Goal: Task Accomplishment & Management: Manage account settings

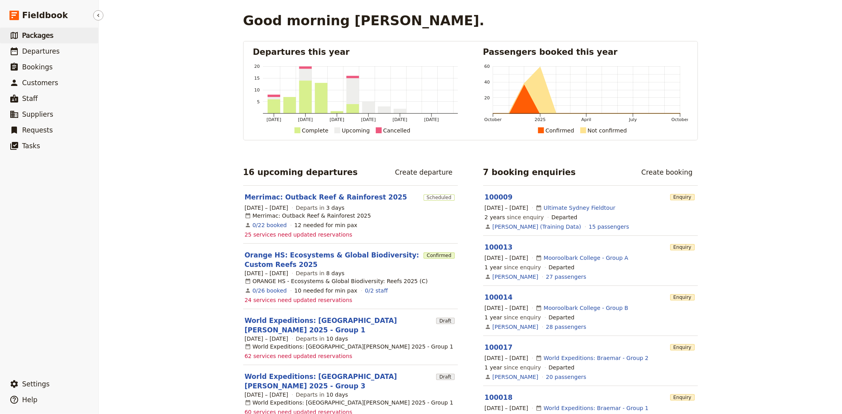
click at [34, 36] on span "Packages" at bounding box center [37, 36] width 31 height 8
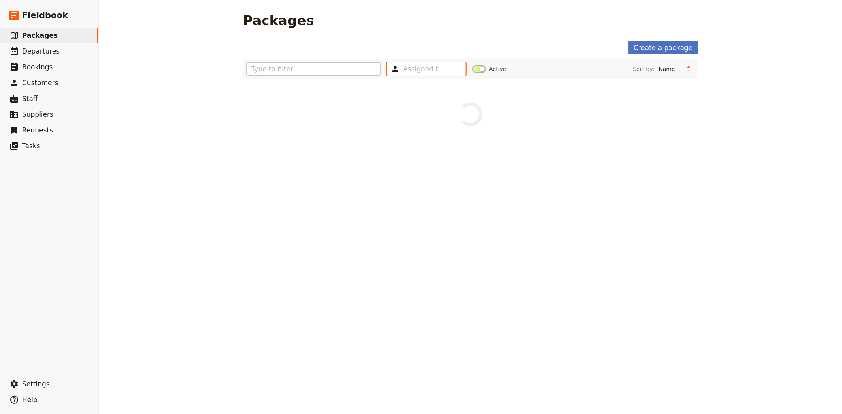
click at [425, 69] on input "text" at bounding box center [421, 68] width 36 height 9
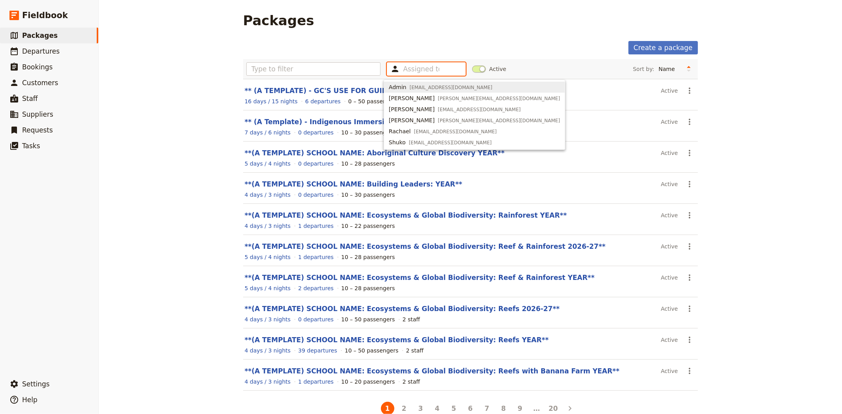
click at [425, 88] on span "admin@smallworldjourneys.com.au" at bounding box center [451, 87] width 83 height 6
type input "63e494f617e66b9aad5552ba"
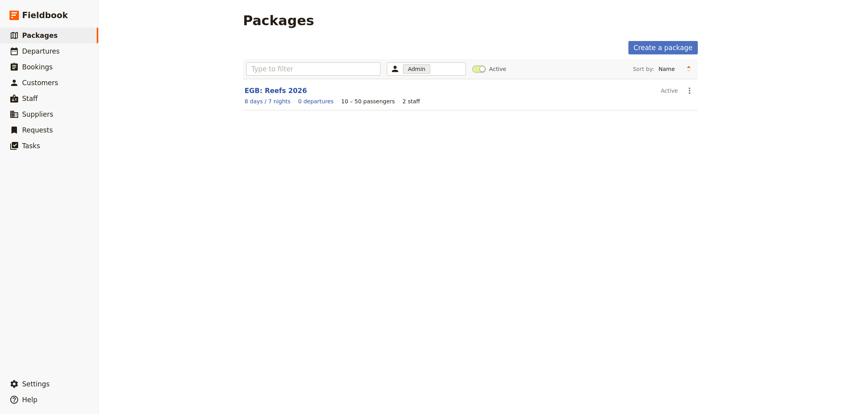
click at [203, 285] on div "Packages Create a package Admin 63e494f617e66b9aad5552ba Active Sort by: Name N…" at bounding box center [470, 207] width 743 height 414
click at [275, 88] on link "EGB: Reefs 2026" at bounding box center [276, 91] width 62 height 8
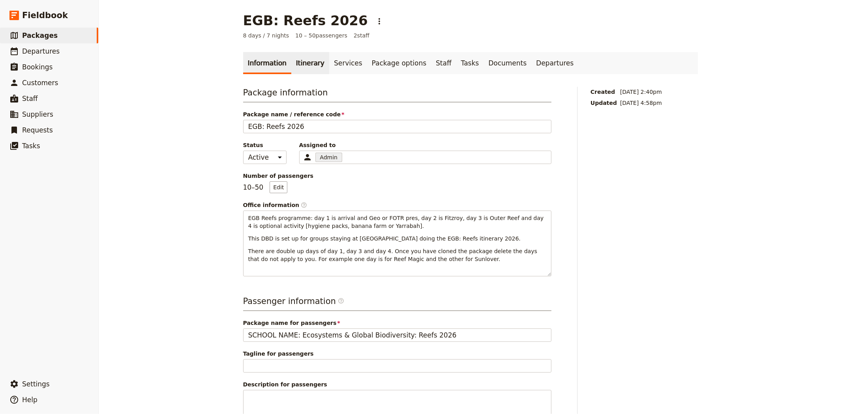
click at [302, 65] on link "Itinerary" at bounding box center [310, 63] width 38 height 22
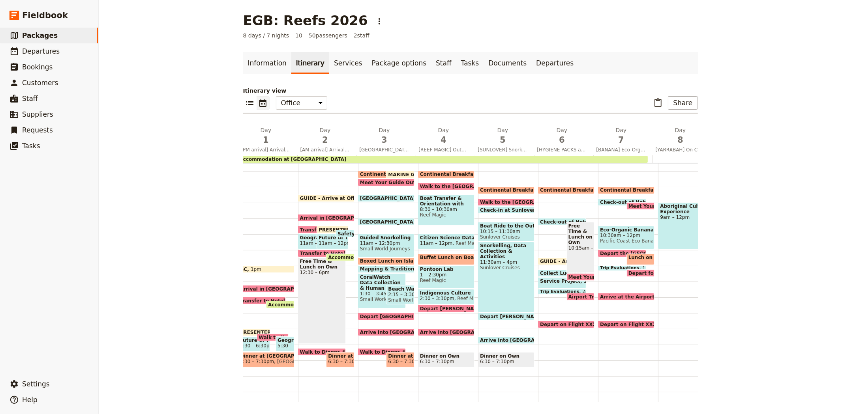
scroll to position [0, 49]
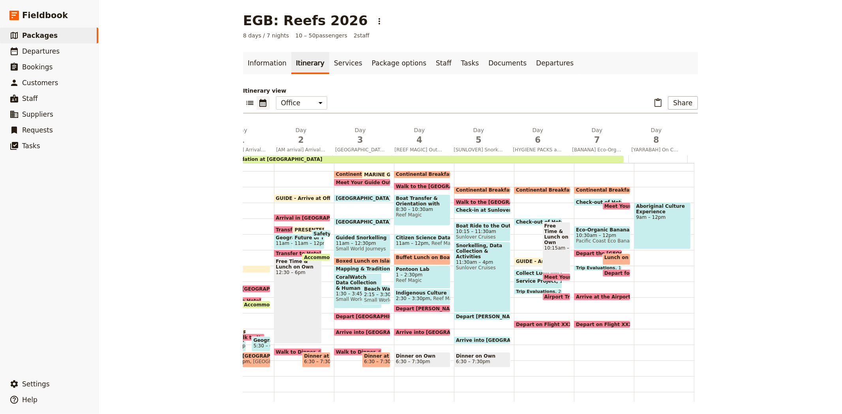
click at [604, 189] on span "Continental Breakfast at Hotel" at bounding box center [618, 190] width 85 height 6
select select "7"
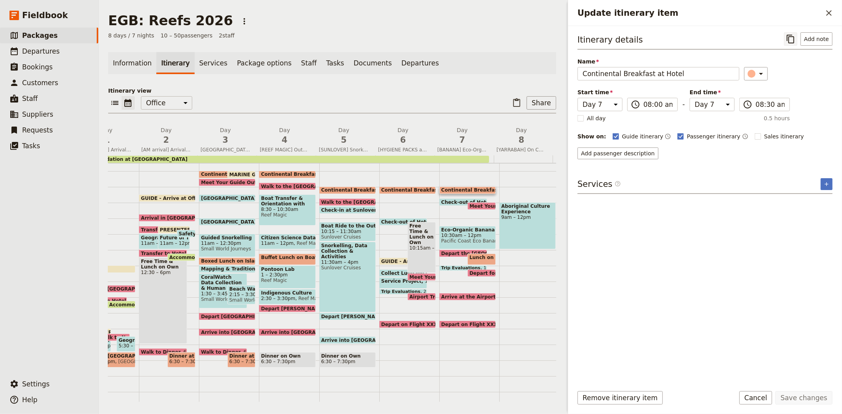
click at [791, 35] on icon "Copy itinerary item" at bounding box center [789, 39] width 7 height 9
click at [515, 102] on icon "Paste itinerary item" at bounding box center [516, 102] width 7 height 9
select select "7"
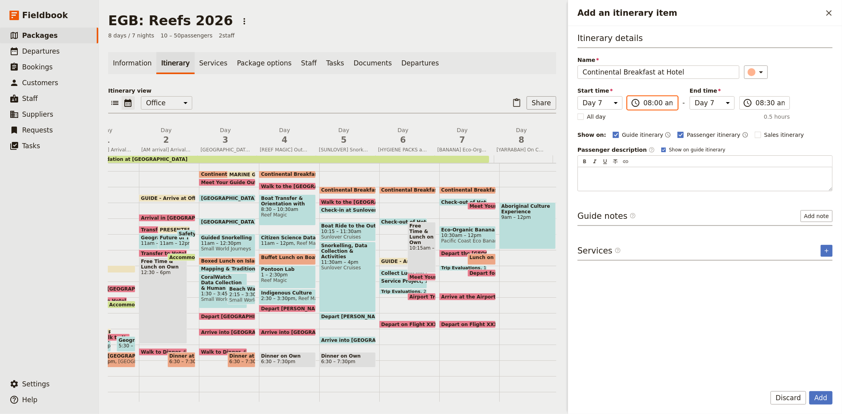
click at [650, 104] on input "08:00 am" at bounding box center [657, 102] width 29 height 9
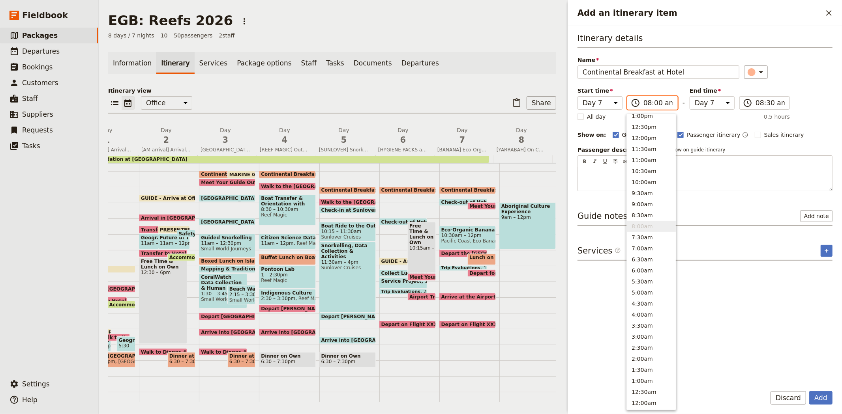
scroll to position [234, 0]
click at [648, 255] on button "7:00am" at bounding box center [651, 251] width 49 height 11
type input "07:00 am"
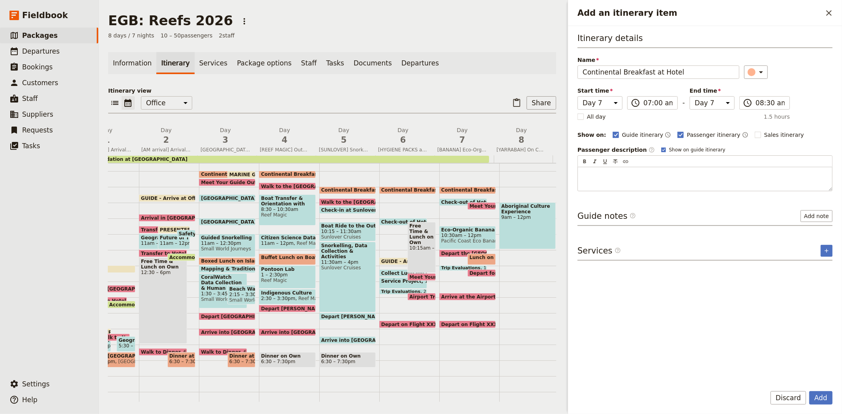
click at [797, 60] on div "Name Continental Breakfast at Hotel ​" at bounding box center [704, 67] width 255 height 23
click at [762, 103] on input "08:30 am" at bounding box center [769, 102] width 29 height 9
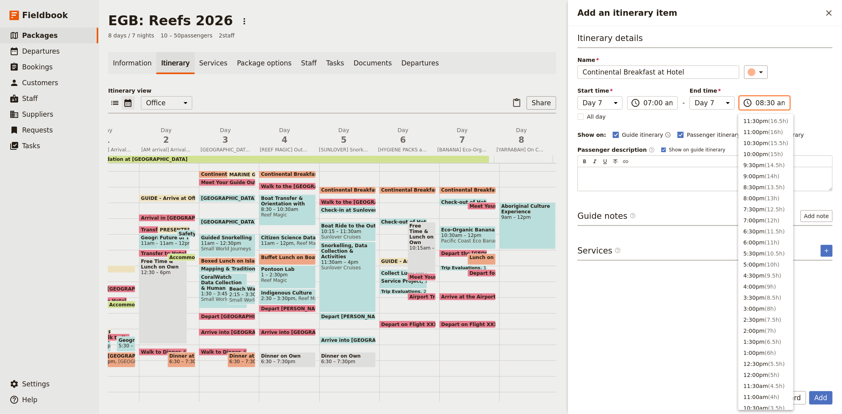
scroll to position [237, 0]
click at [754, 232] on button "7:30am ( 0.5h )" at bounding box center [765, 237] width 54 height 11
type input "07:30 am"
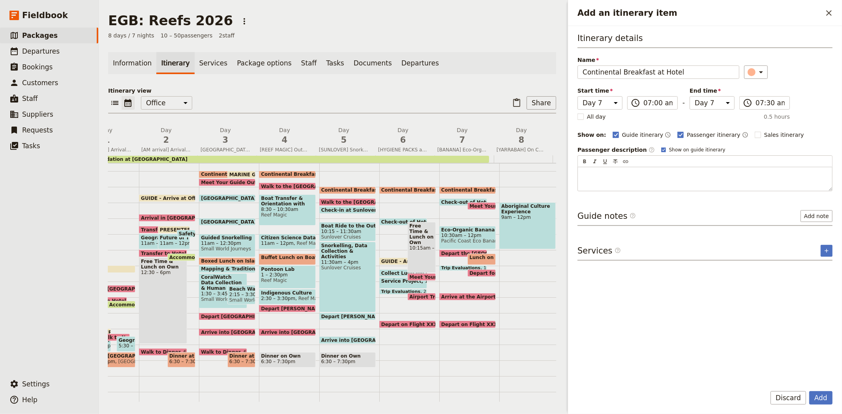
click at [811, 114] on div "Itinerary details Name Continental Breakfast at Hotel ​ Start time Day 1 Day 2 …" at bounding box center [704, 111] width 255 height 159
click at [823, 398] on button "Add" at bounding box center [820, 397] width 23 height 13
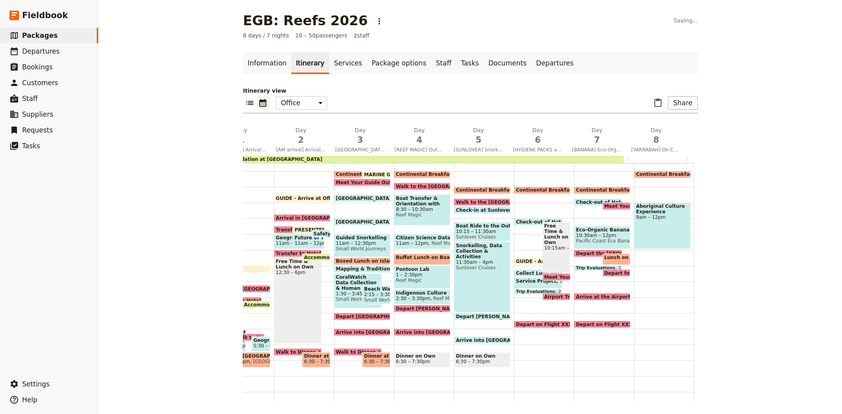
click at [638, 172] on span "Continental Breakfast at Hotel" at bounding box center [678, 175] width 85 height 6
select select "8"
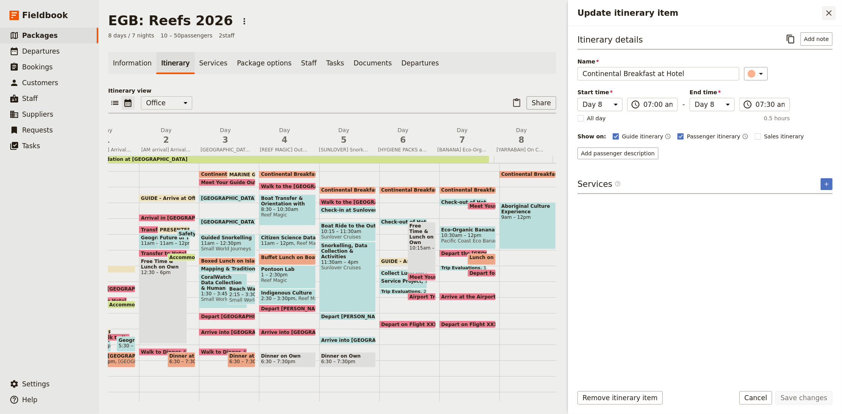
click at [826, 17] on icon "Close drawer" at bounding box center [828, 12] width 9 height 9
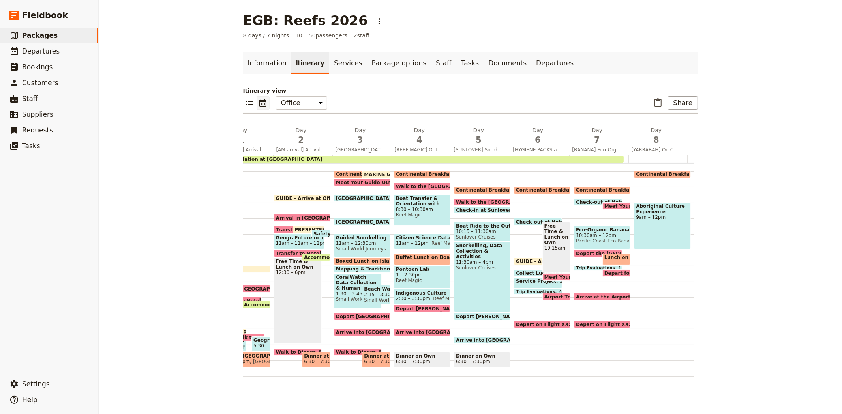
click at [664, 172] on span "Continental Breakfast at Hotel" at bounding box center [678, 175] width 85 height 6
select select "8"
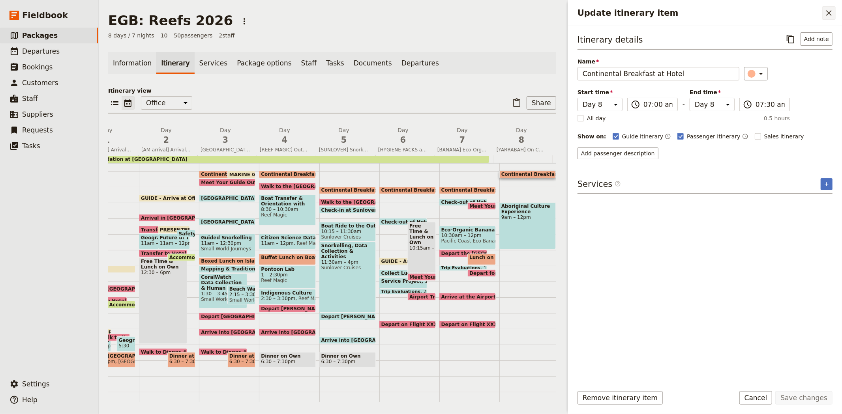
click at [823, 9] on button "​" at bounding box center [828, 12] width 13 height 13
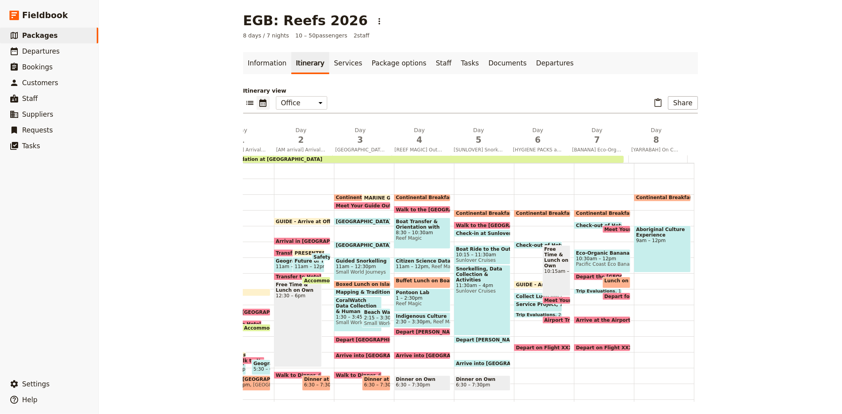
scroll to position [99, 0]
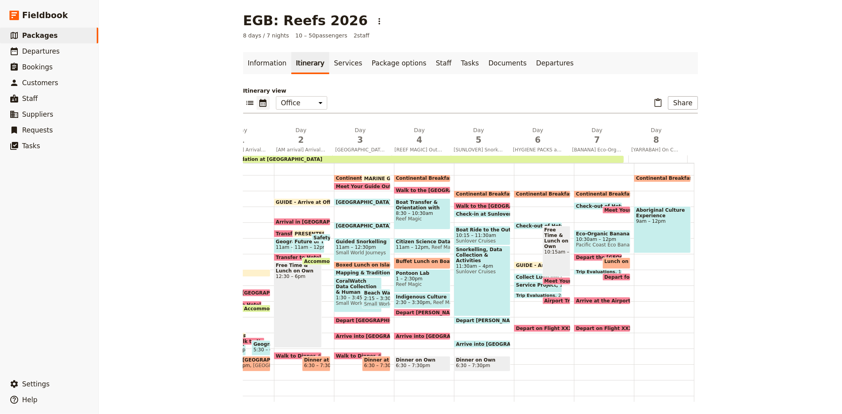
click at [648, 176] on span "Continental Breakfast at Hotel" at bounding box center [678, 179] width 85 height 6
select select "8"
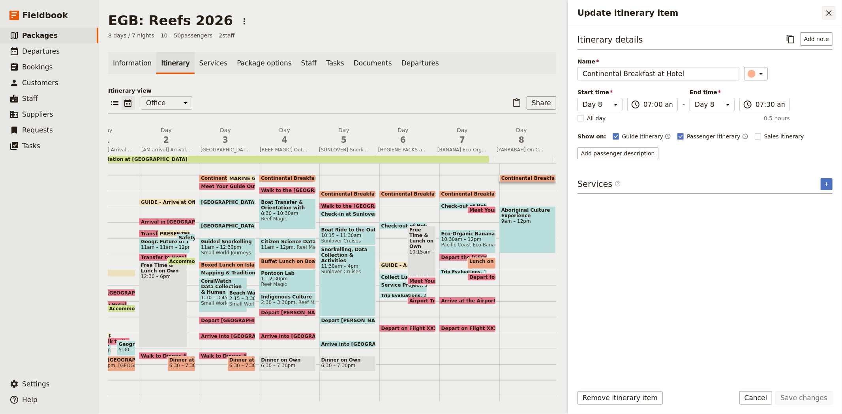
click at [825, 11] on icon "Close drawer" at bounding box center [828, 12] width 9 height 9
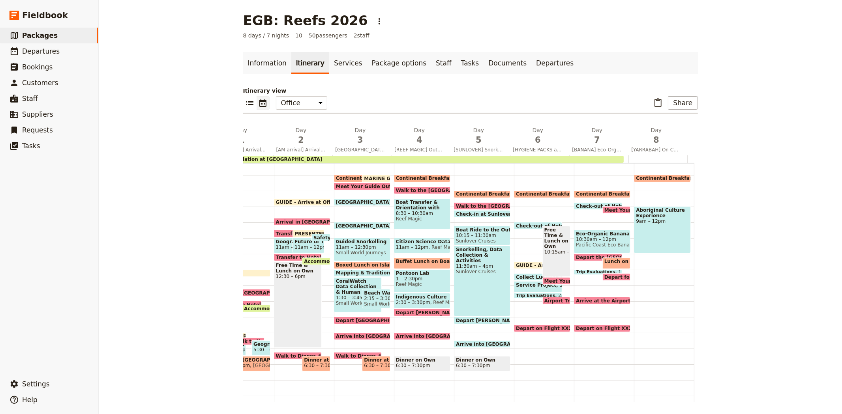
click at [649, 230] on div "Aboriginal Culture Experience 9am – 12pm" at bounding box center [662, 229] width 56 height 47
select select "8"
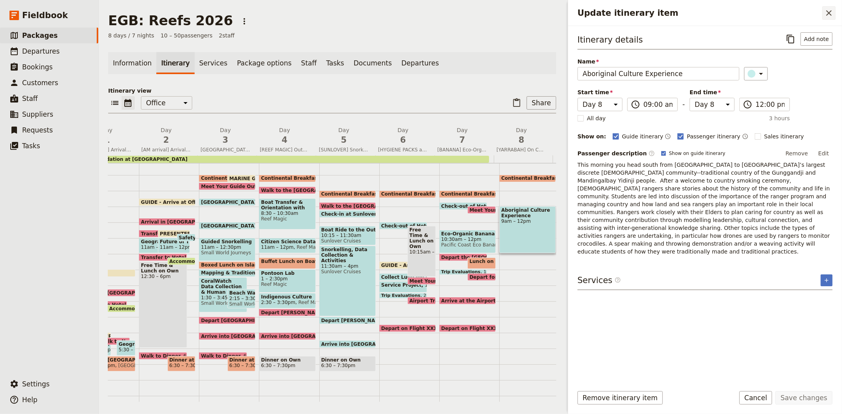
click at [831, 16] on icon "Close drawer" at bounding box center [828, 12] width 9 height 9
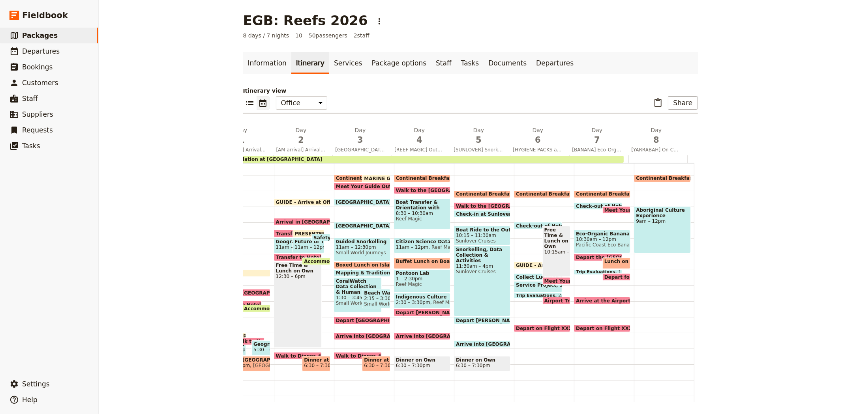
click at [636, 229] on div "Aboriginal Culture Experience 9am – 12pm" at bounding box center [662, 229] width 56 height 47
select select "8"
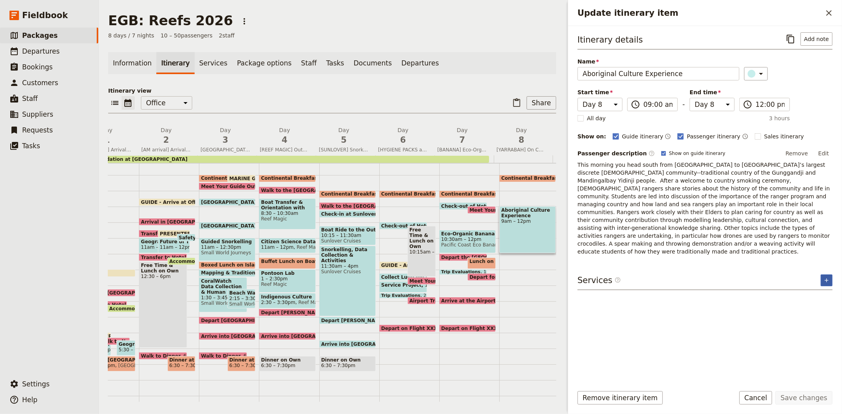
click at [826, 275] on button "​" at bounding box center [826, 281] width 12 height 12
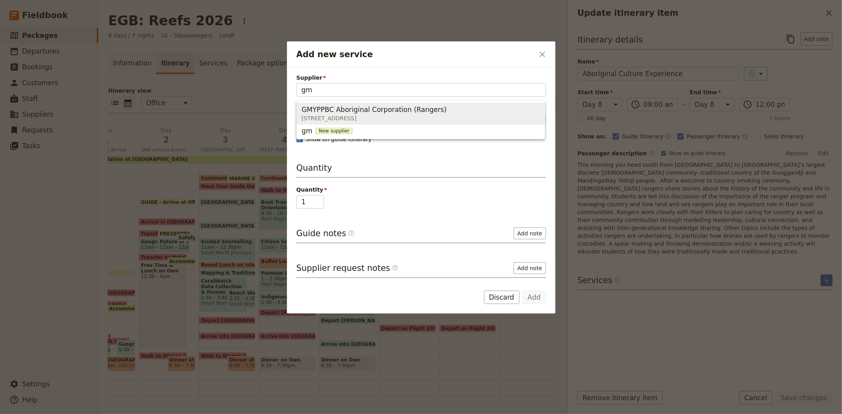
click at [376, 120] on span "[STREET_ADDRESS]" at bounding box center [375, 118] width 148 height 8
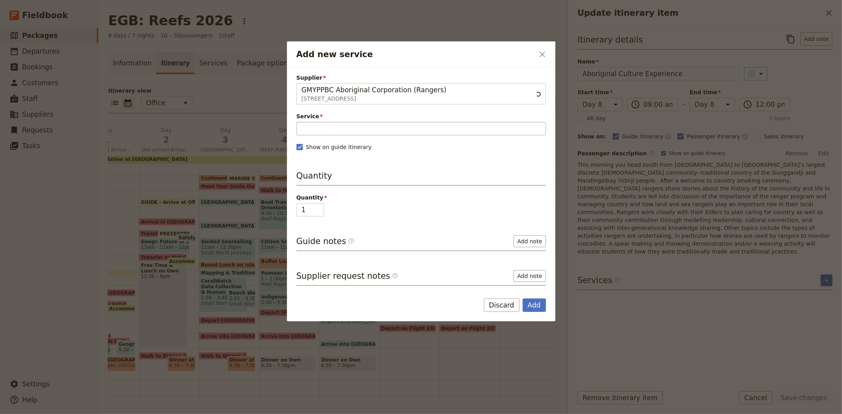
type input "GMYPPBC Aboriginal Corporation (Rangers)"
click at [342, 124] on input "Service" at bounding box center [420, 128] width 249 height 13
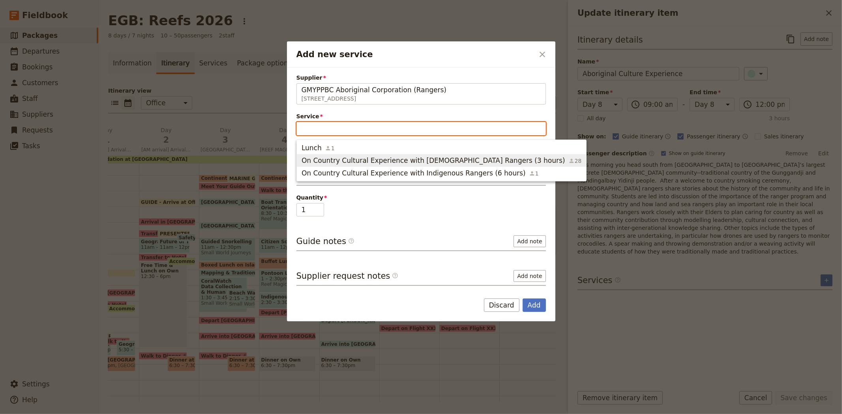
click at [362, 158] on span "On Country Cultural Experience with [DEMOGRAPHIC_DATA] Rangers (3 hours)" at bounding box center [433, 160] width 264 height 9
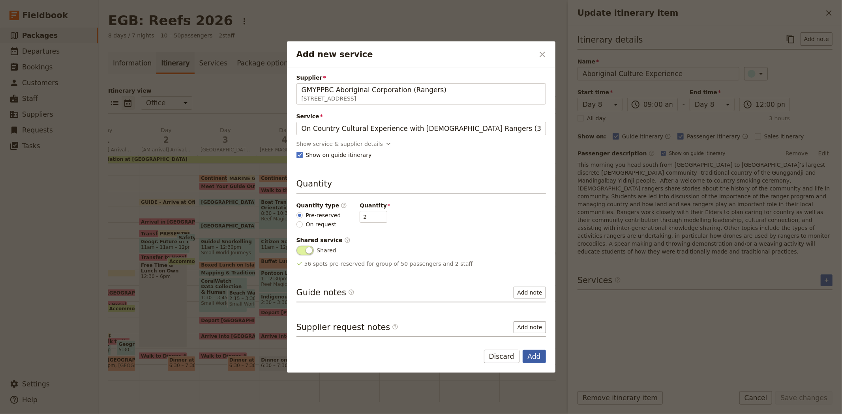
click at [534, 353] on button "Add" at bounding box center [533, 356] width 23 height 13
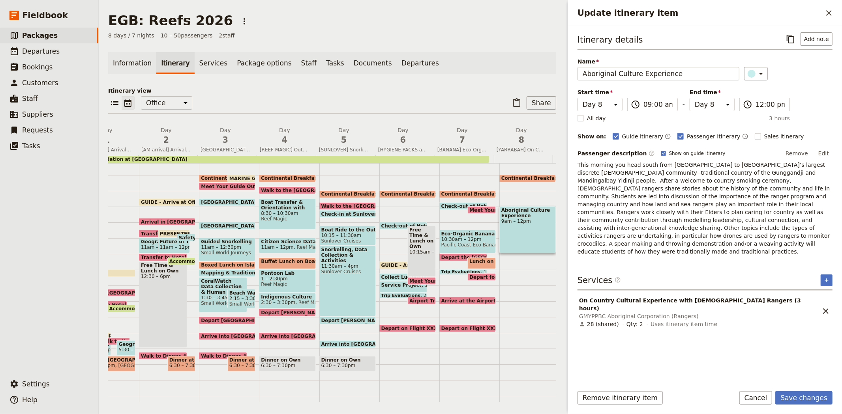
click at [815, 389] on form "Itinerary details ​ Add note Name Aboriginal Culture Experience ​ Start time Da…" at bounding box center [705, 220] width 274 height 388
click at [815, 402] on button "Save changes" at bounding box center [803, 397] width 57 height 13
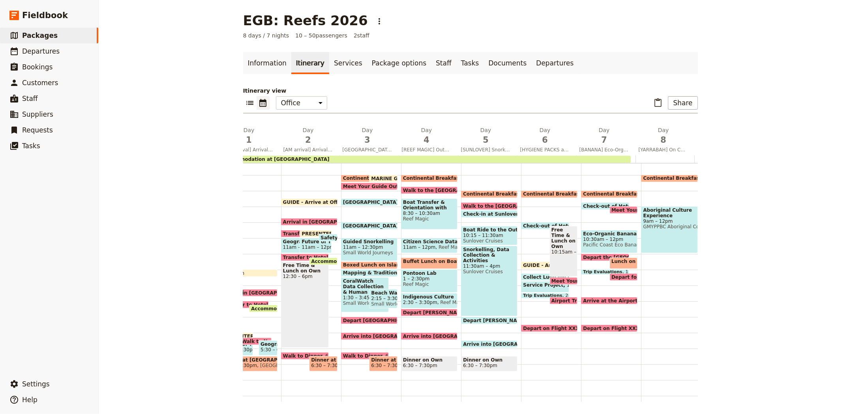
scroll to position [0, 49]
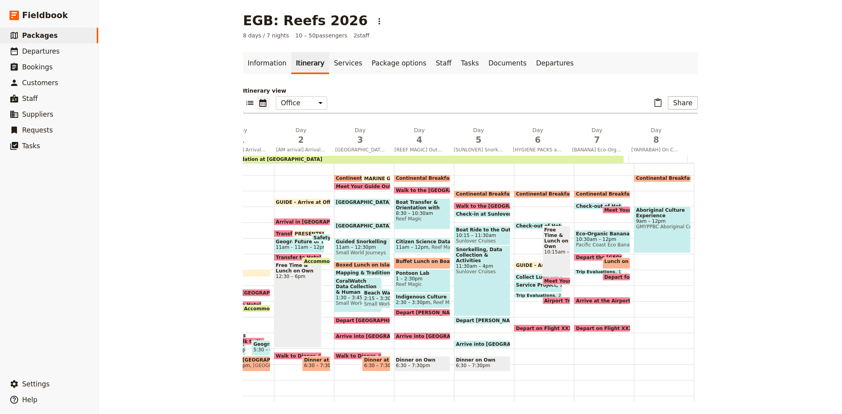
click at [604, 208] on span "Meet Your Guide Outside Reception & Depart" at bounding box center [666, 210] width 124 height 5
select select "7"
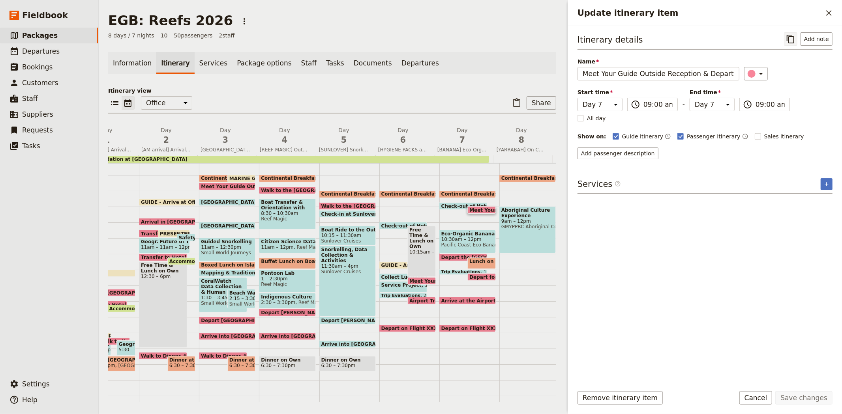
click at [790, 38] on icon "Copy itinerary item" at bounding box center [789, 39] width 7 height 9
click at [514, 102] on icon "Paste itinerary item" at bounding box center [516, 102] width 9 height 9
select select "7"
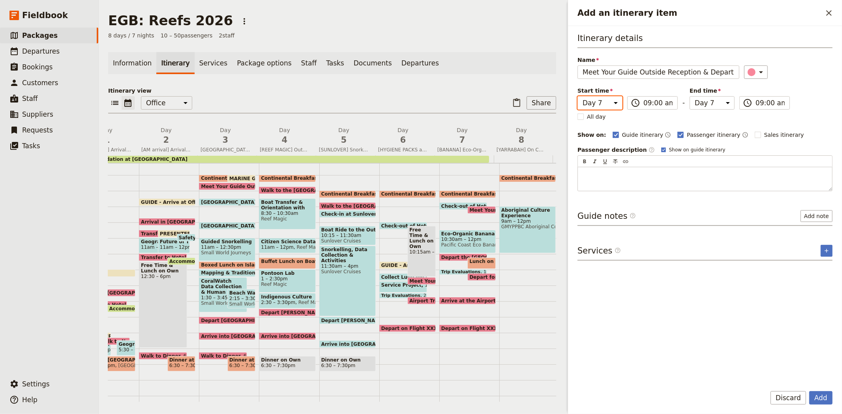
click at [609, 105] on select "Day 1 Day 2 Day 3 Day 4 Day 5 Day 6 Day 7 Day 8" at bounding box center [599, 102] width 45 height 13
select select "8"
click at [577, 96] on select "Day 1 Day 2 Day 3 Day 4 Day 5 Day 6 Day 7 Day 8" at bounding box center [599, 102] width 45 height 13
select select "8"
click at [782, 71] on div "​" at bounding box center [788, 72] width 89 height 13
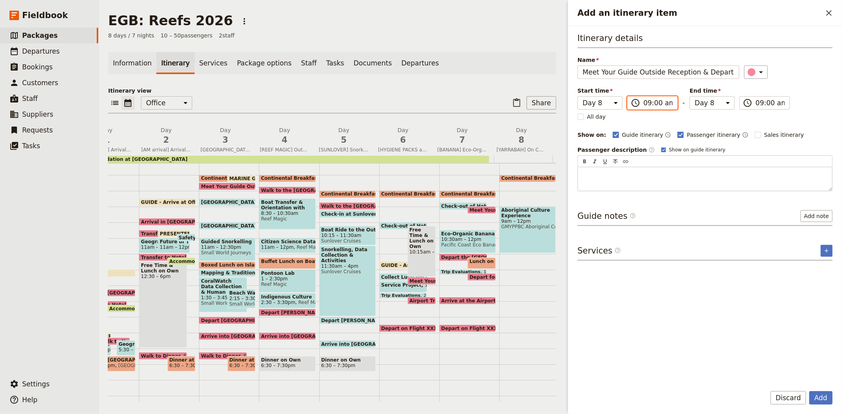
click at [649, 103] on input "09:00 am" at bounding box center [657, 102] width 29 height 9
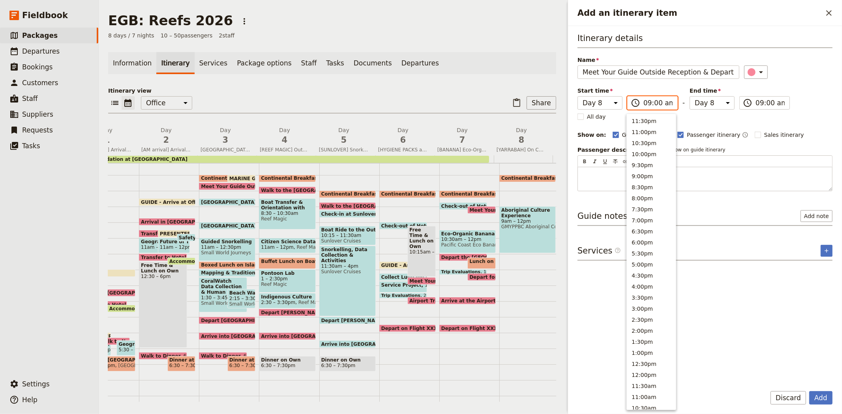
scroll to position [237, 0]
type input "07:30 am"
click at [802, 70] on div "​" at bounding box center [788, 72] width 89 height 13
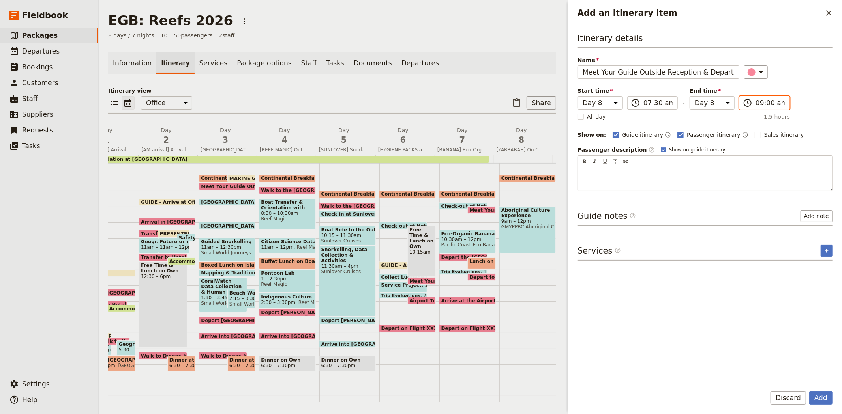
click at [760, 105] on input "09:00 am" at bounding box center [769, 102] width 29 height 9
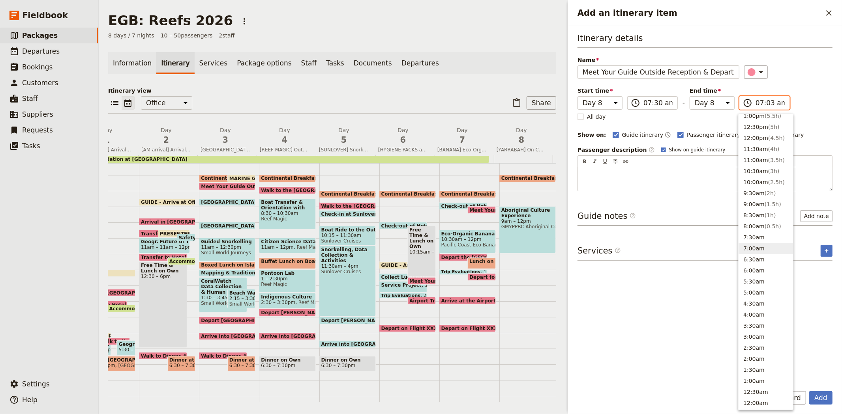
type input "07:30 am"
click at [796, 87] on div "Itinerary details Name Meet Your Guide Outside Reception & Depart ​ Start time …" at bounding box center [704, 111] width 255 height 159
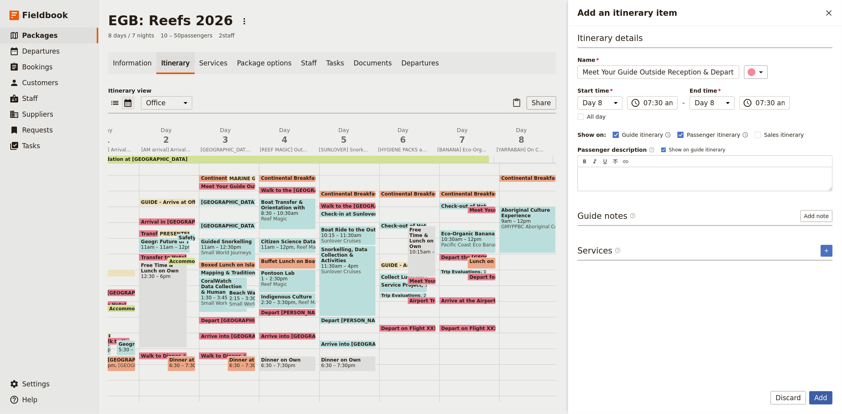
click at [824, 397] on button "Add" at bounding box center [820, 397] width 23 height 13
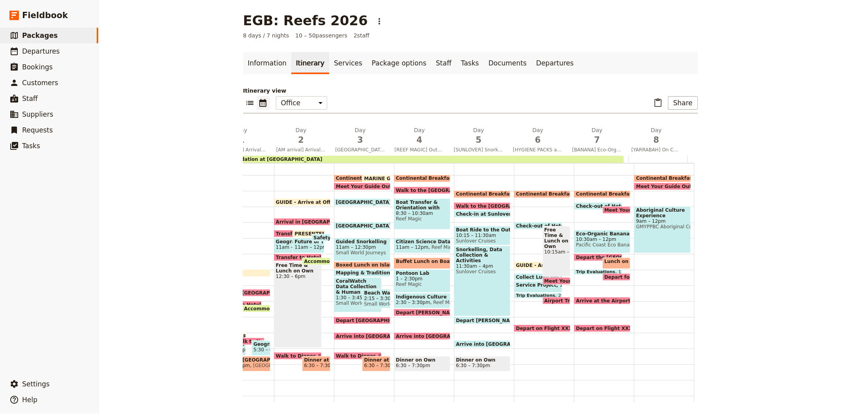
click at [663, 184] on span "Meet Your Guide Outside Reception & Depart" at bounding box center [698, 186] width 124 height 5
select select "8"
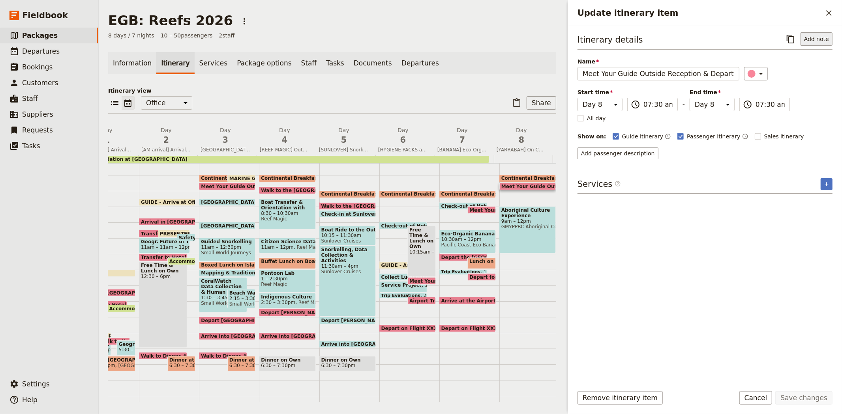
click at [820, 39] on button "Add note" at bounding box center [816, 38] width 32 height 13
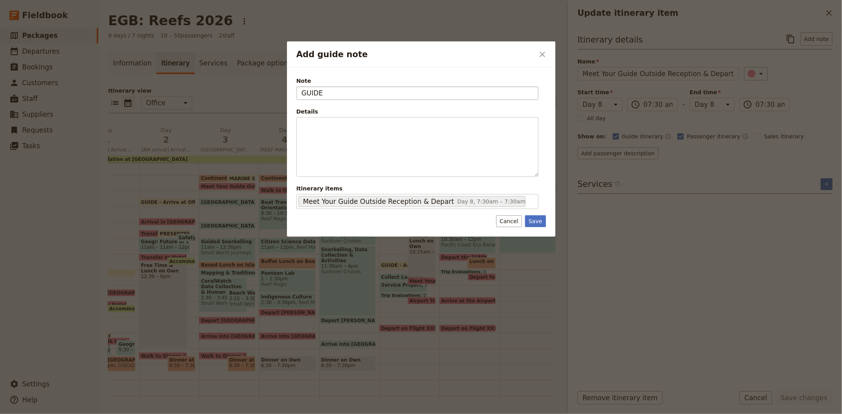
type input "GUIDE"
click at [536, 220] on button "Save" at bounding box center [535, 221] width 21 height 12
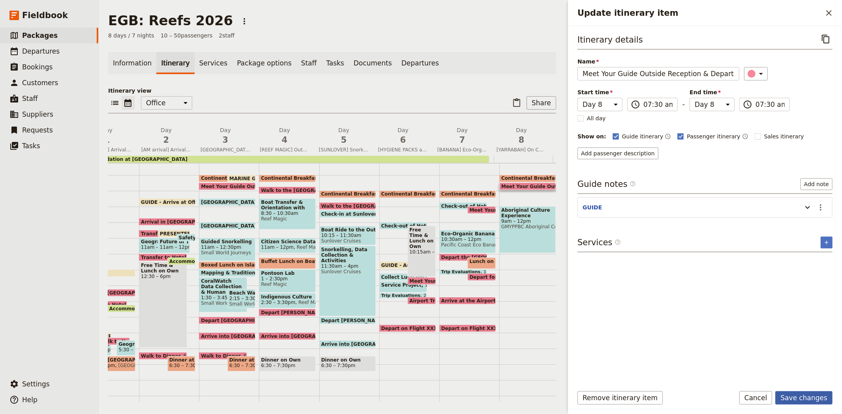
click at [803, 400] on button "Save changes" at bounding box center [803, 397] width 57 height 13
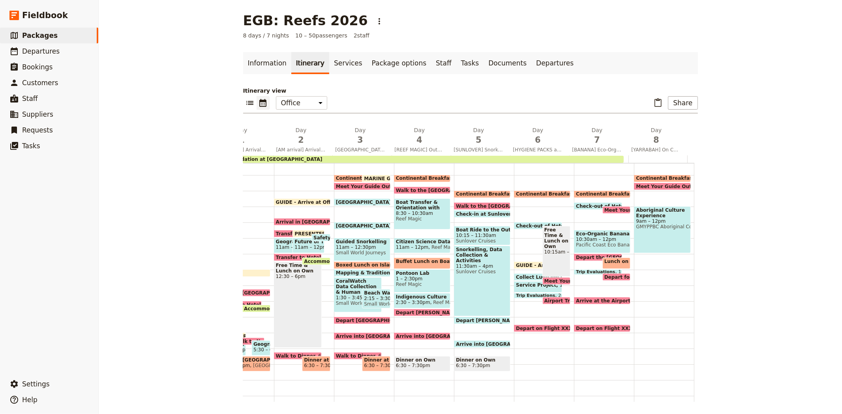
click at [665, 184] on span "Meet Your Guide Outside Reception & Depart" at bounding box center [698, 186] width 124 height 5
select select "8"
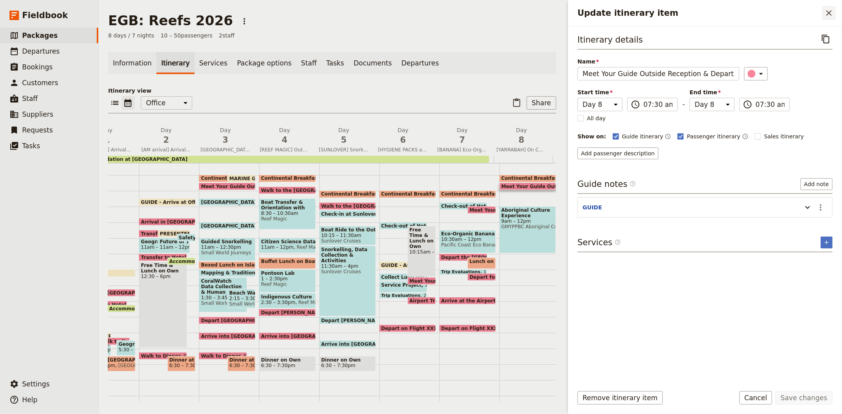
click at [831, 14] on icon "Close drawer" at bounding box center [828, 12] width 9 height 9
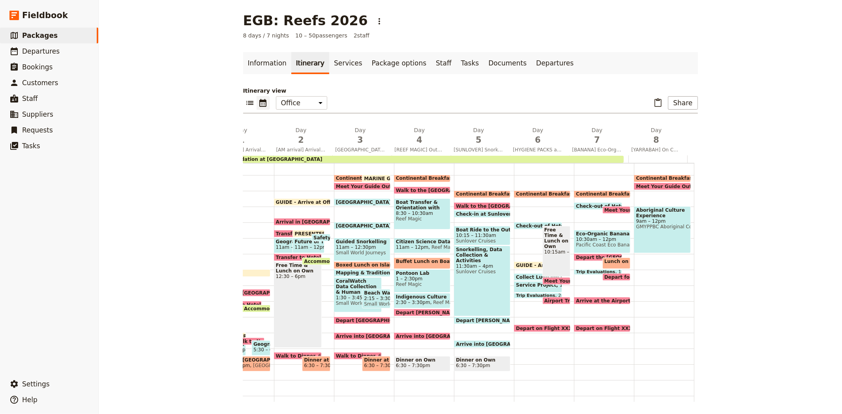
click at [520, 263] on span "GUIDE - Arrive to Office" at bounding box center [549, 265] width 66 height 5
select select "6"
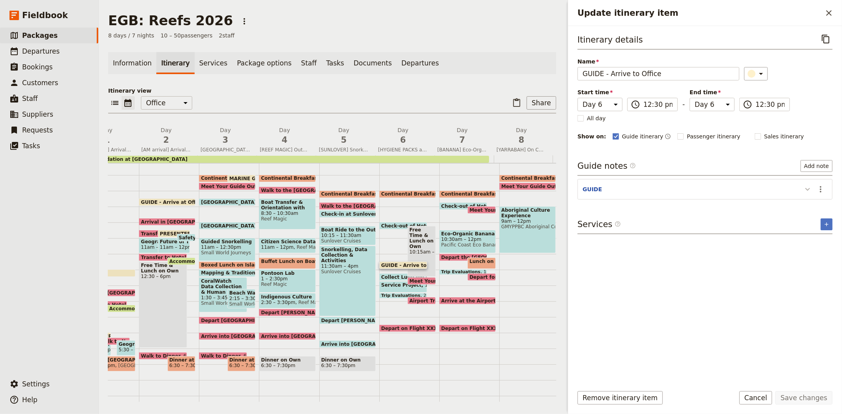
click at [807, 192] on icon "Update itinerary item" at bounding box center [807, 189] width 9 height 9
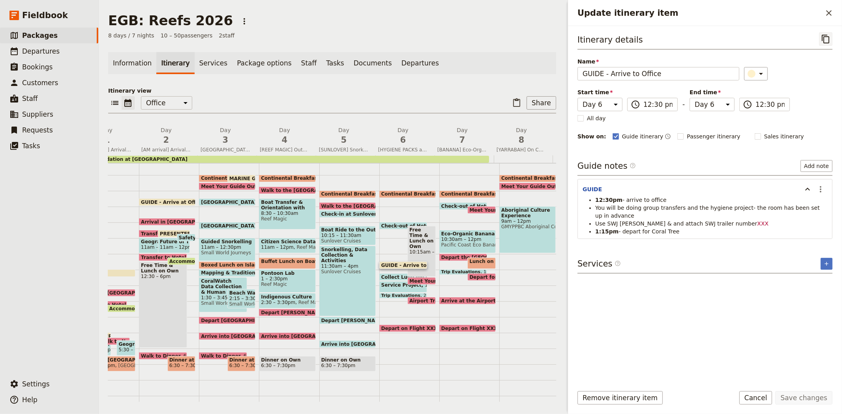
click at [825, 42] on icon "Copy itinerary item" at bounding box center [825, 38] width 9 height 9
click at [434, 100] on div "​ ​ Office Guide Passenger Sales ​ Share" at bounding box center [332, 104] width 448 height 17
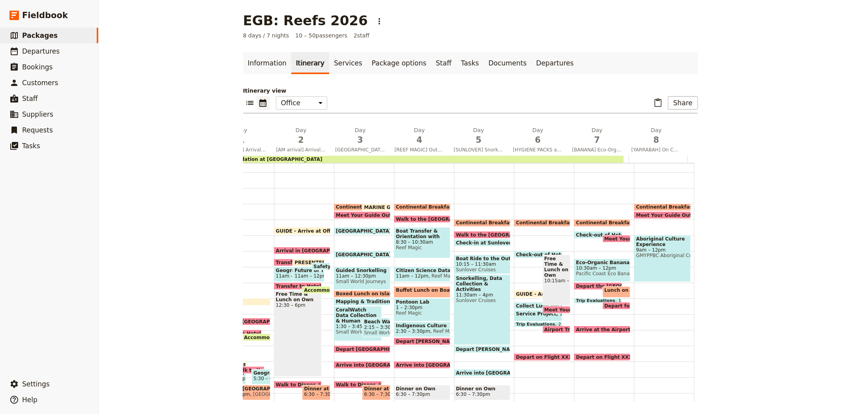
scroll to position [54, 0]
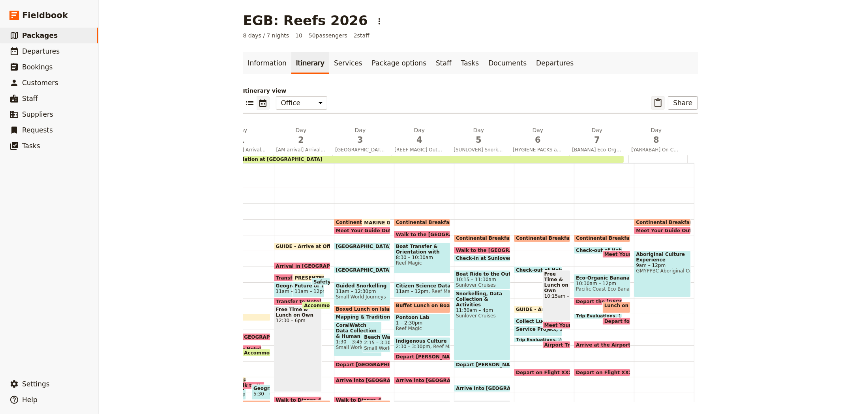
click at [657, 105] on icon "Paste itinerary item" at bounding box center [657, 102] width 9 height 9
select select "6"
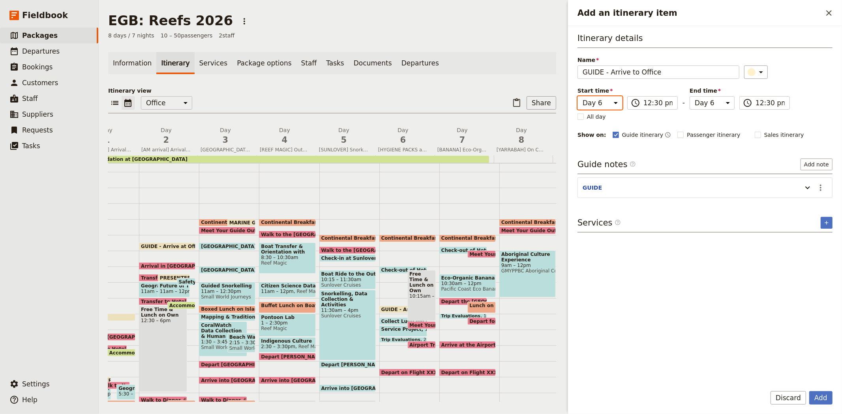
click at [594, 100] on select "Day 1 Day 2 Day 3 Day 4 Day 5 Day 6 Day 7 Day 8" at bounding box center [599, 102] width 45 height 13
select select "8"
click at [577, 96] on select "Day 1 Day 2 Day 3 Day 4 Day 5 Day 6 Day 7 Day 8" at bounding box center [599, 102] width 45 height 13
select select "8"
click at [718, 103] on select "Day 1 Day 2 Day 3 Day 4 Day 5 Day 6 Day 7 Day 8" at bounding box center [711, 102] width 45 height 13
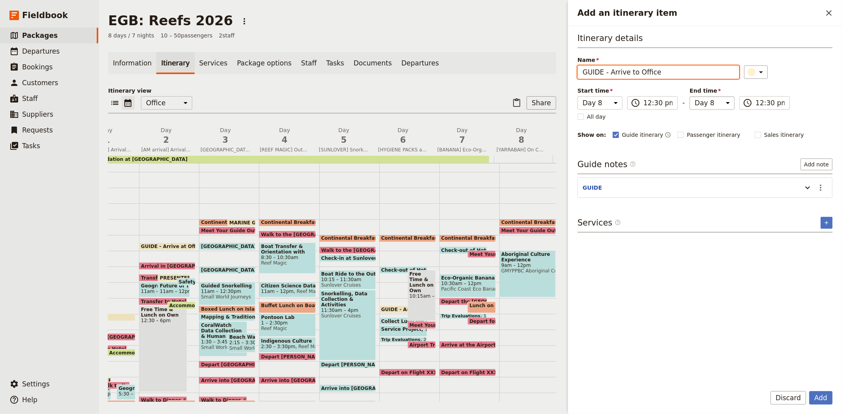
click at [689, 96] on select "Day 1 Day 2 Day 3 Day 4 Day 5 Day 6 Day 7 Day 8" at bounding box center [711, 102] width 45 height 13
click at [810, 92] on div "Itinerary details Name GUIDE - Arrive to Office ​ Start time Day 1 Day 2 Day 3 …" at bounding box center [704, 85] width 255 height 107
click at [807, 185] on icon "Add an itinerary item" at bounding box center [807, 187] width 9 height 9
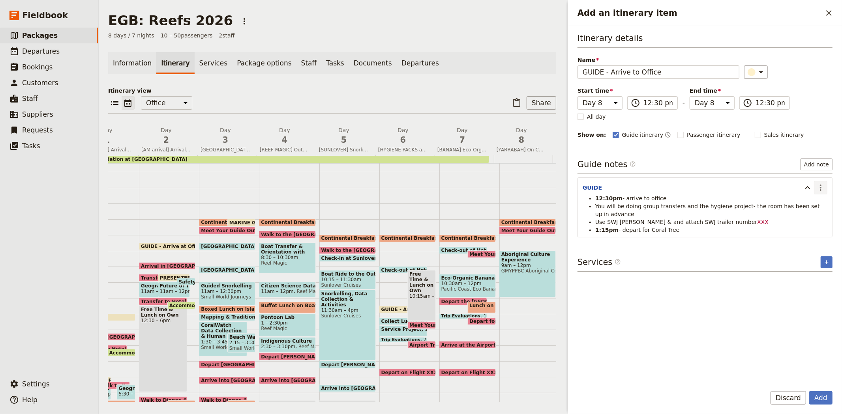
click at [821, 188] on icon "Actions" at bounding box center [820, 187] width 9 height 9
click at [808, 205] on span "Edit note" at bounding box center [797, 205] width 25 height 8
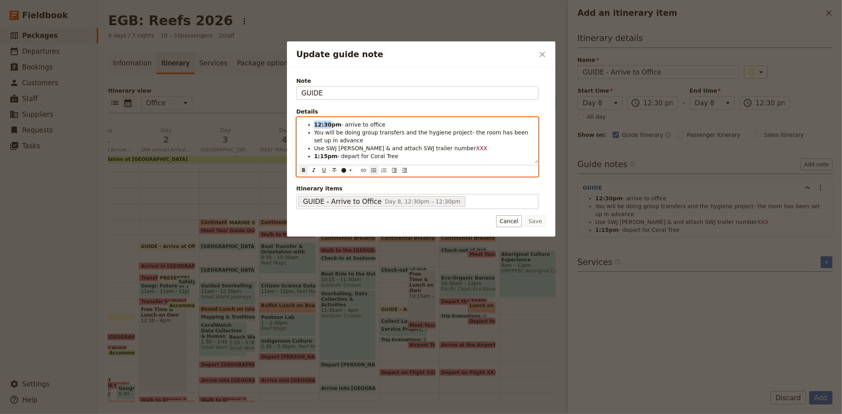
drag, startPoint x: 326, startPoint y: 125, endPoint x: 315, endPoint y: 125, distance: 11.8
click at [315, 125] on strong "12:30pm" at bounding box center [327, 125] width 27 height 6
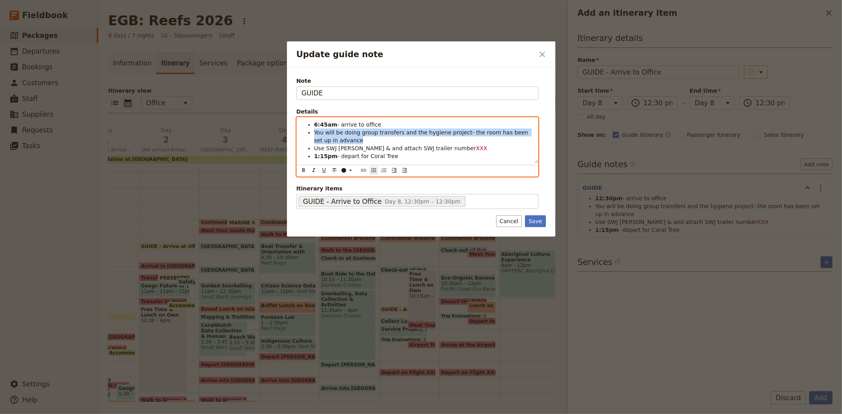
drag, startPoint x: 337, startPoint y: 141, endPoint x: 311, endPoint y: 132, distance: 27.5
click at [311, 132] on ul "6:45am - arrive to office You will be doing group transfers and the hygiene pro…" at bounding box center [417, 140] width 232 height 39
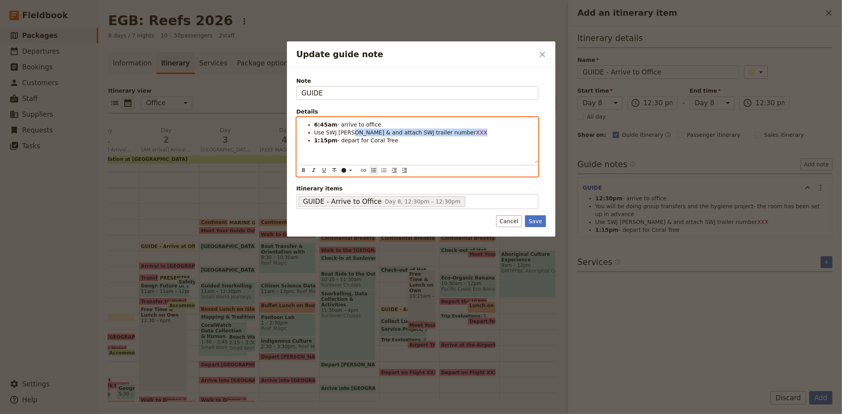
drag, startPoint x: 350, startPoint y: 132, endPoint x: 442, endPoint y: 131, distance: 92.7
click at [442, 131] on li "Use SWJ Rosa & and attach SWJ trailer number XXX" at bounding box center [423, 133] width 219 height 8
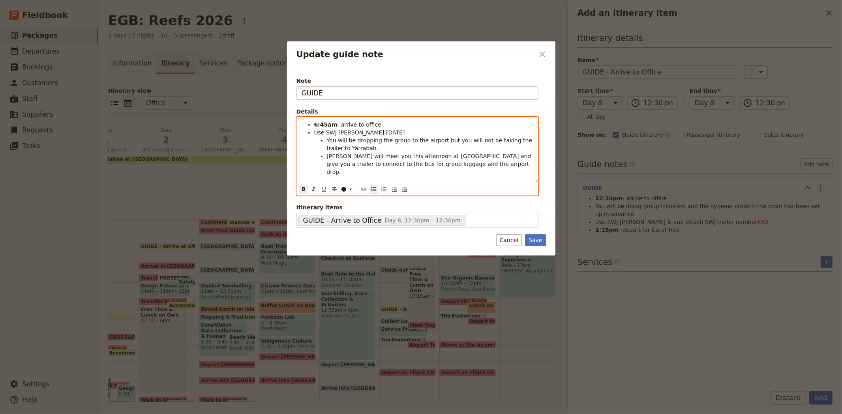
click at [315, 183] on strong "1:15pm" at bounding box center [325, 186] width 23 height 6
click at [324, 125] on strong "6:45am" at bounding box center [325, 125] width 23 height 6
click at [474, 167] on li "Andrew will meet you this afternoon at Coral Tree Inn and give you a trailer to…" at bounding box center [430, 164] width 206 height 24
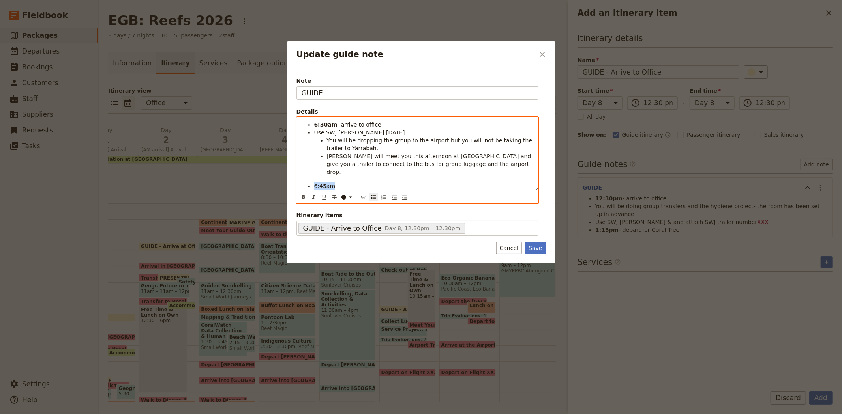
drag, startPoint x: 331, startPoint y: 179, endPoint x: 302, endPoint y: 178, distance: 29.6
click at [302, 178] on ul "6:30am - arrive to office Use SWJ Rosa today You will be dropping the group to …" at bounding box center [417, 159] width 232 height 77
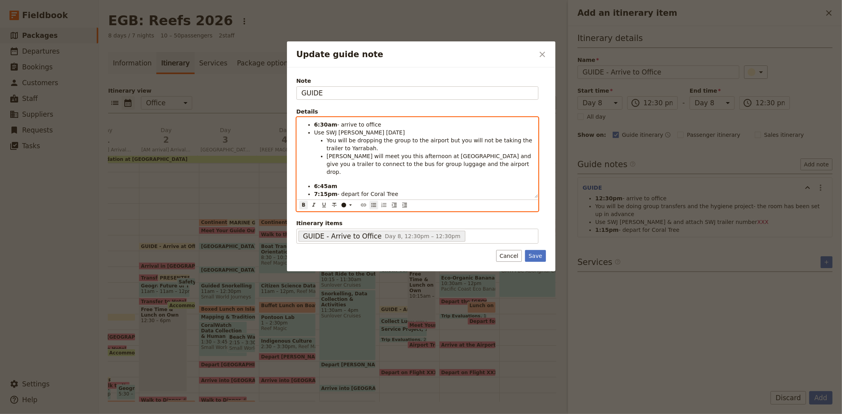
click at [343, 182] on li "6:45am" at bounding box center [423, 186] width 219 height 8
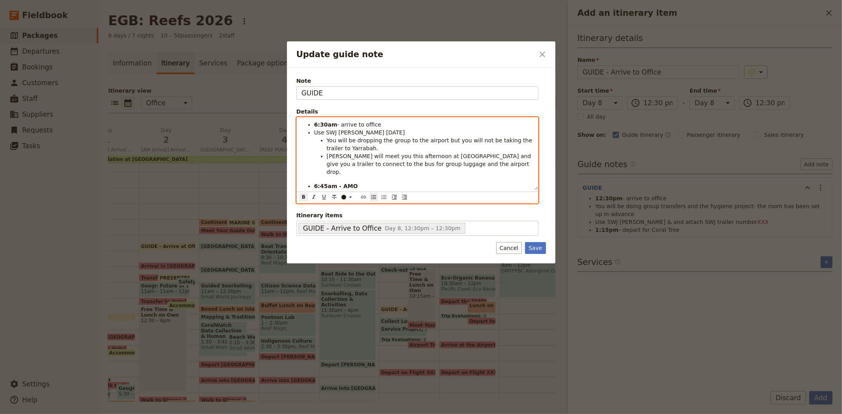
click at [341, 183] on strong "6:45am - AMO" at bounding box center [336, 186] width 44 height 6
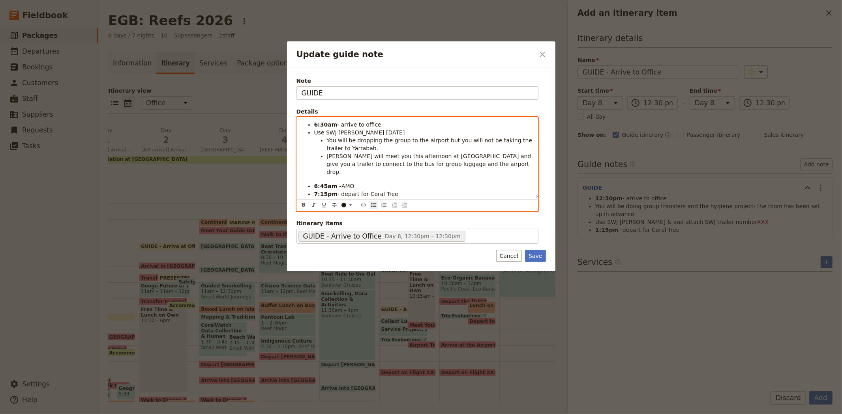
click at [361, 182] on li "6:45am - AMO" at bounding box center [423, 186] width 219 height 8
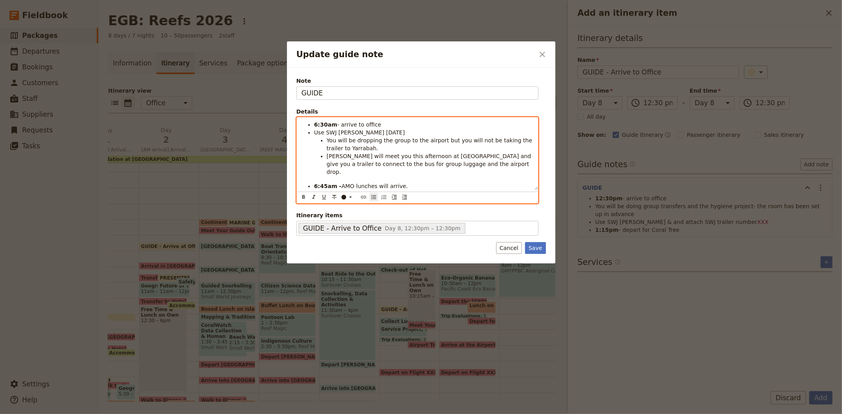
click at [390, 190] on li "7:15pm - depart for Coral Tree" at bounding box center [423, 194] width 219 height 8
drag, startPoint x: 350, startPoint y: 133, endPoint x: 324, endPoint y: 132, distance: 26.5
click at [324, 132] on span "Use SWJ Rosa today" at bounding box center [359, 132] width 91 height 6
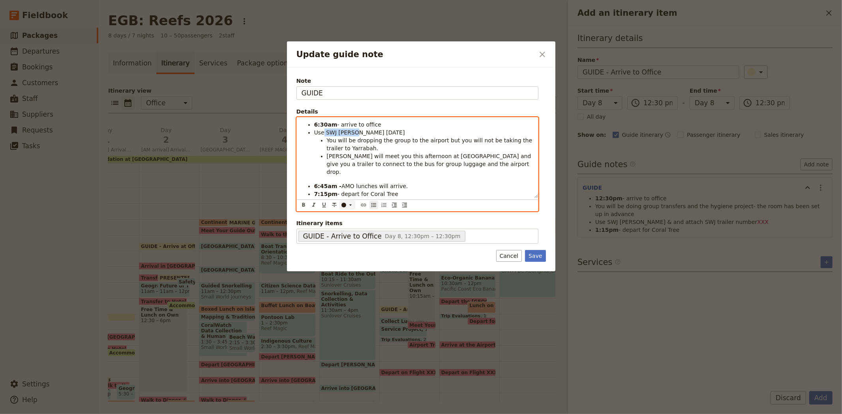
click at [345, 203] on div "Update guide note" at bounding box center [343, 205] width 5 height 5
click at [345, 219] on div "button" at bounding box center [344, 216] width 5 height 5
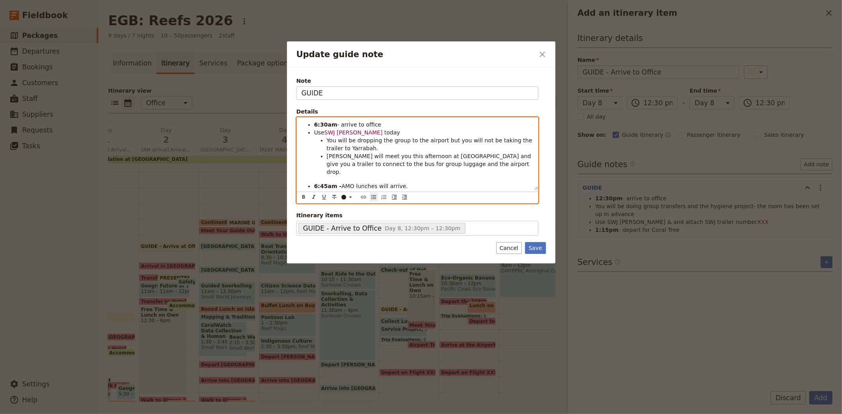
click at [345, 183] on span "AMO lunches will arrive." at bounding box center [374, 186] width 66 height 6
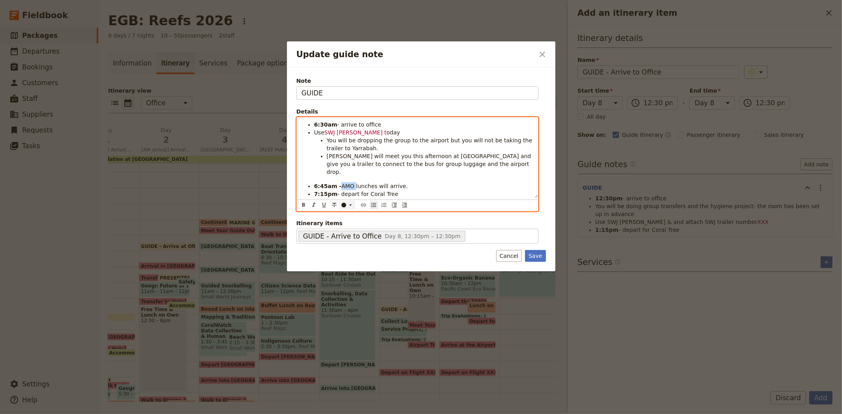
click at [346, 202] on div "​" at bounding box center [349, 205] width 16 height 6
click at [343, 219] on div "button" at bounding box center [344, 216] width 5 height 5
click at [416, 168] on ul "6:30am - arrive to office Use SWJ Rosa t oday You will be dropping the group to…" at bounding box center [417, 159] width 232 height 77
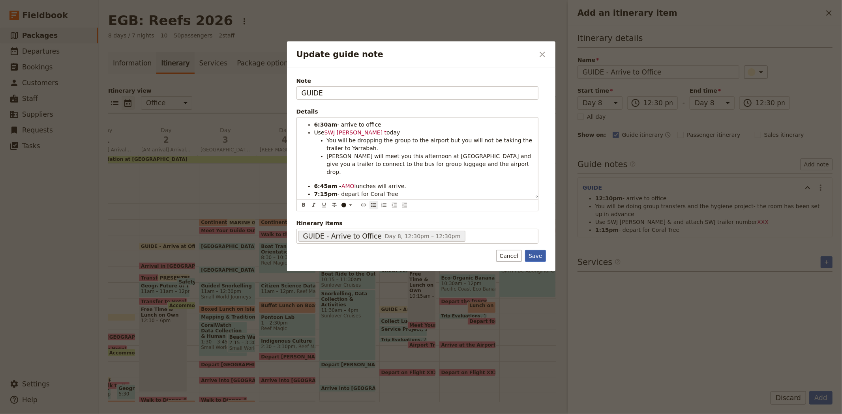
click at [536, 250] on button "Save" at bounding box center [535, 256] width 21 height 12
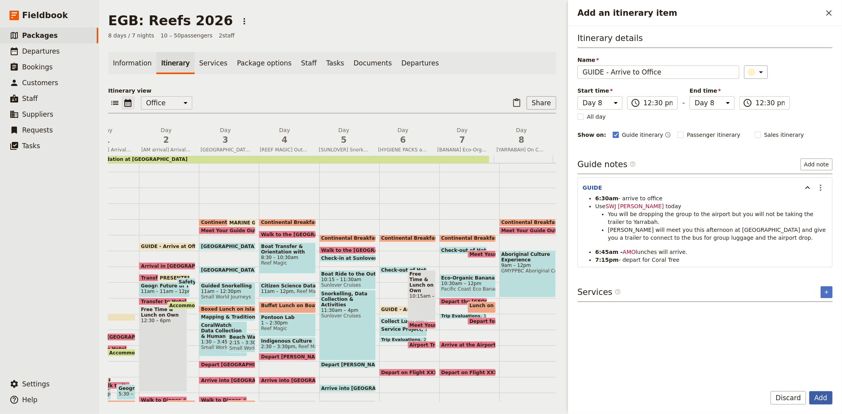
click at [815, 394] on button "Add" at bounding box center [820, 397] width 23 height 13
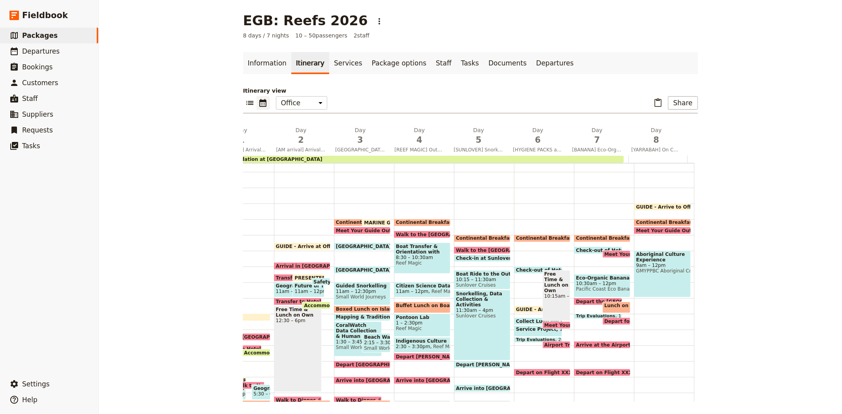
click at [637, 204] on span "GUIDE - Arrive to Office" at bounding box center [669, 206] width 66 height 5
select select "8"
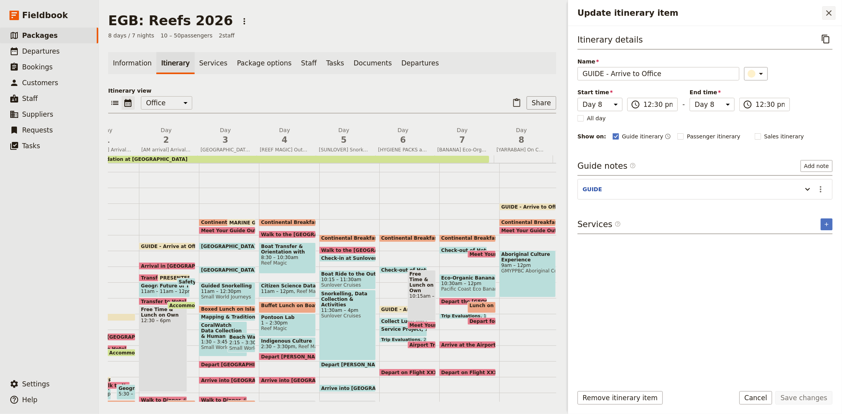
click at [828, 12] on icon "Close drawer" at bounding box center [829, 13] width 6 height 6
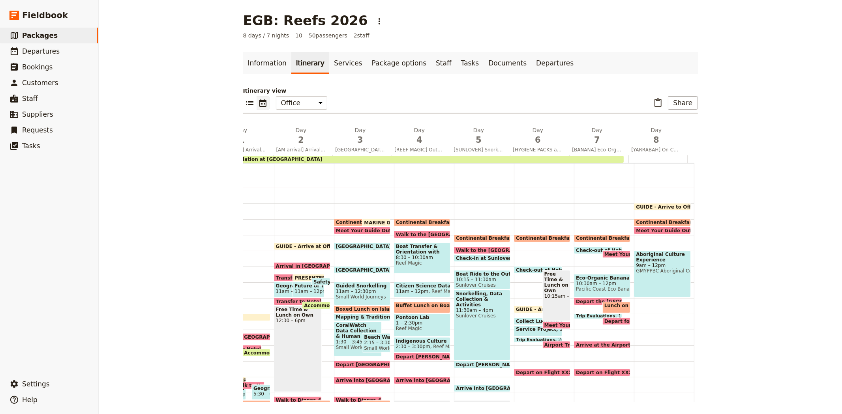
click at [662, 204] on span "GUIDE - Arrive to Office" at bounding box center [669, 206] width 66 height 5
select select "8"
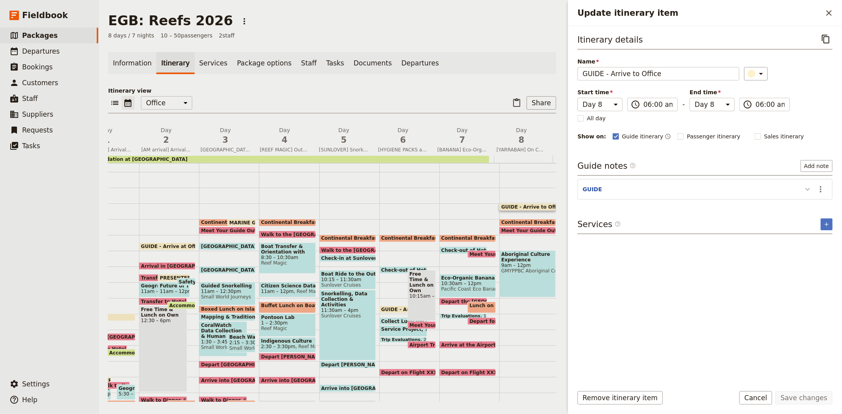
click at [807, 190] on icon "Update itinerary item" at bounding box center [807, 189] width 5 height 3
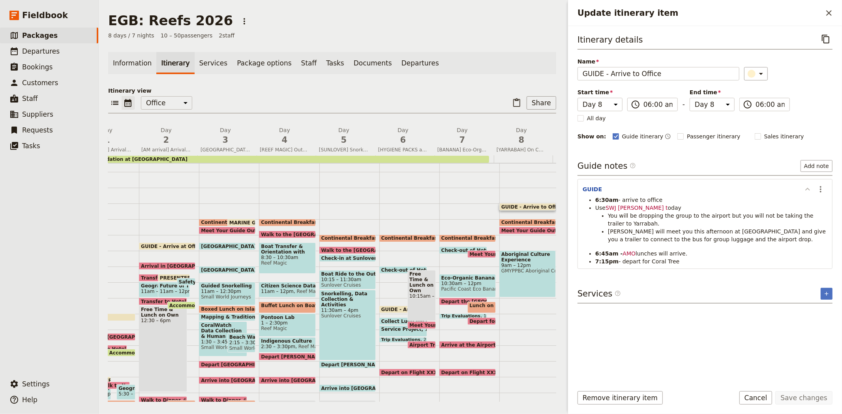
click at [807, 190] on icon "Update itinerary item" at bounding box center [807, 189] width 9 height 9
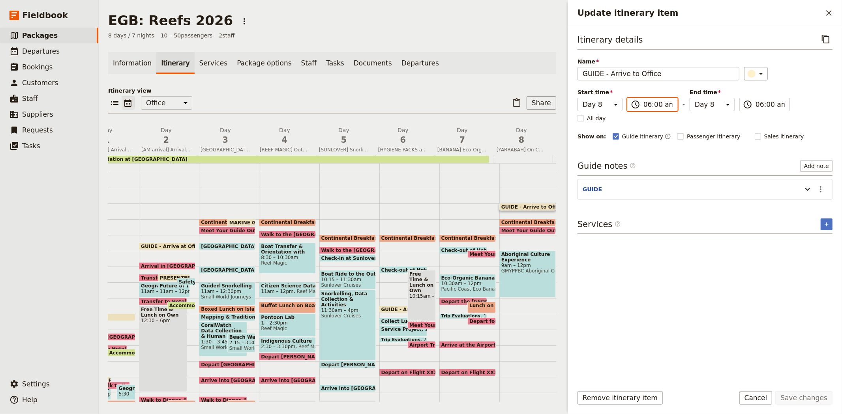
click at [653, 105] on input "06:00 am" at bounding box center [657, 104] width 29 height 9
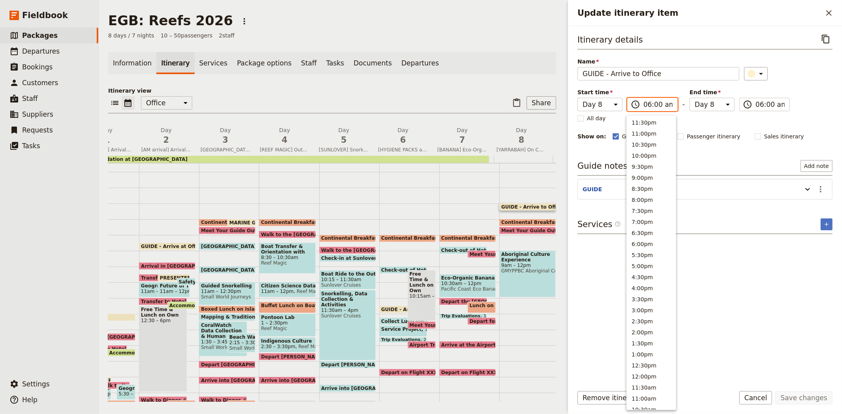
scroll to position [239, 0]
click at [656, 106] on input "06:00 am" at bounding box center [657, 104] width 29 height 9
type input "06:30 am"
click at [835, 93] on div "Itinerary details ​ Name GUIDE - Arrive to Office ​ Start time Day 1 Day 2 Day …" at bounding box center [705, 203] width 274 height 354
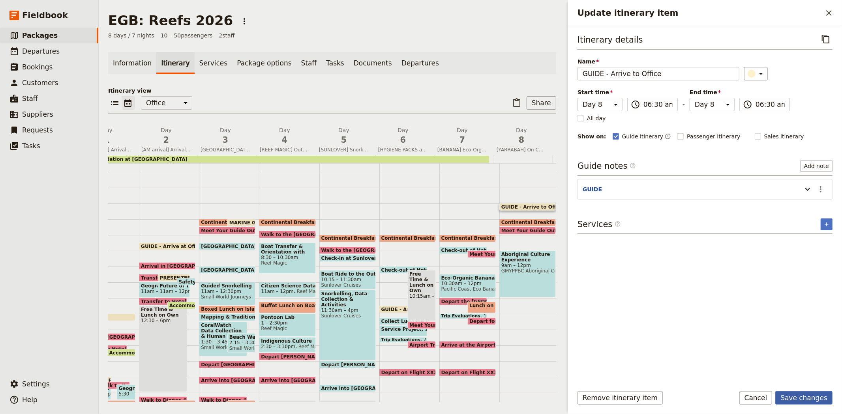
click at [805, 393] on button "Save changes" at bounding box center [803, 397] width 57 height 13
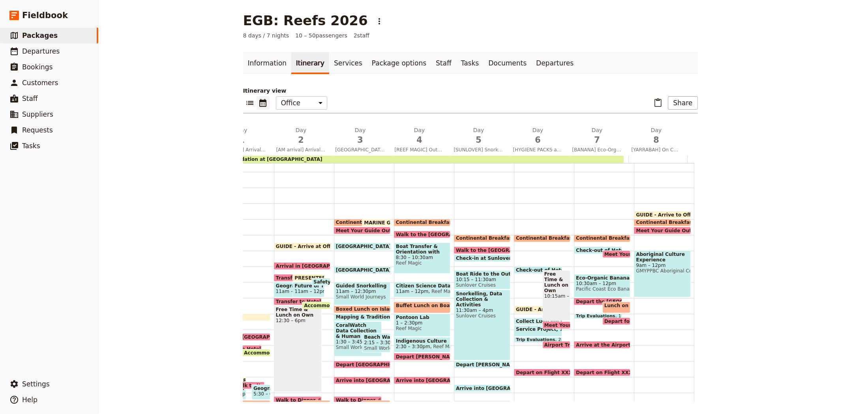
click at [649, 228] on span "Meet Your Guide Outside Reception & Depart" at bounding box center [698, 230] width 124 height 5
select select "8"
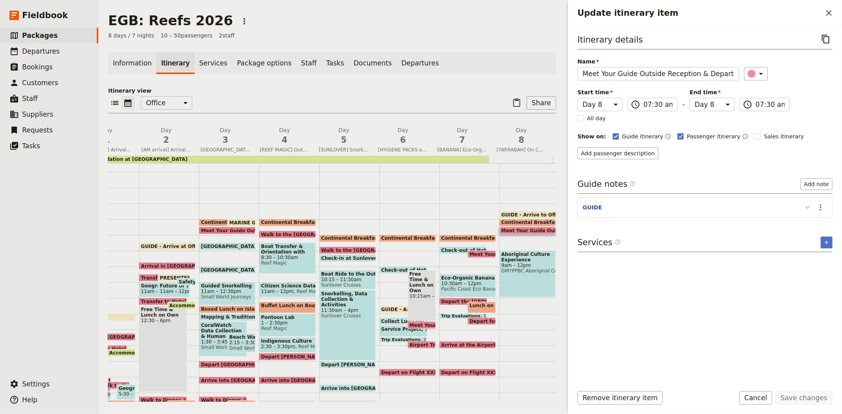
click at [805, 204] on icon "Update itinerary item" at bounding box center [807, 207] width 9 height 9
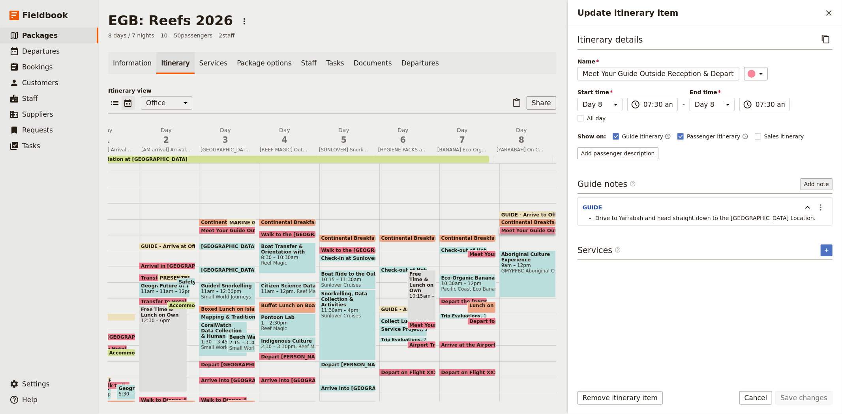
click at [814, 186] on button "Add note" at bounding box center [816, 184] width 32 height 12
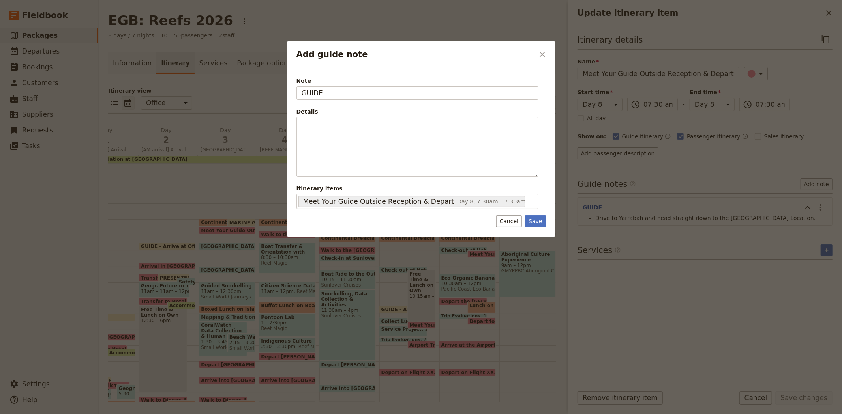
type input "GUIDE"
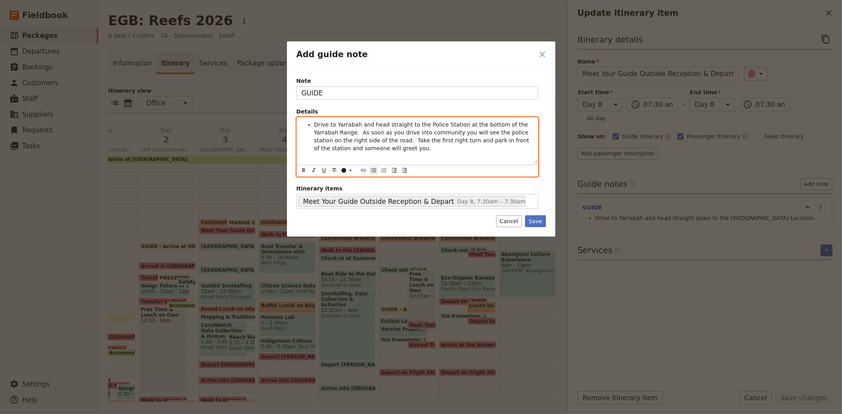
click at [393, 124] on span "Drive to Yarrabah and head straight to the Police Station at the bottom of the …" at bounding box center [422, 137] width 217 height 30
click at [431, 127] on span "Drive to Yarrabah and head to the Police Station at the bottom of the Yarrabah …" at bounding box center [424, 137] width 220 height 30
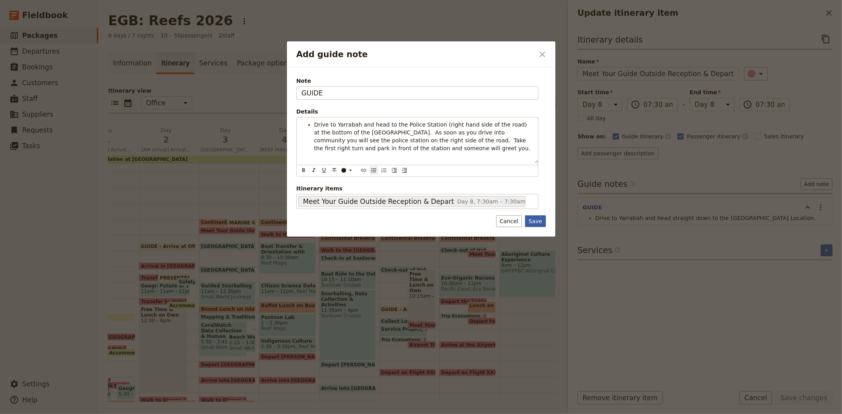
click at [541, 225] on button "Save" at bounding box center [535, 221] width 21 height 12
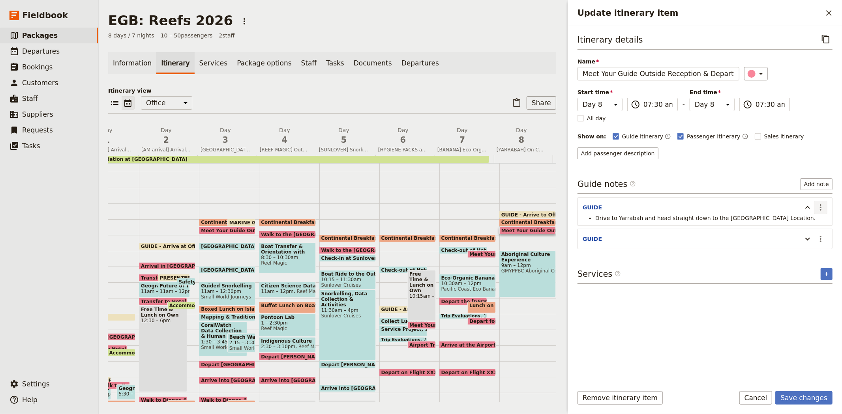
click at [818, 208] on icon "Actions" at bounding box center [820, 207] width 9 height 9
click at [815, 222] on span "Edit note" at bounding box center [803, 225] width 37 height 8
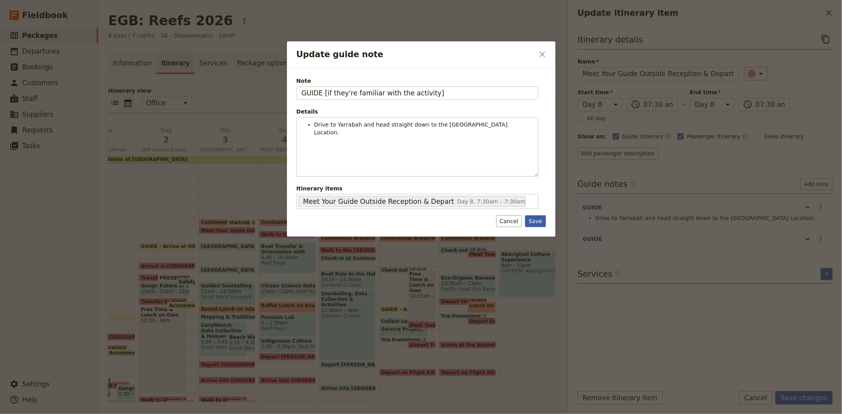
type input "GUIDE [if they're familiar with the activity]"
click at [534, 216] on button "Save" at bounding box center [535, 221] width 21 height 12
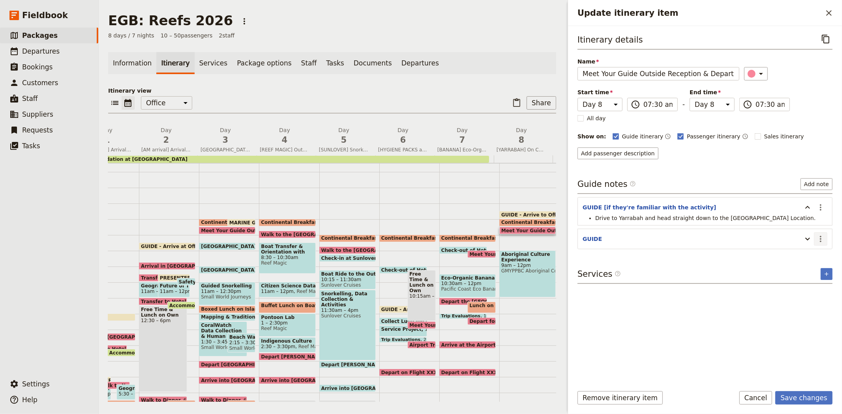
click at [820, 238] on icon "Actions" at bounding box center [821, 239] width 2 height 6
click at [809, 254] on span "Edit note" at bounding box center [797, 257] width 25 height 8
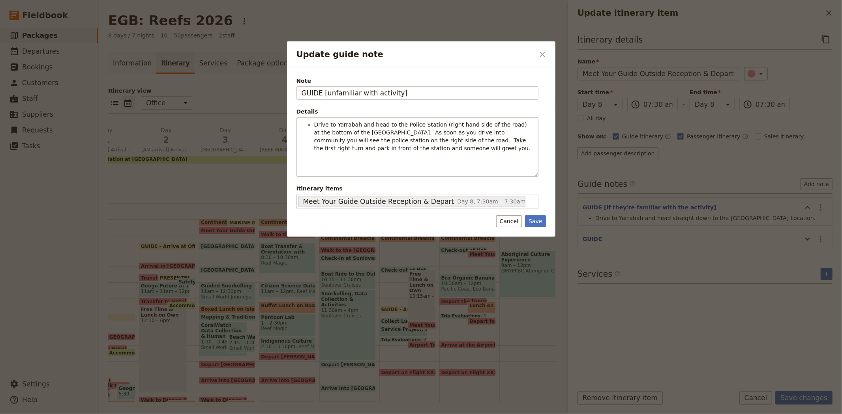
type input "GUIDE [unfamiliar with activity]"
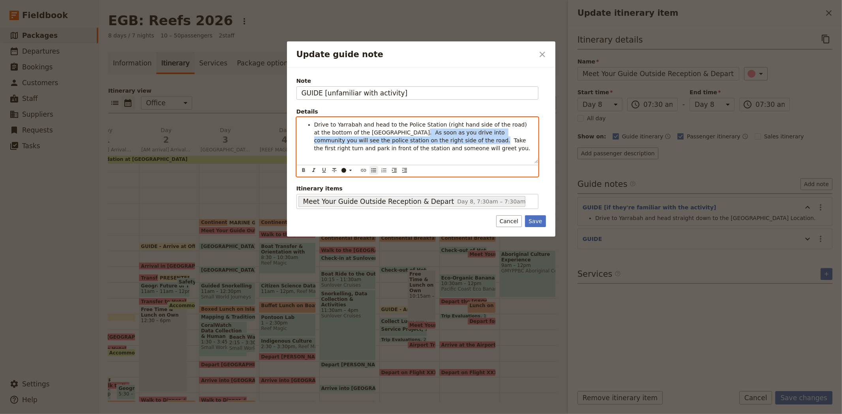
drag, startPoint x: 423, startPoint y: 141, endPoint x: 392, endPoint y: 136, distance: 31.6
click at [392, 136] on span "Drive to Yarrabah and head to the Police Station (right hand side of the road) …" at bounding box center [422, 137] width 216 height 30
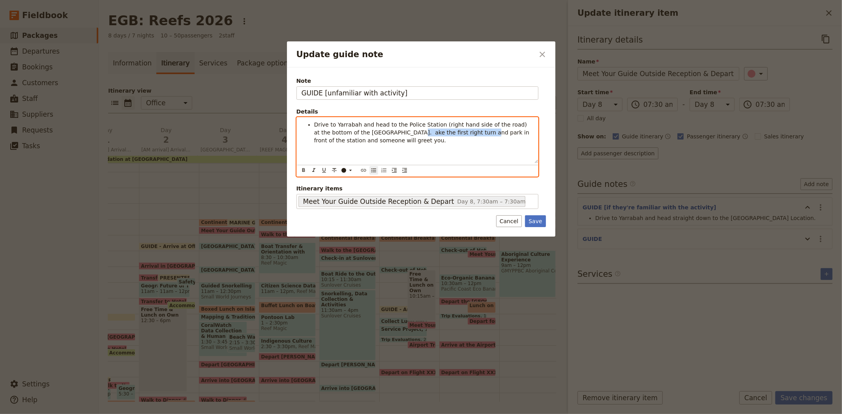
drag, startPoint x: 459, startPoint y: 133, endPoint x: 391, endPoint y: 135, distance: 67.9
click at [391, 135] on span "Drive to Yarrabah and head to the Police Station (right hand side of the road) …" at bounding box center [422, 133] width 217 height 22
click at [449, 142] on span "Park in front of the station and someone will greet you." at bounding box center [390, 140] width 152 height 6
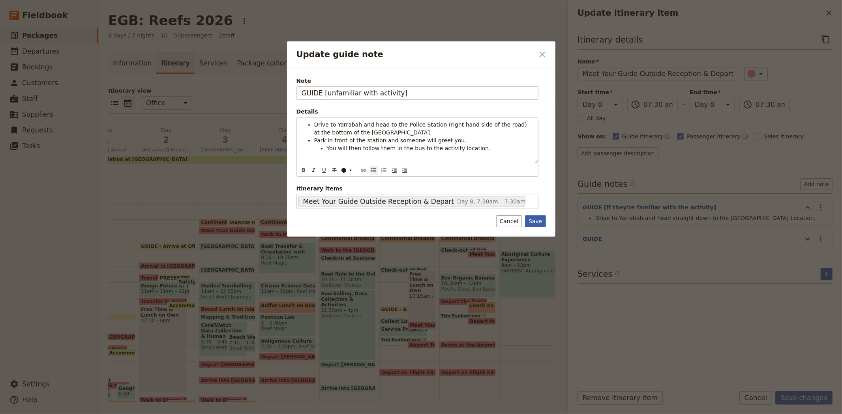
click at [541, 227] on button "Save" at bounding box center [535, 221] width 21 height 12
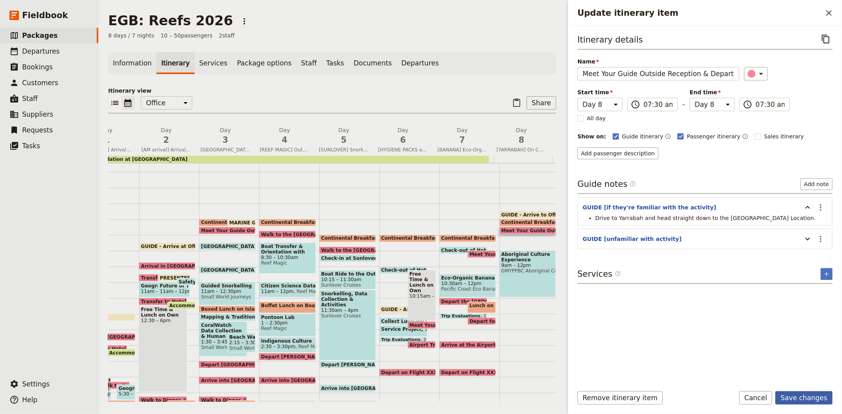
click at [796, 395] on button "Save changes" at bounding box center [803, 397] width 57 height 13
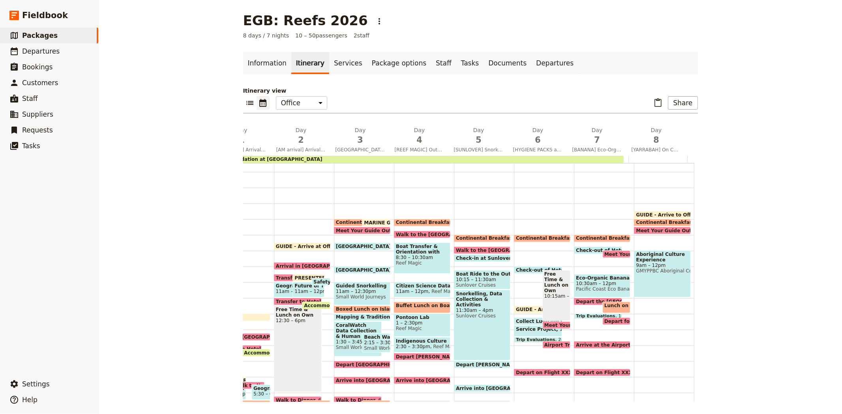
click at [659, 231] on span at bounding box center [662, 232] width 56 height 3
select select "8"
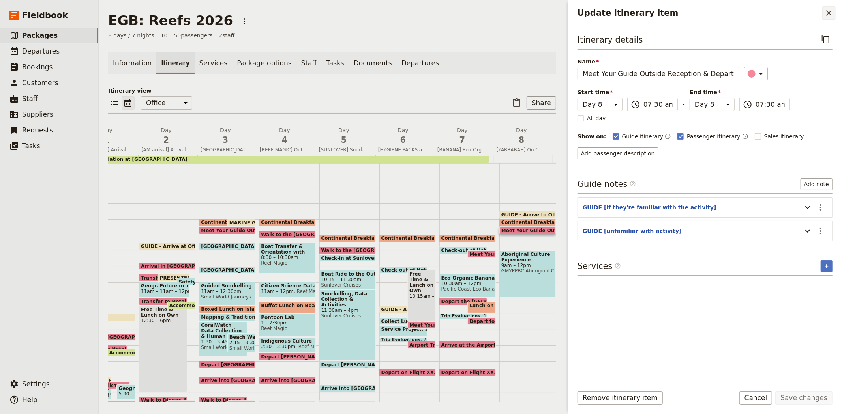
click at [825, 15] on icon "Close drawer" at bounding box center [828, 12] width 9 height 9
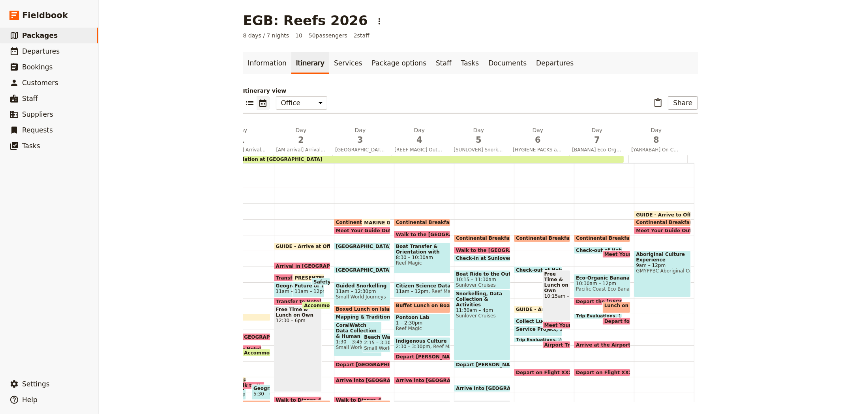
click at [641, 257] on span "Aboriginal Culture Experience" at bounding box center [662, 257] width 52 height 11
select select "8"
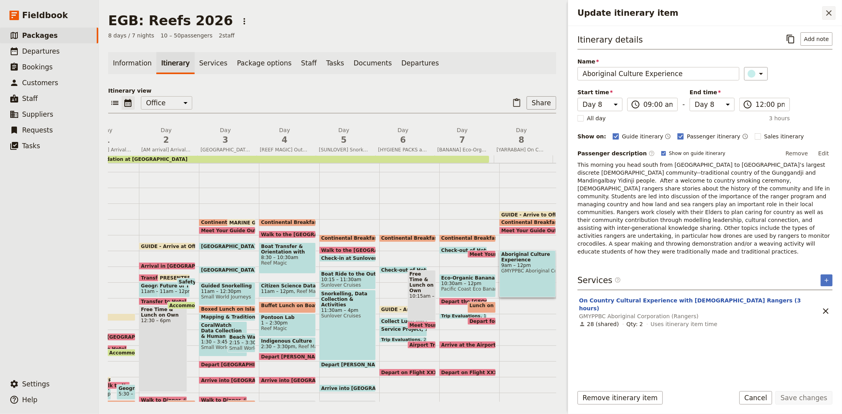
click at [827, 12] on icon "Close drawer" at bounding box center [828, 12] width 9 height 9
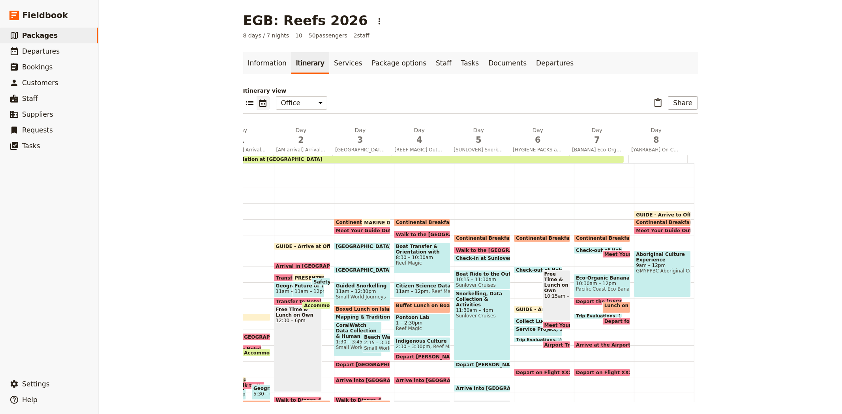
click at [634, 298] on div "GUIDE - Arrive to Office 6:30am Continental Breakfast at Hotel 7 – 7:30am Meet …" at bounding box center [664, 298] width 60 height 379
select select "8"
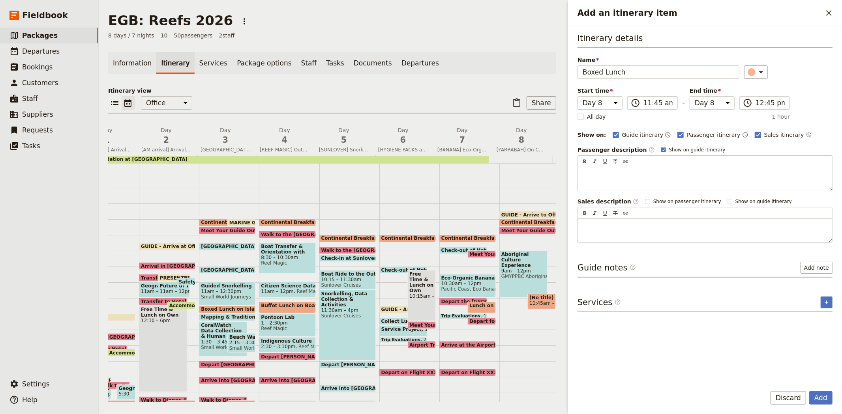
type input "Boxed Lunch"
click at [755, 135] on label "Sales itinerary" at bounding box center [779, 135] width 49 height 8
click at [754, 131] on input "Sales itinerary" at bounding box center [754, 131] width 0 height 0
checkbox input "false"
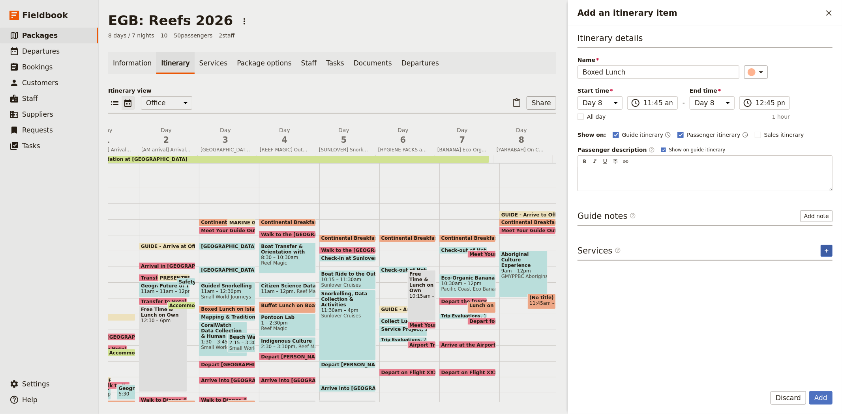
click at [828, 251] on icon "Add service inclusion" at bounding box center [826, 251] width 4 height 4
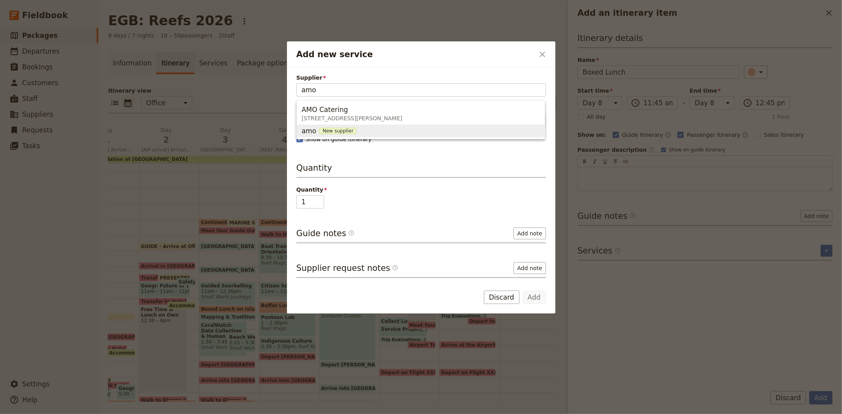
click at [402, 117] on span "[STREET_ADDRESS][PERSON_NAME]" at bounding box center [351, 118] width 101 height 8
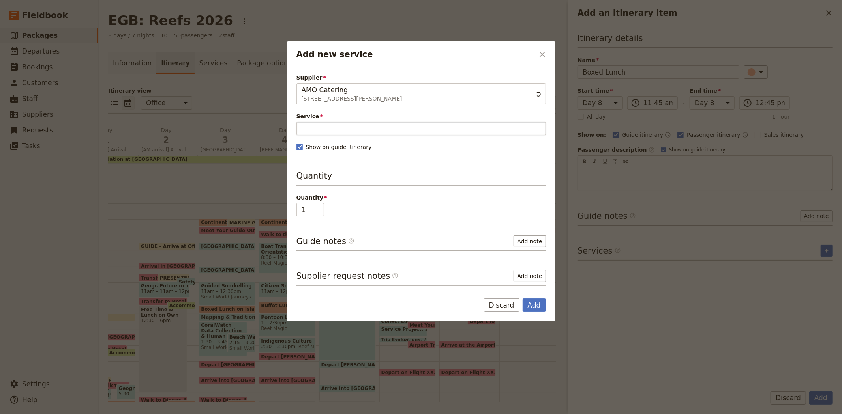
type input "AMO Catering"
click at [320, 125] on input "Service" at bounding box center [420, 128] width 249 height 13
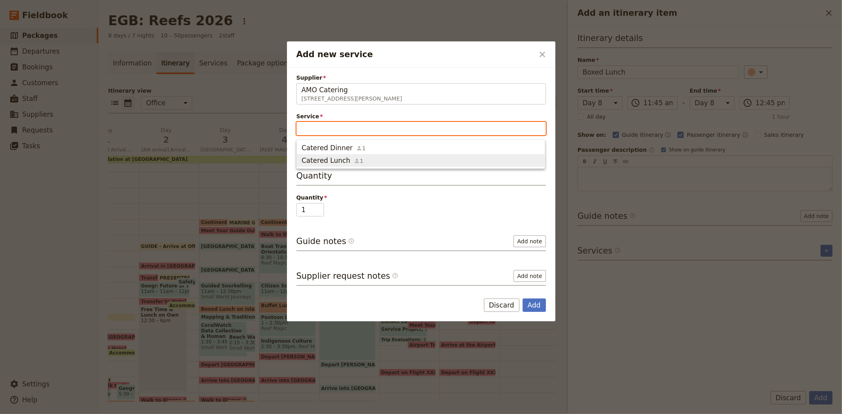
click at [342, 161] on span "Catered Lunch" at bounding box center [325, 160] width 49 height 9
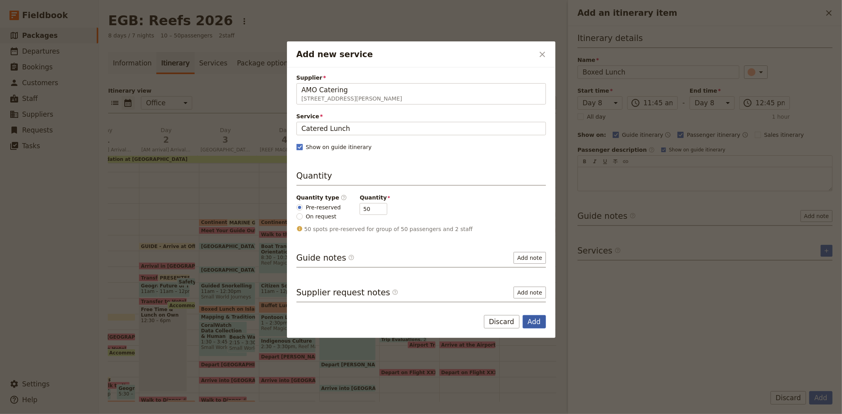
click at [532, 317] on button "Add" at bounding box center [533, 321] width 23 height 13
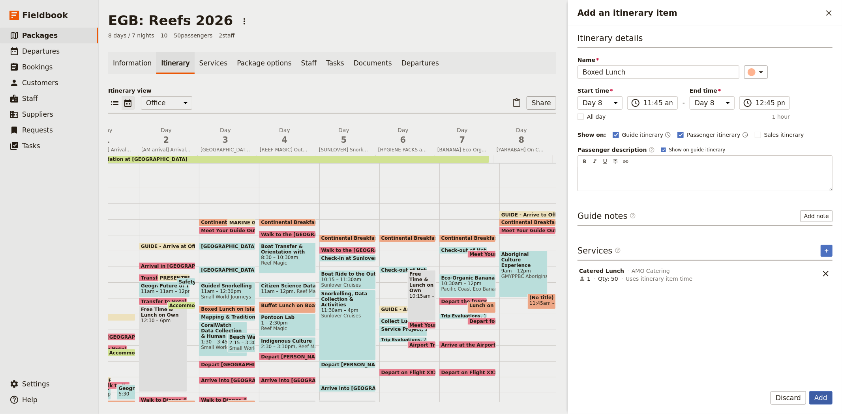
click at [825, 400] on button "Add" at bounding box center [820, 397] width 23 height 13
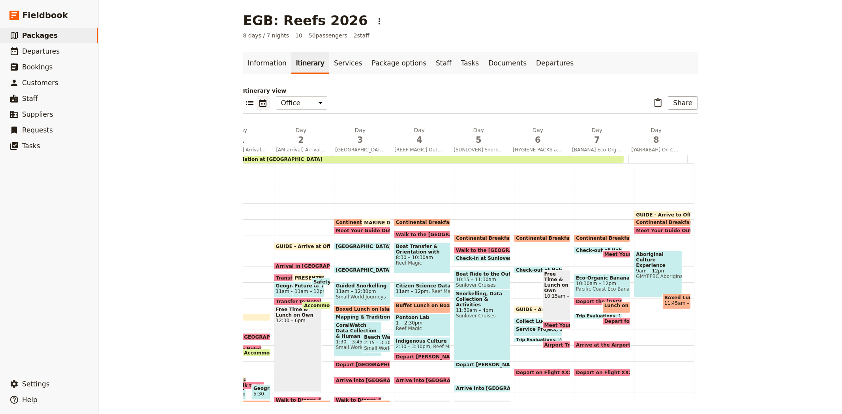
click at [612, 304] on span "Lunch on Own" at bounding box center [624, 306] width 41 height 6
select select "7"
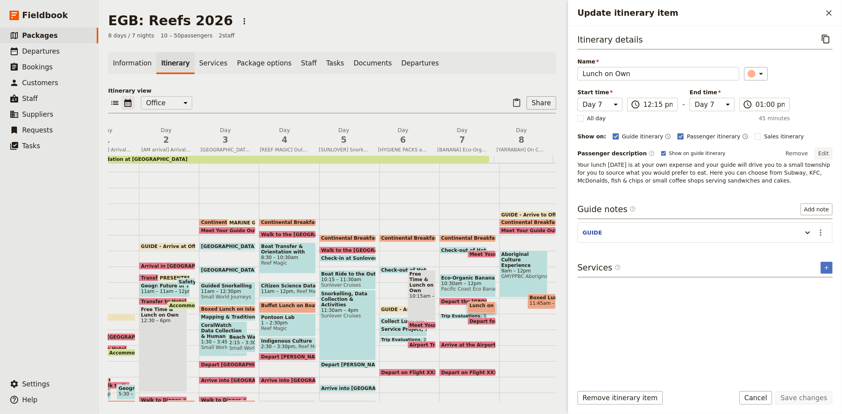
click at [826, 157] on button "Edit" at bounding box center [824, 154] width 18 height 12
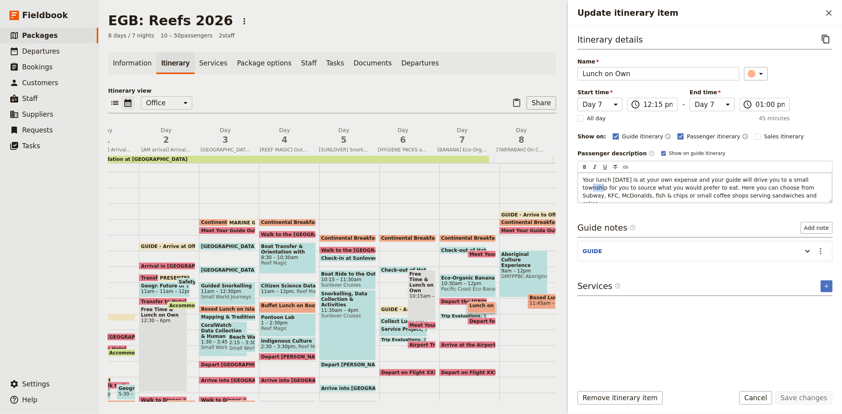
drag, startPoint x: 801, startPoint y: 180, endPoint x: 791, endPoint y: 180, distance: 10.3
click at [791, 180] on span "Your lunch today is at your own expense and your guide will drive you to a smal…" at bounding box center [700, 192] width 236 height 30
click at [805, 401] on button "Save changes" at bounding box center [803, 397] width 57 height 13
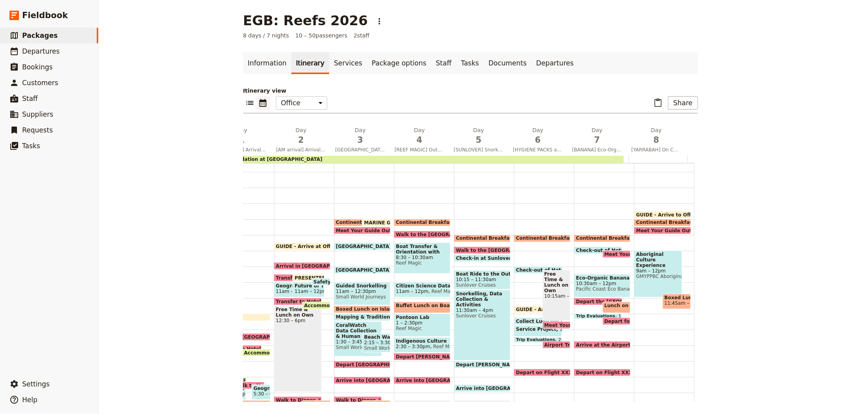
click at [405, 305] on span "Buffet Lunch on Boat" at bounding box center [426, 306] width 60 height 6
select select "4"
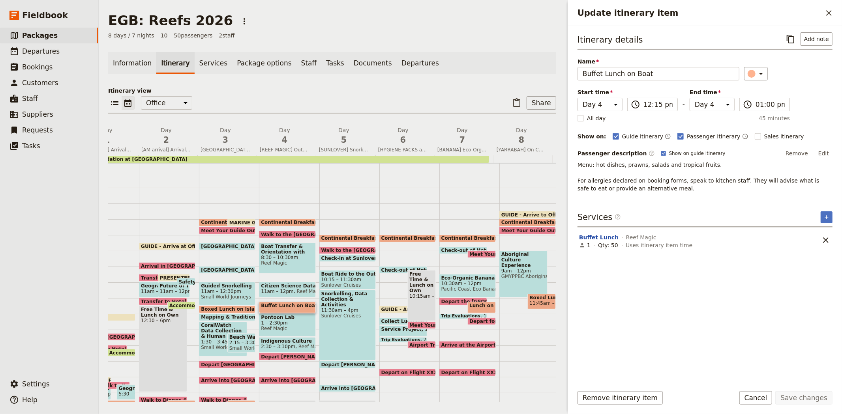
click at [230, 307] on span "Boxed Lunch on Island" at bounding box center [233, 310] width 64 height 6
select select "3"
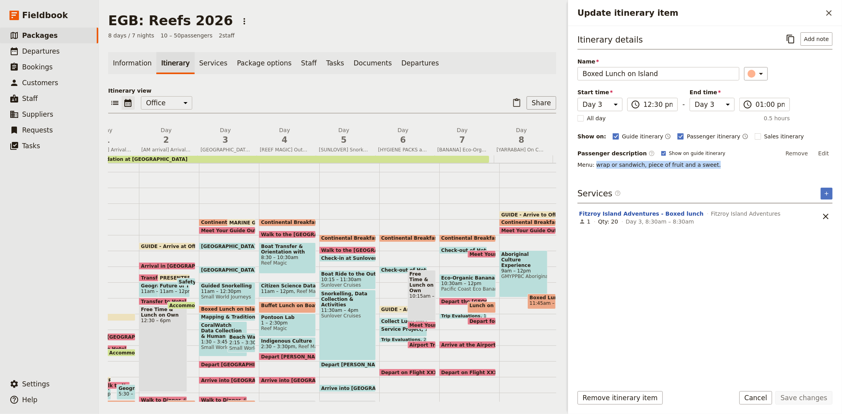
drag, startPoint x: 707, startPoint y: 165, endPoint x: 594, endPoint y: 166, distance: 112.9
click at [594, 166] on p "Menu: wrap or sandwich, piece of fruit and a sweet." at bounding box center [704, 165] width 255 height 8
copy span "wrap or sandwich, piece of fruit and a sweet."
drag, startPoint x: 417, startPoint y: 92, endPoint x: 427, endPoint y: 110, distance: 20.5
click at [417, 92] on p "Itinerary view" at bounding box center [332, 91] width 448 height 8
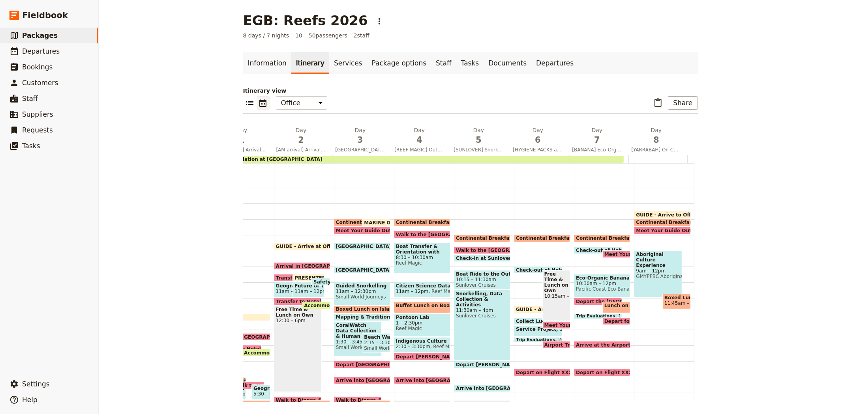
click at [672, 296] on span "Boxed Lunch" at bounding box center [676, 298] width 24 height 6
select select "8"
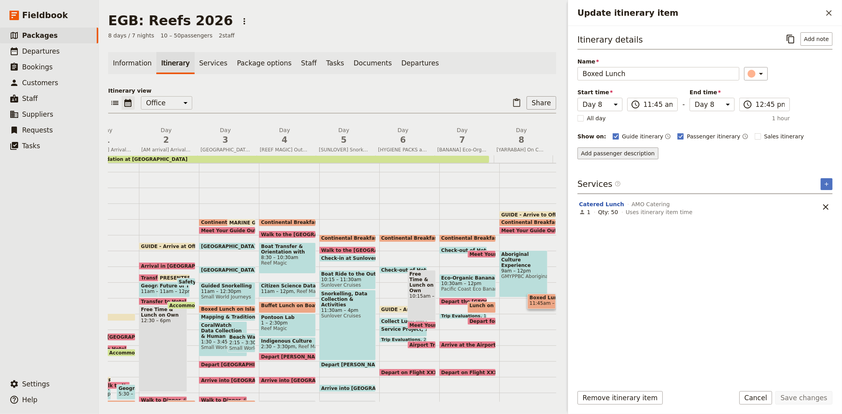
click at [624, 155] on button "Add passenger description" at bounding box center [617, 154] width 81 height 12
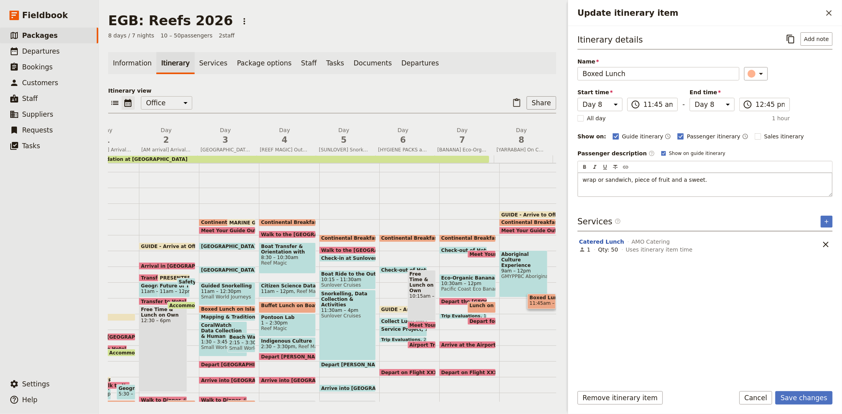
click at [580, 179] on div "wrap or sandwich, piece of fruit and a sweet." at bounding box center [705, 185] width 254 height 24
click at [654, 103] on input "11:45 am" at bounding box center [657, 104] width 29 height 9
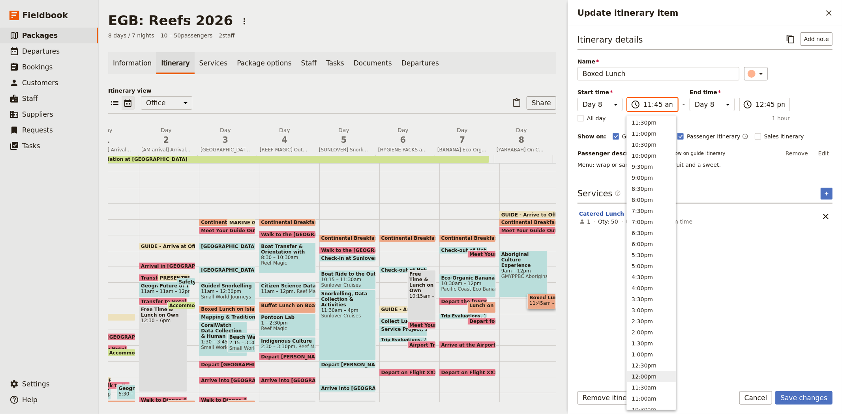
click at [653, 375] on button "12:00pm" at bounding box center [651, 376] width 49 height 11
type input "12:00 pm"
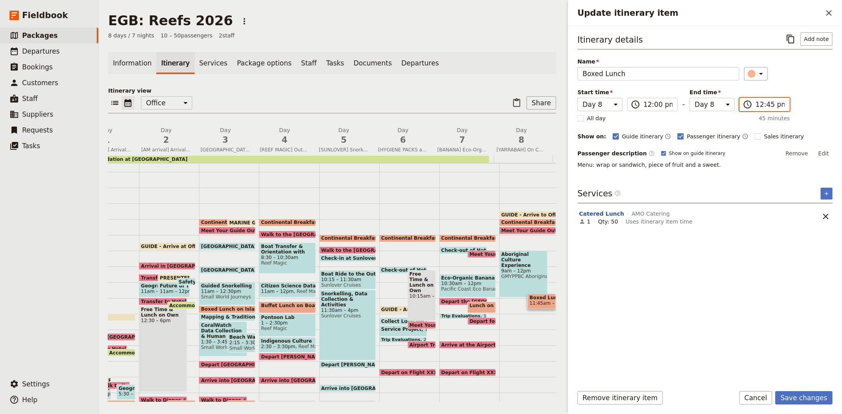
click at [766, 101] on input "12:45 pm" at bounding box center [769, 104] width 29 height 9
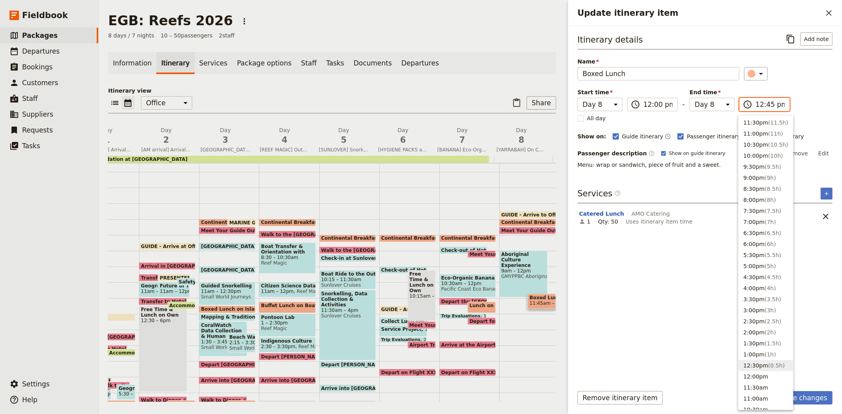
click at [768, 367] on span "( 0.5h )" at bounding box center [776, 366] width 17 height 6
type input "12:30 pm"
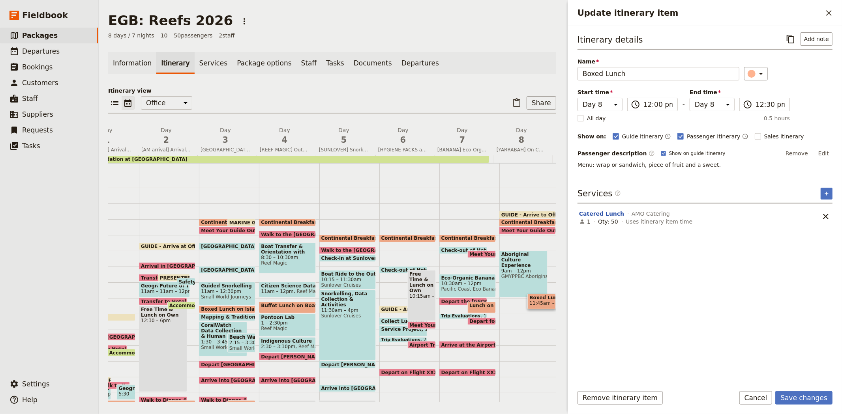
click at [819, 105] on div "Itinerary details ​ Add note Name Boxed Lunch ​ Start time Day 1 Day 2 Day 3 Da…" at bounding box center [704, 100] width 255 height 137
click at [810, 43] on button "Add note" at bounding box center [816, 38] width 32 height 13
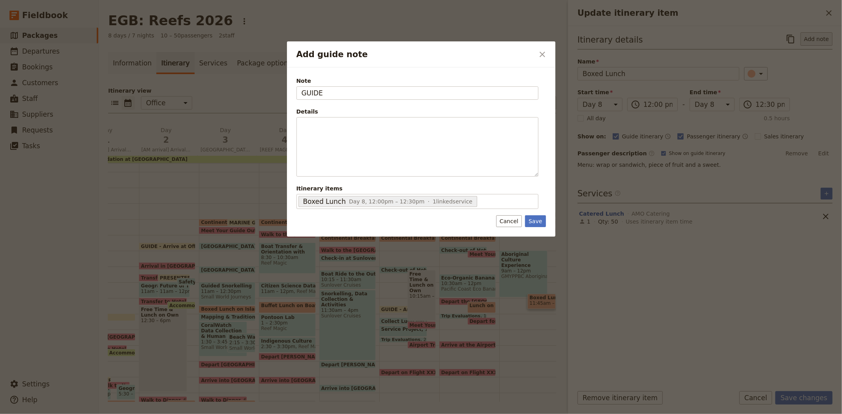
type input "GUIDE"
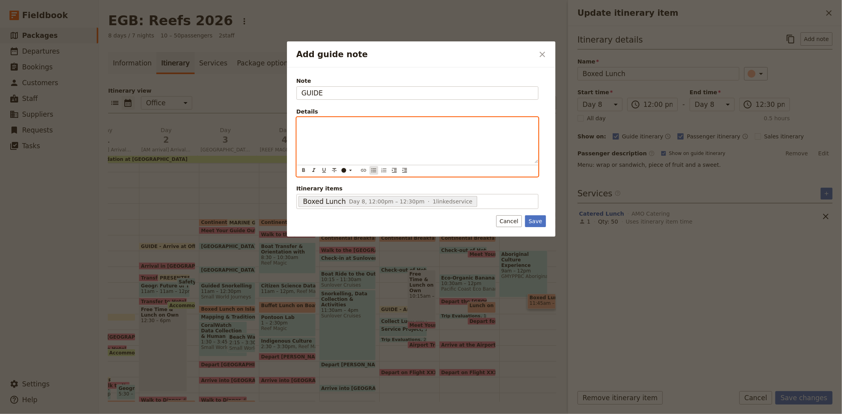
click at [371, 171] on icon "Bulleted list" at bounding box center [374, 170] width 6 height 6
click at [327, 133] on span "An option is on the beach where the activities have run." at bounding box center [404, 132] width 155 height 6
drag, startPoint x: 357, startPoint y: 133, endPoint x: 343, endPoint y: 125, distance: 15.9
click at [343, 125] on ul "Have lunch where you think is best An option is on the beach where the activiti…" at bounding box center [417, 129] width 232 height 16
click at [448, 123] on li "Have lunch on the beach where the activities have run." at bounding box center [423, 125] width 219 height 8
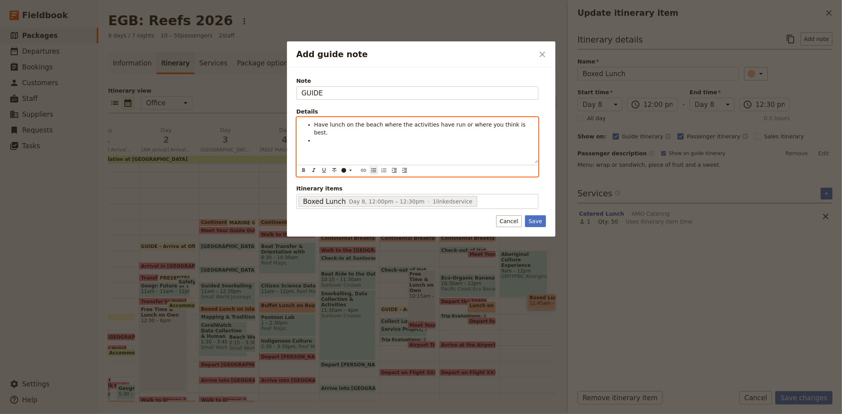
click at [319, 137] on li "Add guide note" at bounding box center [423, 141] width 219 height 8
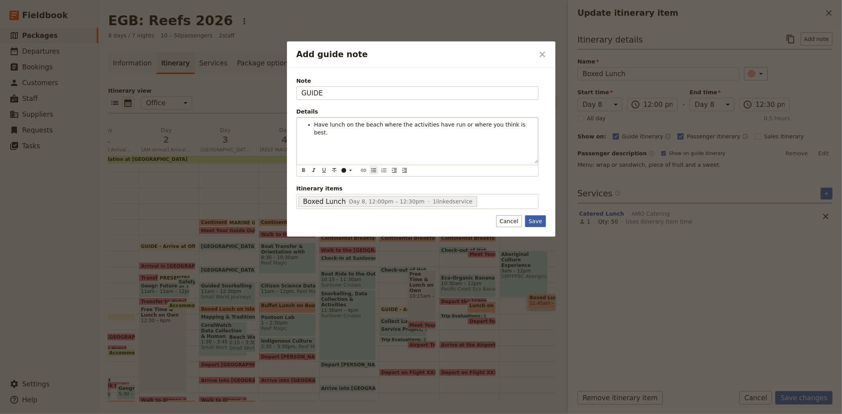
click at [539, 223] on button "Save" at bounding box center [535, 221] width 21 height 12
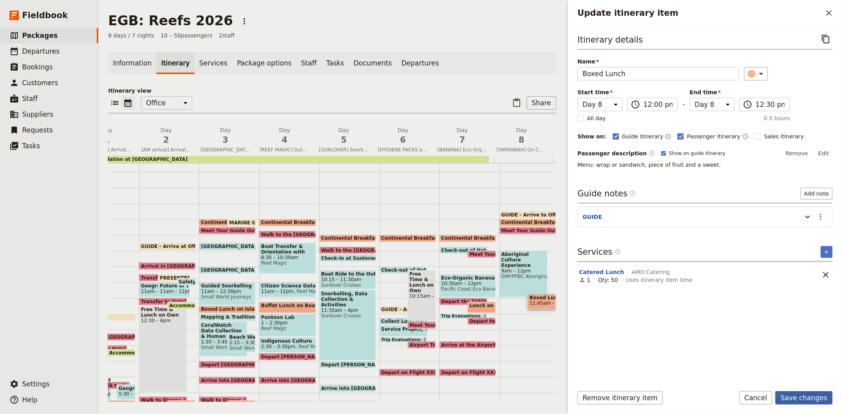
click at [792, 401] on button "Save changes" at bounding box center [803, 397] width 57 height 13
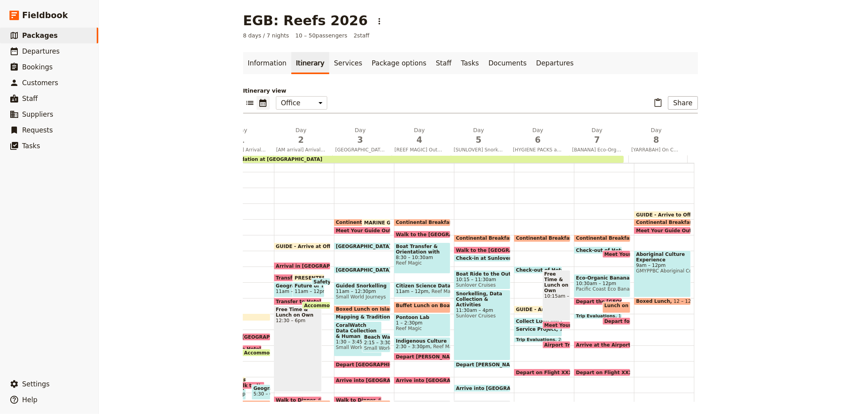
click at [635, 306] on div "GUIDE - Arrive to Office 6:30am Continental Breakfast at Hotel 7 – 7:30am Meet …" at bounding box center [664, 298] width 60 height 379
select select "8"
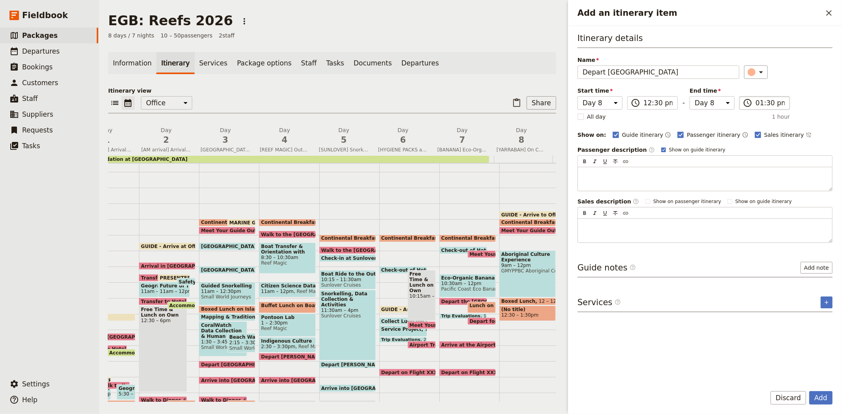
type input "Depart Yarrabah"
click at [758, 103] on input "01:30 pm" at bounding box center [769, 102] width 29 height 9
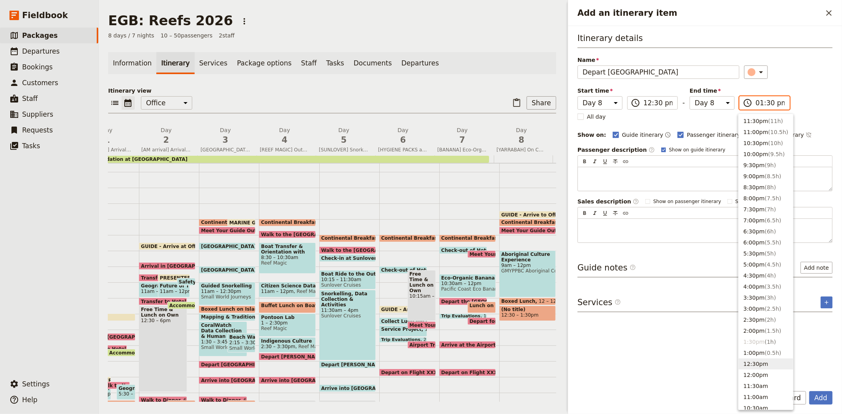
click at [760, 368] on button "12:30pm" at bounding box center [765, 364] width 54 height 11
type input "12:30 pm"
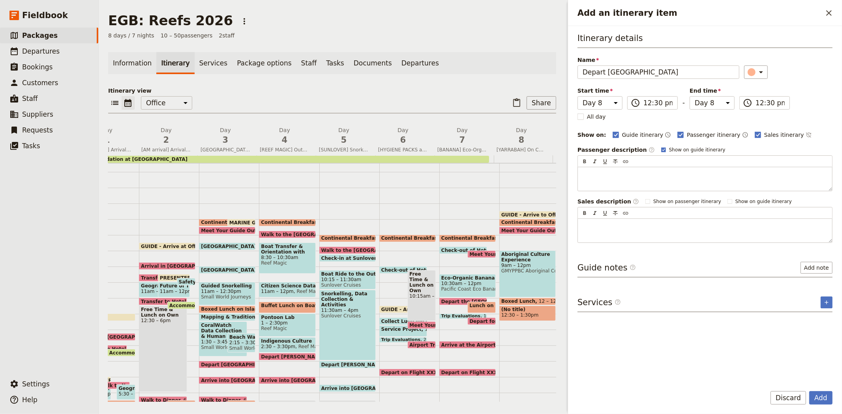
click at [822, 73] on div "​" at bounding box center [788, 72] width 89 height 13
click at [764, 134] on span "Sales itinerary" at bounding box center [784, 135] width 40 height 8
click at [754, 131] on input "Sales itinerary" at bounding box center [754, 131] width 0 height 0
checkbox input "false"
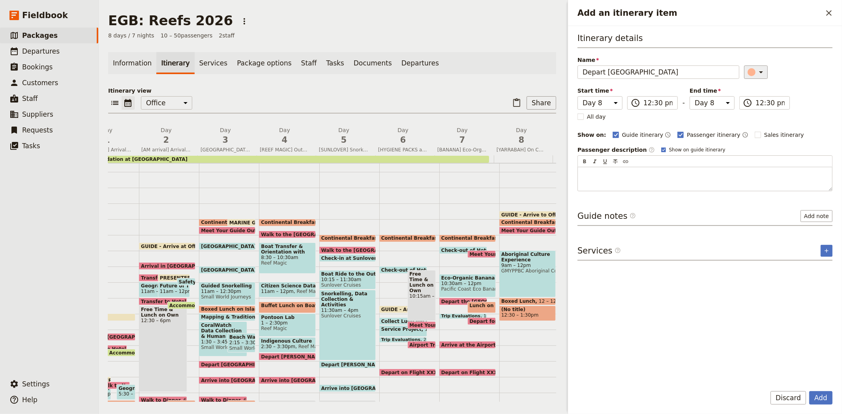
click at [756, 68] on icon "Add an itinerary item" at bounding box center [760, 71] width 9 height 9
click at [751, 121] on div "button" at bounding box center [755, 117] width 8 height 8
click at [792, 89] on div "Itinerary details Name Depart Yarrabah ​ Start time Day 1 Day 2 Day 3 Day 4 Day…" at bounding box center [704, 111] width 255 height 159
click at [824, 401] on button "Add" at bounding box center [820, 397] width 23 height 13
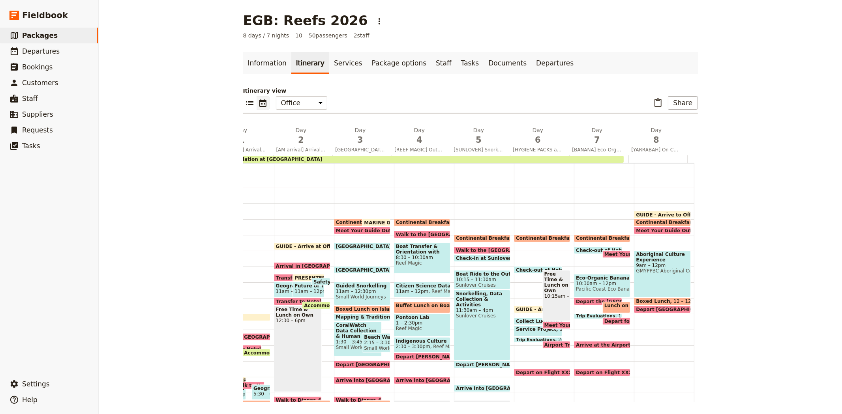
click at [634, 322] on div "GUIDE - Arrive to Office 6:30am Continental Breakfast at Hotel 7 – 7:30am Meet …" at bounding box center [664, 298] width 60 height 379
select select "8"
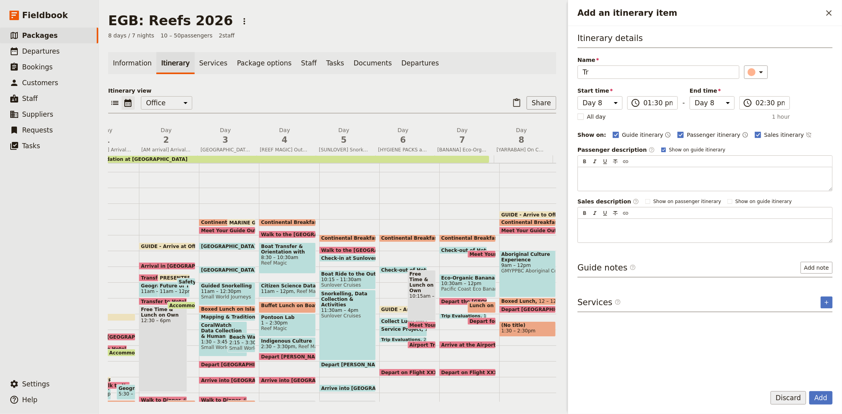
type input "Tr"
click at [788, 401] on button "Discard" at bounding box center [788, 397] width 36 height 13
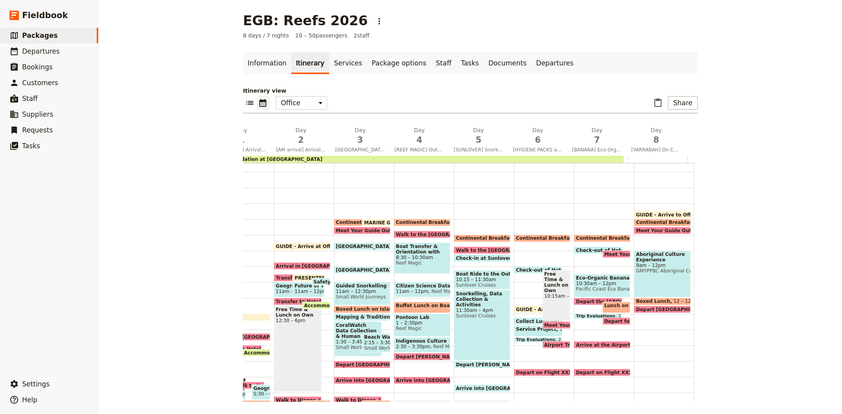
click at [580, 314] on span "Trip Evaluations" at bounding box center [597, 316] width 42 height 5
select select "7"
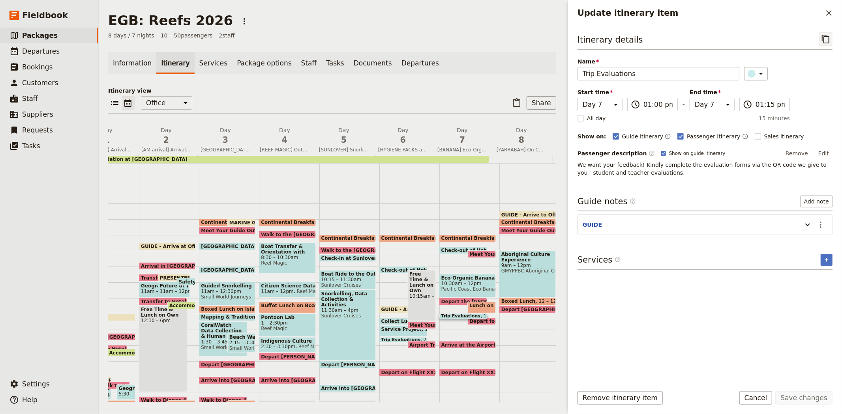
click at [827, 37] on icon "Copy itinerary item" at bounding box center [825, 38] width 9 height 9
click at [512, 105] on icon "Paste itinerary item" at bounding box center [516, 102] width 9 height 9
select select "7"
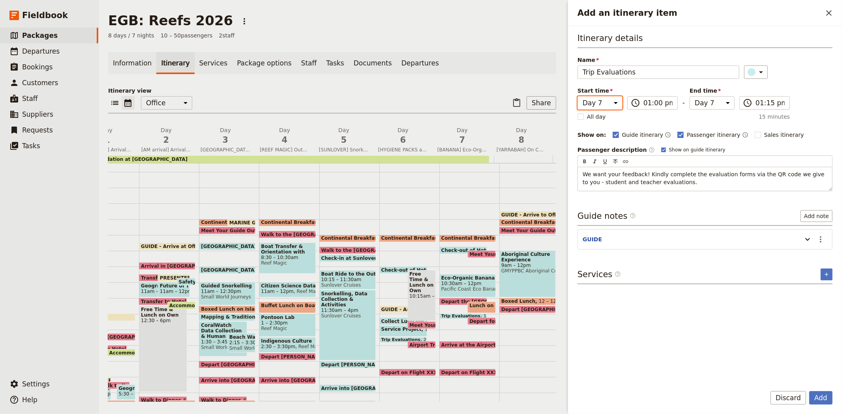
click at [596, 100] on select "Day 1 Day 2 Day 3 Day 4 Day 5 Day 6 Day 7 Day 8" at bounding box center [599, 102] width 45 height 13
select select "8"
click at [577, 96] on select "Day 1 Day 2 Day 3 Day 4 Day 5 Day 6 Day 7 Day 8" at bounding box center [599, 102] width 45 height 13
select select "8"
click at [790, 64] on div "Name Trip Evaluations ​" at bounding box center [704, 67] width 255 height 23
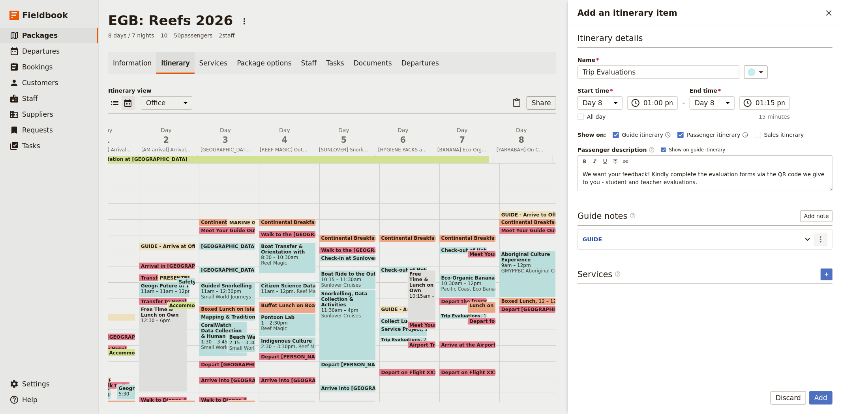
click at [821, 238] on icon "Actions" at bounding box center [820, 239] width 9 height 9
click at [815, 255] on span "Edit note" at bounding box center [803, 257] width 37 height 8
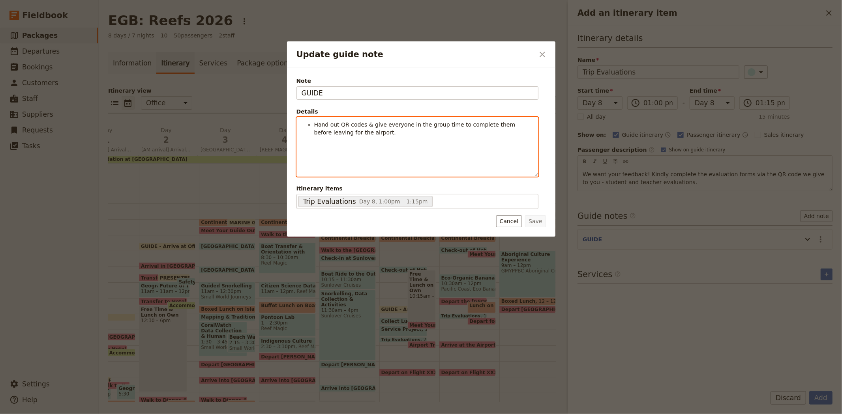
click at [313, 124] on ul "Hand out QR codes & give everyone in the group time to complete them before lea…" at bounding box center [417, 129] width 232 height 16
click at [495, 125] on li "As there is very limited service, trip evaluations will need to be completed" at bounding box center [423, 125] width 219 height 8
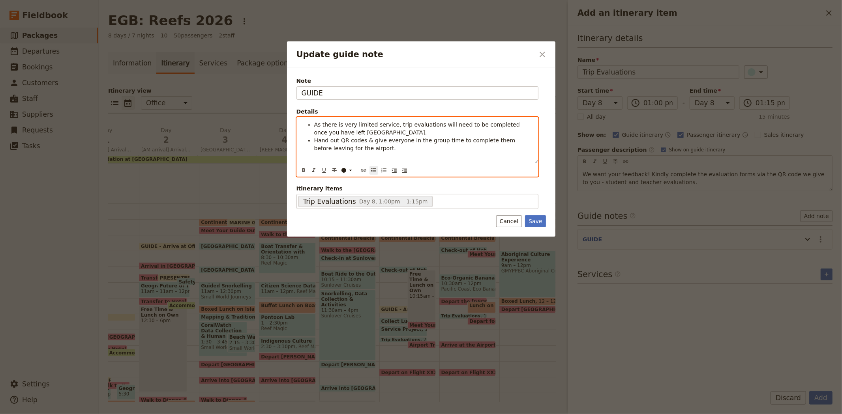
drag, startPoint x: 352, startPoint y: 151, endPoint x: 364, endPoint y: 151, distance: 11.4
click at [364, 151] on li "Hand out QR codes & give everyone in the group time to complete them before lea…" at bounding box center [423, 145] width 219 height 16
click at [517, 141] on span "Hand out QR codes & give everyone in the group time to complete them before lea…" at bounding box center [415, 144] width 203 height 14
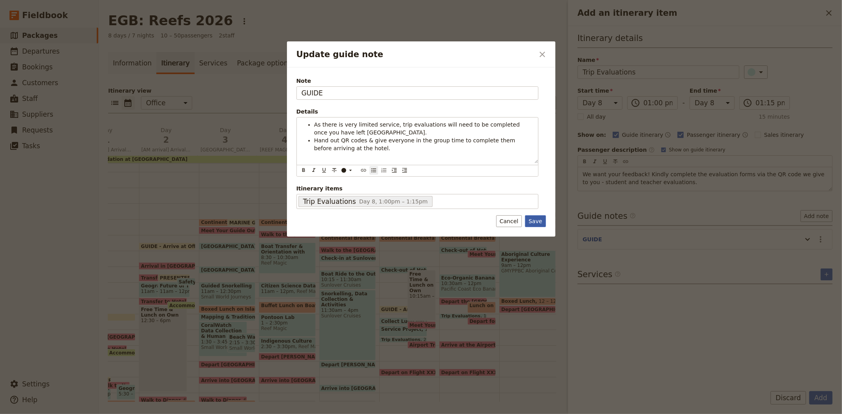
click at [536, 222] on button "Save" at bounding box center [535, 221] width 21 height 12
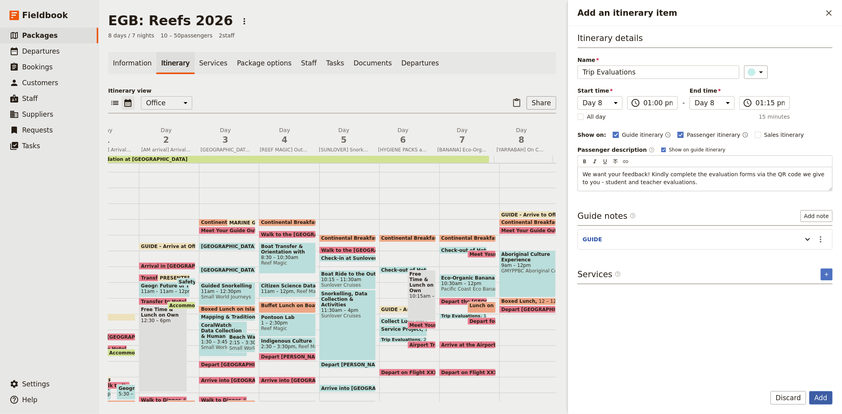
click at [826, 399] on button "Add" at bounding box center [820, 397] width 23 height 13
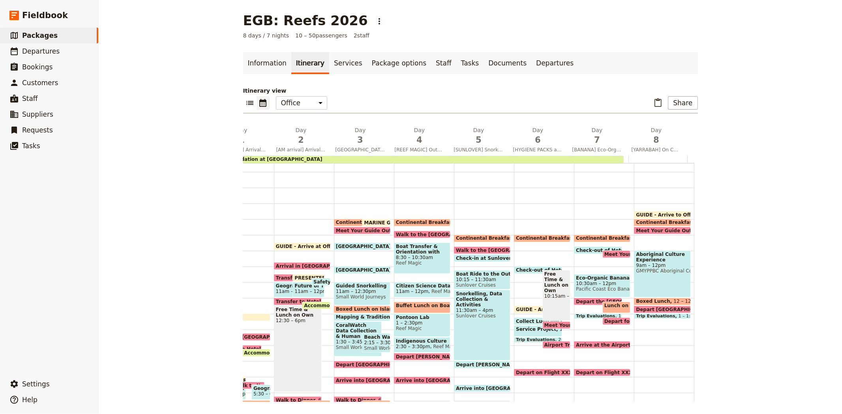
click at [658, 213] on span "GUIDE - Arrive to Office" at bounding box center [669, 214] width 66 height 5
select select "8"
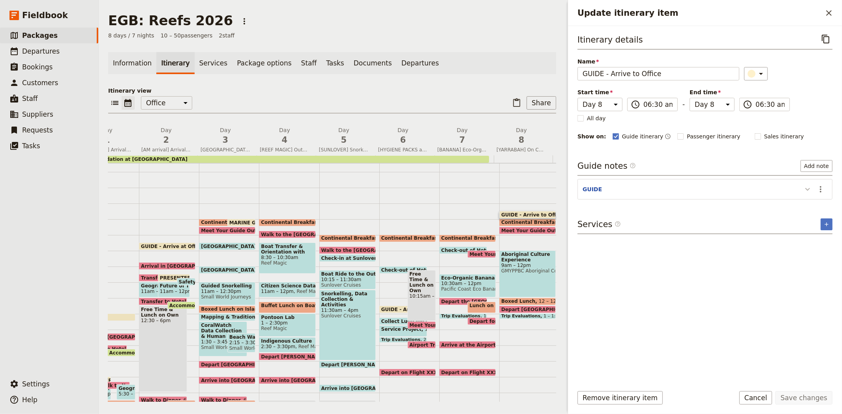
click at [806, 189] on icon "Update itinerary item" at bounding box center [807, 189] width 5 height 3
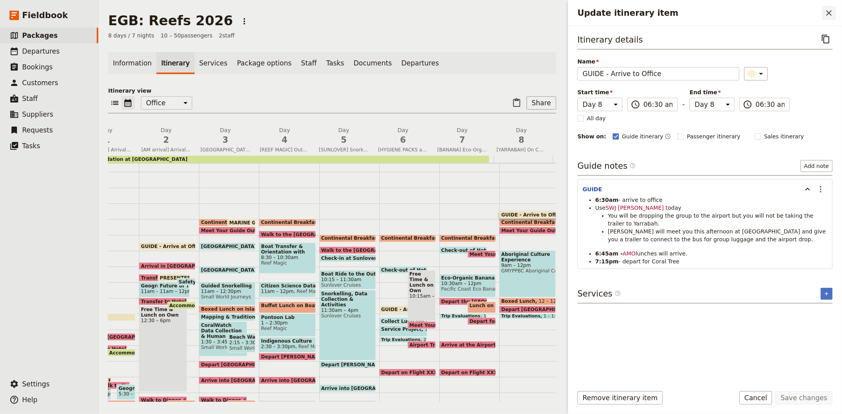
click at [830, 14] on icon "Close drawer" at bounding box center [828, 12] width 9 height 9
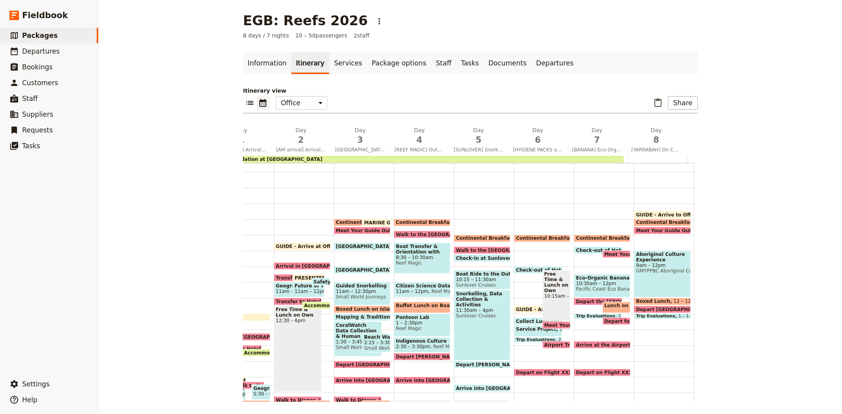
click at [639, 266] on span "9am – 12pm" at bounding box center [662, 266] width 52 height 6
select select "8"
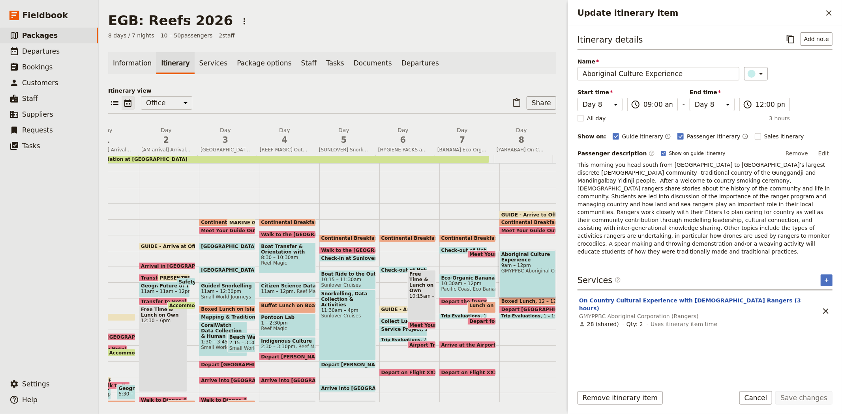
click at [522, 228] on span "Meet Your Guide Outside Reception & Depart" at bounding box center [563, 230] width 124 height 5
select select "8"
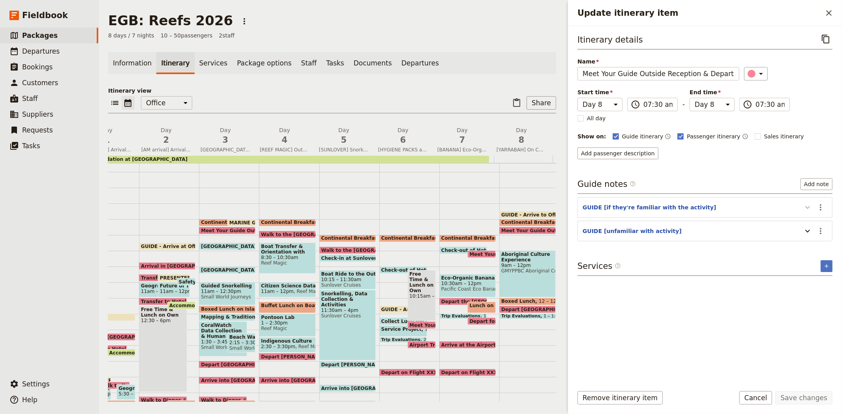
click at [811, 208] on icon "Update itinerary item" at bounding box center [807, 207] width 9 height 9
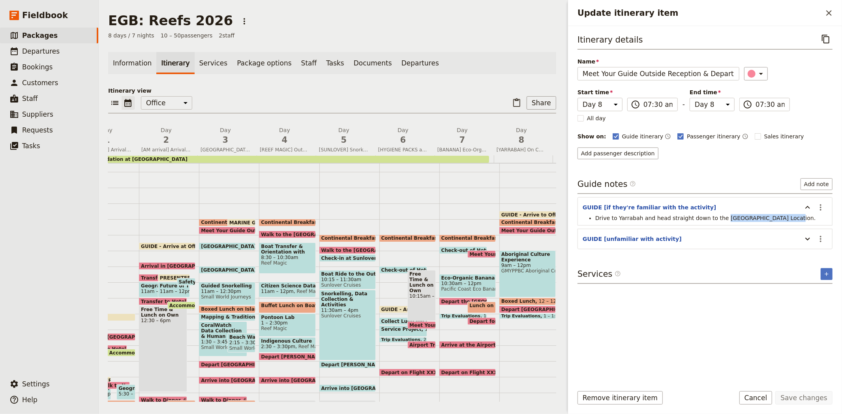
drag, startPoint x: 715, startPoint y: 219, endPoint x: 771, endPoint y: 219, distance: 56.4
click at [771, 219] on span "Drive to Yarrabah and head straight down to the [GEOGRAPHIC_DATA] Location." at bounding box center [705, 218] width 220 height 6
click at [806, 212] on icon "Update itinerary item" at bounding box center [807, 207] width 9 height 9
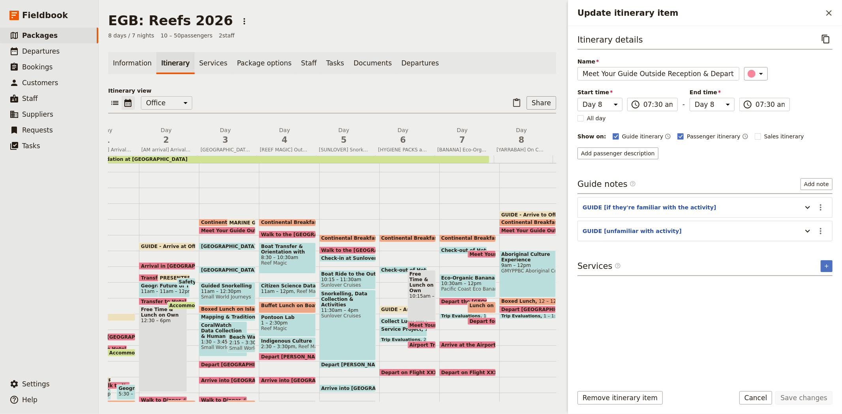
click at [436, 108] on div "​ ​ Office Guide Passenger Sales ​ Share" at bounding box center [332, 104] width 448 height 17
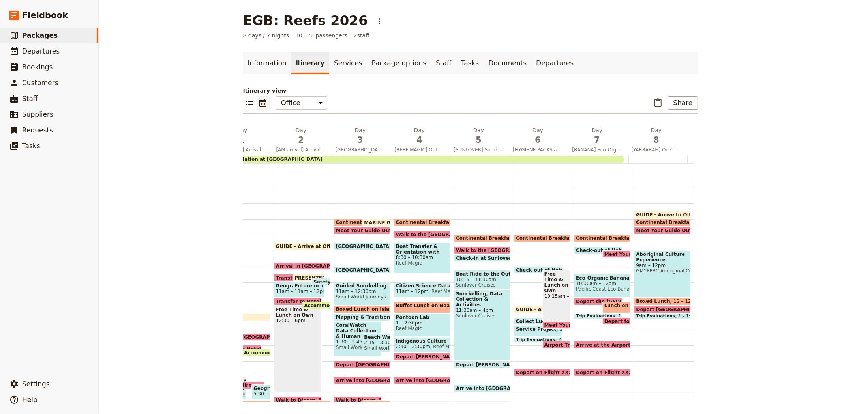
click at [634, 324] on div "GUIDE - Arrive to Office 6:30am Continental Breakfast at Hotel 7 – 7:30am Meet …" at bounding box center [664, 298] width 60 height 379
select select "8"
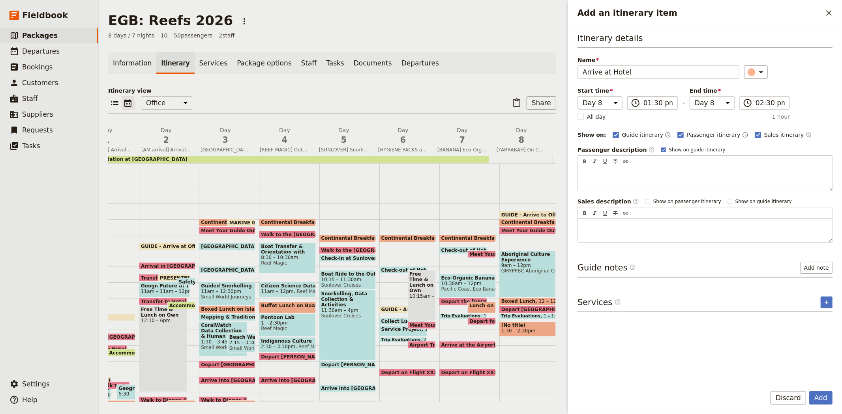
type input "Arrive at Hotel"
click at [654, 104] on input "01:30 pm" at bounding box center [657, 102] width 29 height 9
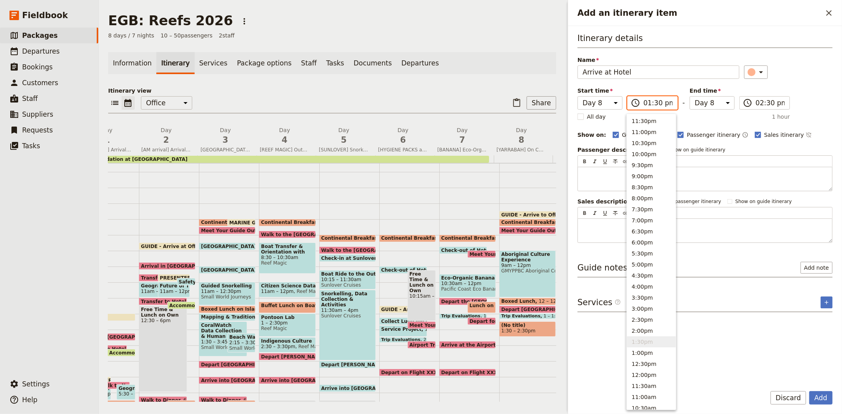
click at [654, 102] on input "01:30 pm" at bounding box center [657, 102] width 29 height 9
type input "01:45 pm"
click at [809, 77] on div "​" at bounding box center [788, 72] width 89 height 13
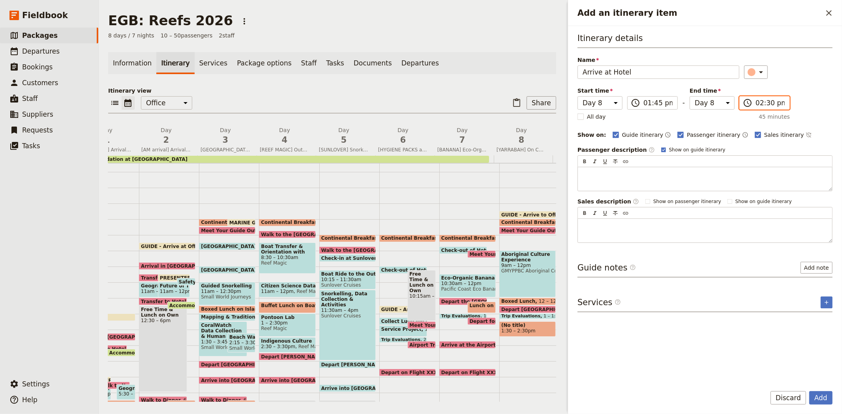
click at [758, 103] on input "02:30 pm" at bounding box center [769, 102] width 29 height 9
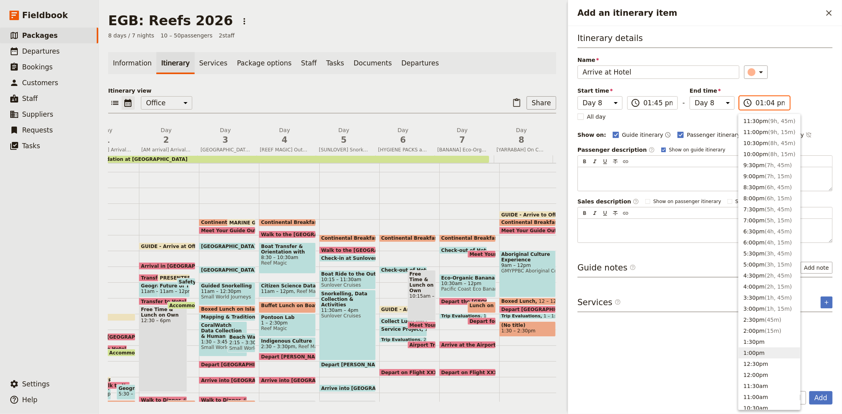
type input "01:45 pm"
click at [772, 72] on div "​" at bounding box center [788, 72] width 89 height 13
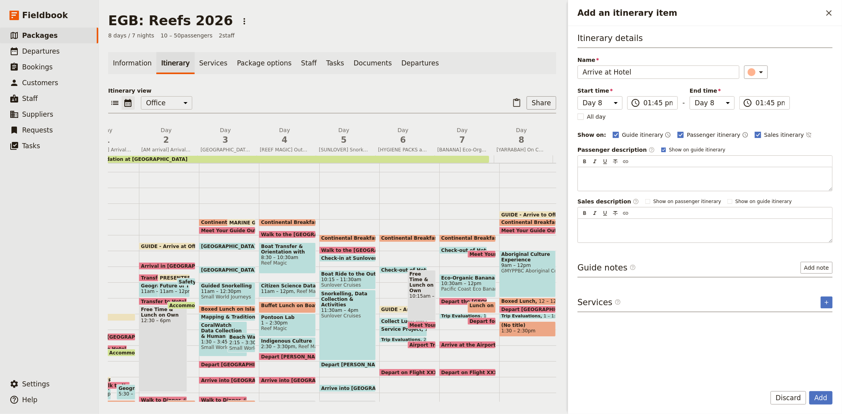
click at [764, 135] on span "Sales itinerary" at bounding box center [784, 135] width 40 height 8
click at [755, 131] on input "Sales itinerary" at bounding box center [754, 131] width 0 height 0
checkbox input "false"
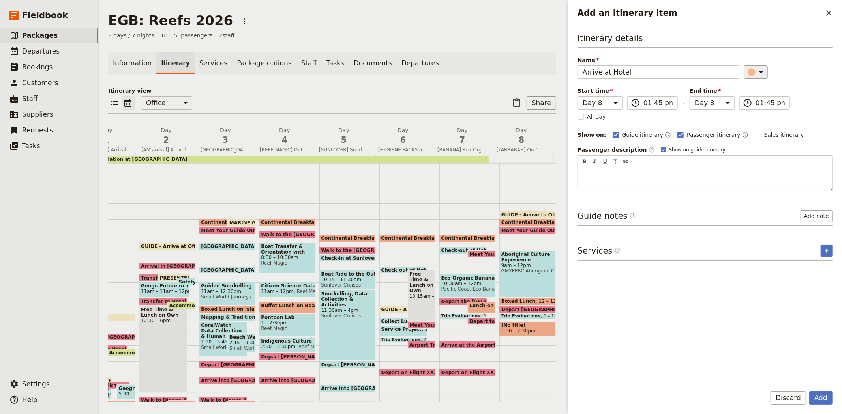
click at [756, 69] on icon "Add an itinerary item" at bounding box center [760, 71] width 9 height 9
click at [751, 102] on div "button" at bounding box center [755, 98] width 8 height 8
click at [820, 398] on button "Add" at bounding box center [820, 397] width 23 height 13
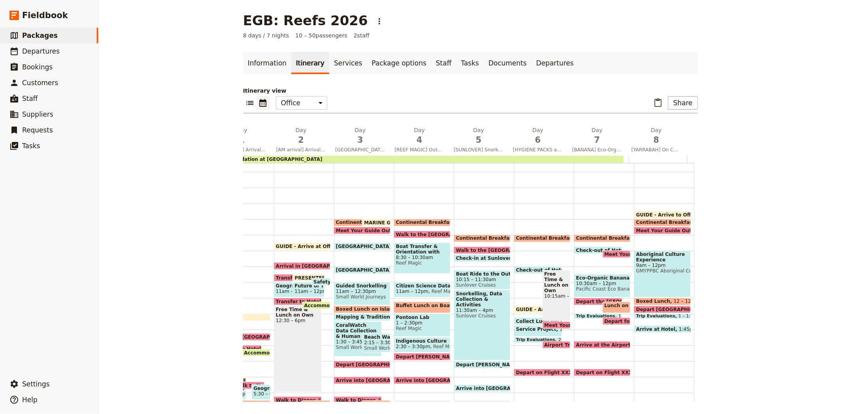
click at [576, 248] on span "Check-out of Hotel" at bounding box center [602, 250] width 53 height 5
select select "7"
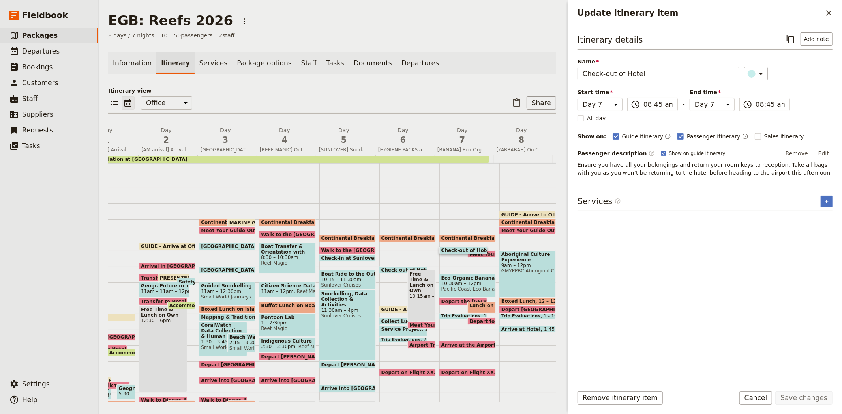
click at [396, 266] on div "Check-out of Hotel 10am" at bounding box center [403, 269] width 48 height 7
select select "6"
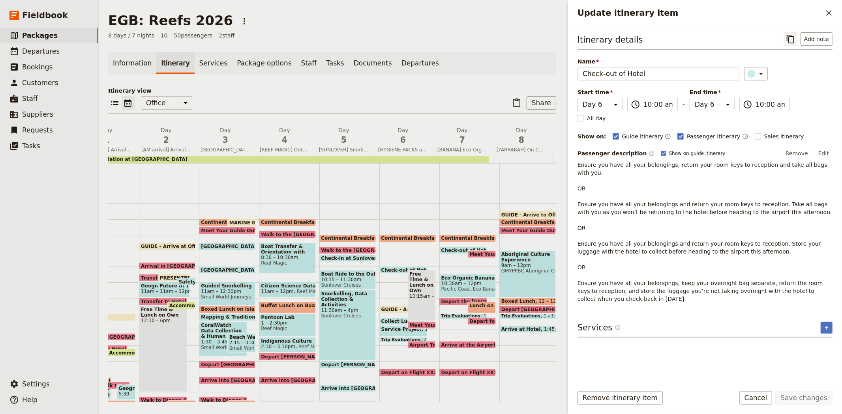
click at [791, 40] on icon "Copy itinerary item" at bounding box center [790, 38] width 9 height 9
click at [517, 229] on span "Meet Your Guide Outside Reception & Depart" at bounding box center [563, 230] width 124 height 5
select select "8"
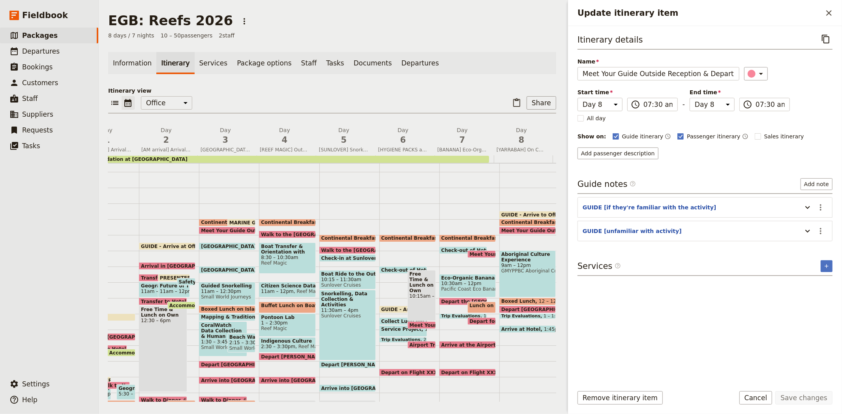
click at [491, 82] on div "Information Itinerary Services Package options Staff Tasks Documents Departures…" at bounding box center [332, 227] width 448 height 350
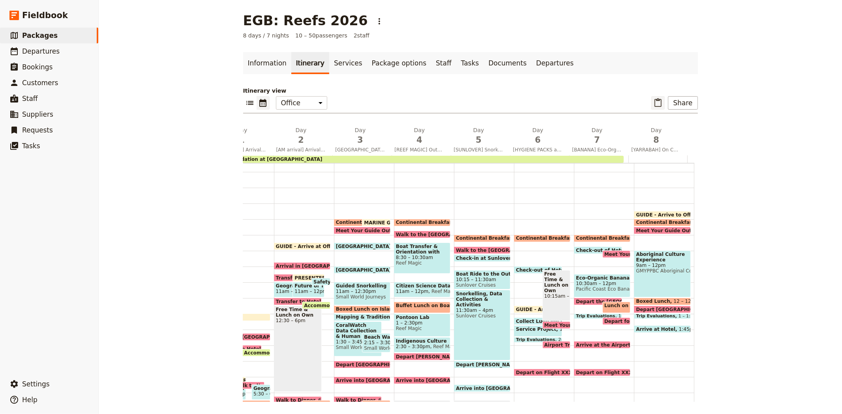
click at [658, 105] on icon "Paste itinerary item" at bounding box center [657, 102] width 9 height 9
select select "6"
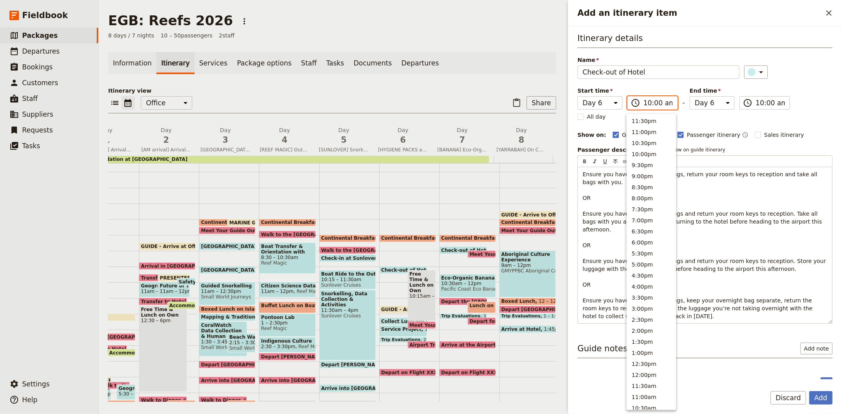
click at [646, 101] on input "10:00 am" at bounding box center [657, 102] width 29 height 9
click at [648, 251] on button "7:00am" at bounding box center [651, 251] width 49 height 11
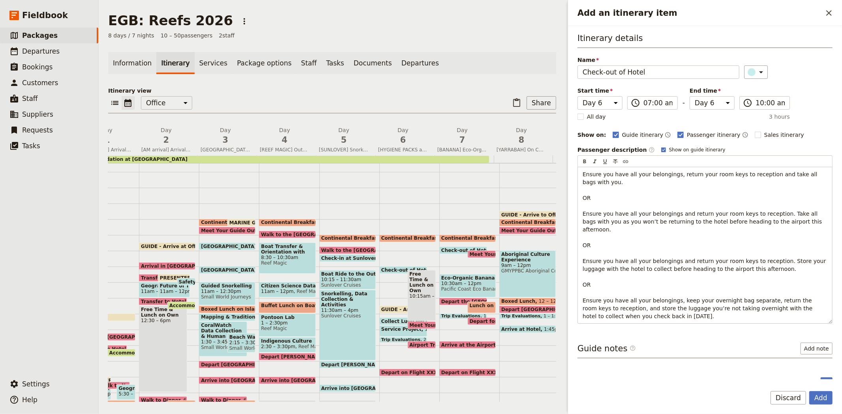
click at [802, 101] on div "Itinerary details Name Check-out of Hotel ​ Start time Day 1 Day 2 Day 3 Day 4 …" at bounding box center [704, 178] width 255 height 292
click at [651, 103] on input "07:00 am" at bounding box center [657, 102] width 29 height 9
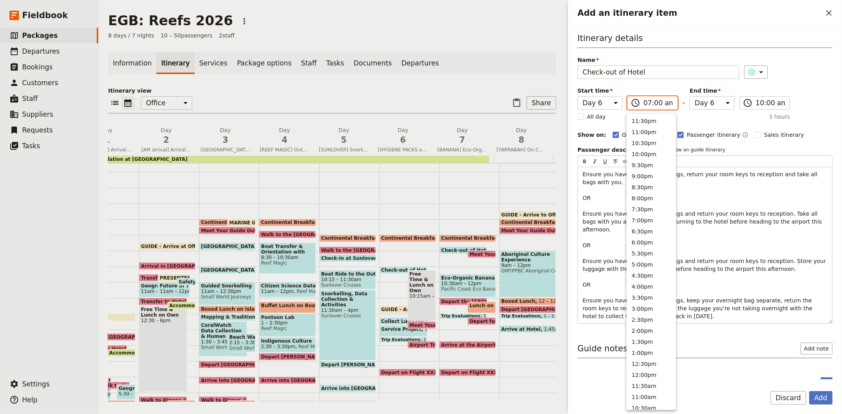
scroll to position [237, 0]
click at [657, 103] on input "07:00 am" at bounding box center [657, 102] width 29 height 9
click at [654, 103] on input "07:00 am" at bounding box center [657, 102] width 29 height 9
type input "07:15 am"
click at [777, 73] on div "​" at bounding box center [788, 72] width 89 height 13
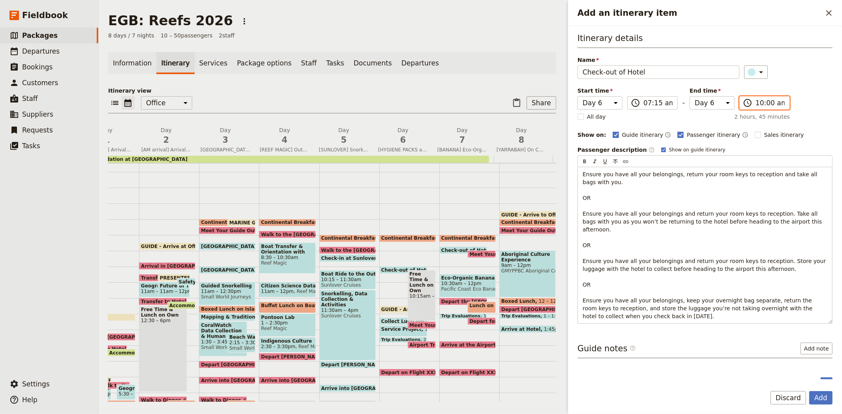
click at [760, 103] on input "10:00 am" at bounding box center [769, 102] width 29 height 9
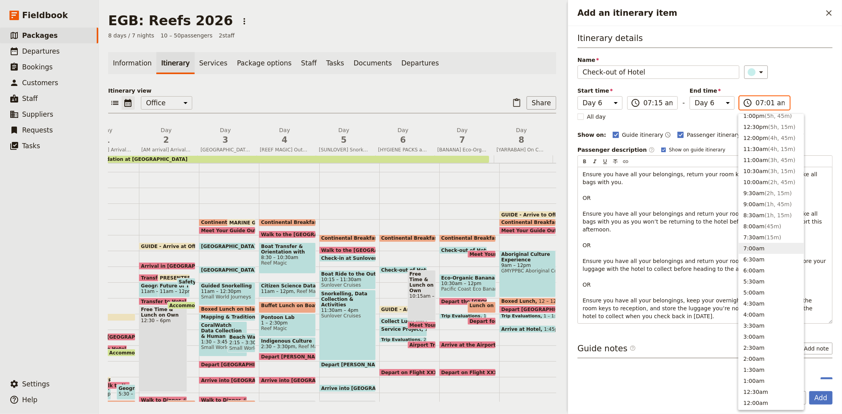
type input "07:15 am"
click at [788, 87] on div "Start time Day 1 Day 2 Day 3 Day 4 Day 5 Day 6 Day 7 Day 8 07:15 ​ 07:15 am - E…" at bounding box center [683, 98] width 212 height 23
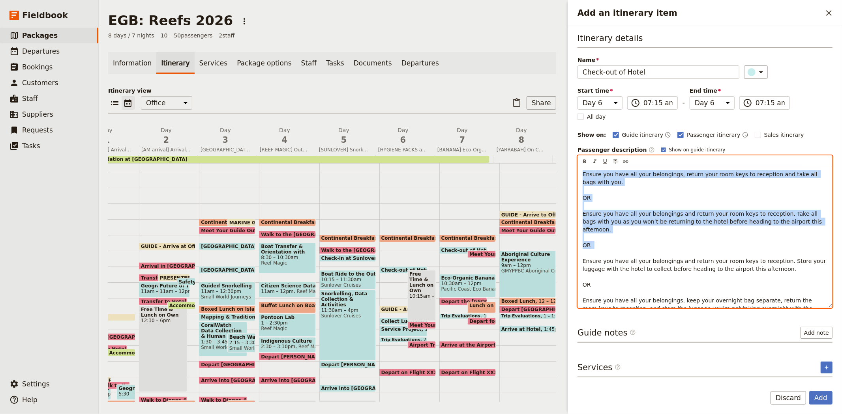
drag, startPoint x: 589, startPoint y: 237, endPoint x: 554, endPoint y: 162, distance: 83.0
click at [554, 162] on div "EGB: Reefs 2026 ​ 8 days / 7 nights 10 – 50 passengers 2 staff Information Itin…" at bounding box center [470, 207] width 743 height 414
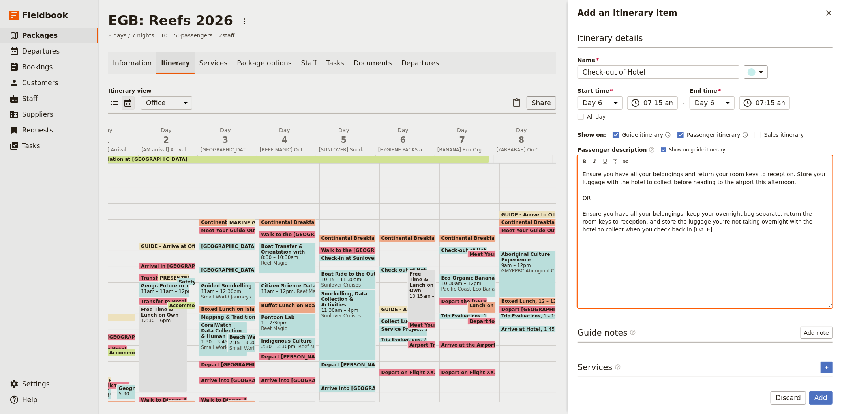
drag, startPoint x: 644, startPoint y: 239, endPoint x: 576, endPoint y: 188, distance: 84.8
click at [576, 188] on div "Itinerary details Name Check-out of Hotel ​ Start time Day 1 Day 2 Day 3 Day 4 …" at bounding box center [705, 203] width 274 height 354
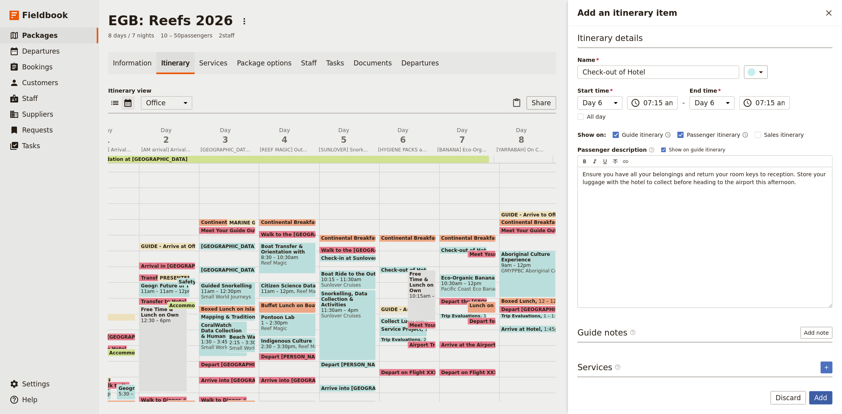
click at [820, 399] on button "Add" at bounding box center [820, 397] width 23 height 13
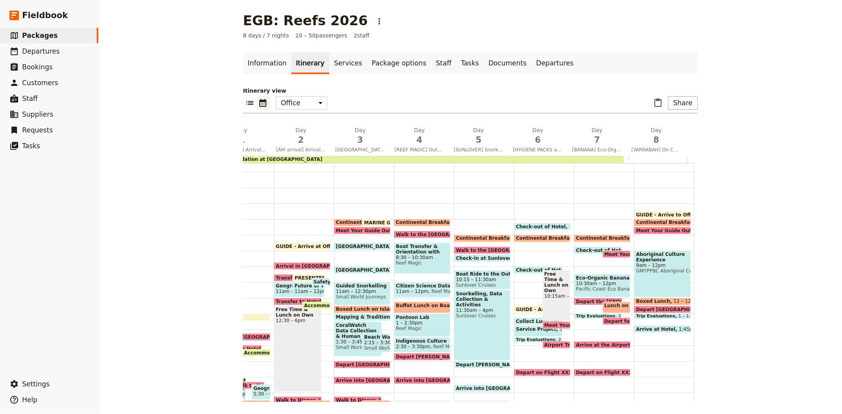
click at [545, 225] on span "Check-out of Hotel" at bounding box center [542, 226] width 53 height 5
select select "6"
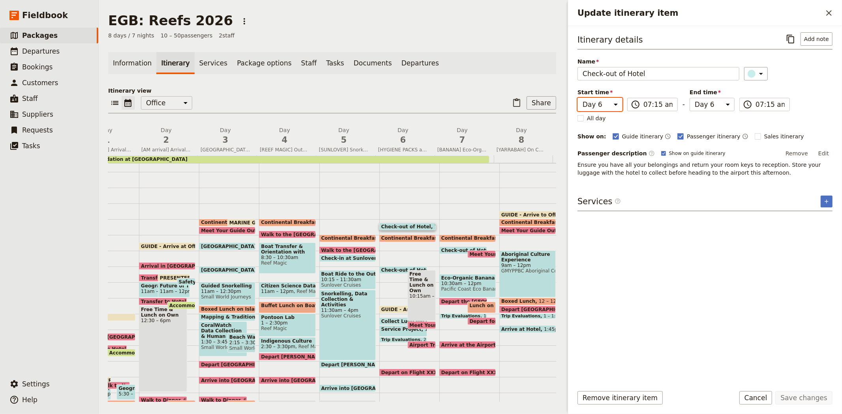
click at [601, 103] on select "Day 1 Day 2 Day 3 Day 4 Day 5 Day 6 Day 7 Day 8" at bounding box center [599, 104] width 45 height 13
select select "8"
click at [577, 98] on select "Day 1 Day 2 Day 3 Day 4 Day 5 Day 6 Day 7 Day 8" at bounding box center [599, 104] width 45 height 13
select select "8"
click at [696, 189] on div "Itinerary details ​ Add note Name Check-out of Hotel ​ Start time Day 1 Day 2 D…" at bounding box center [704, 205] width 255 height 346
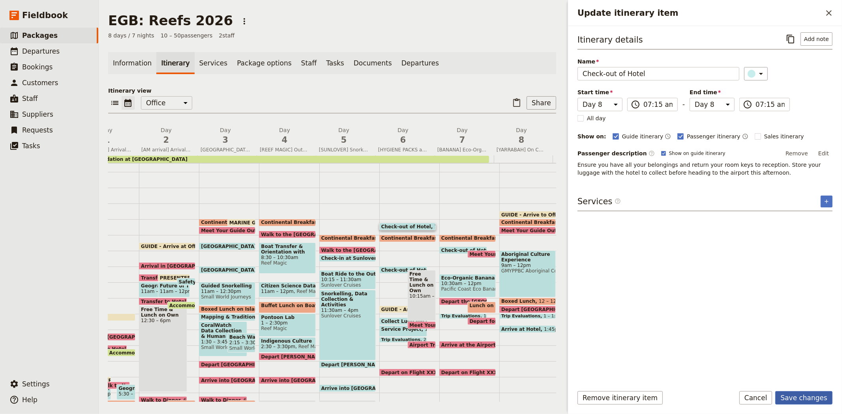
click at [797, 401] on button "Save changes" at bounding box center [803, 397] width 57 height 13
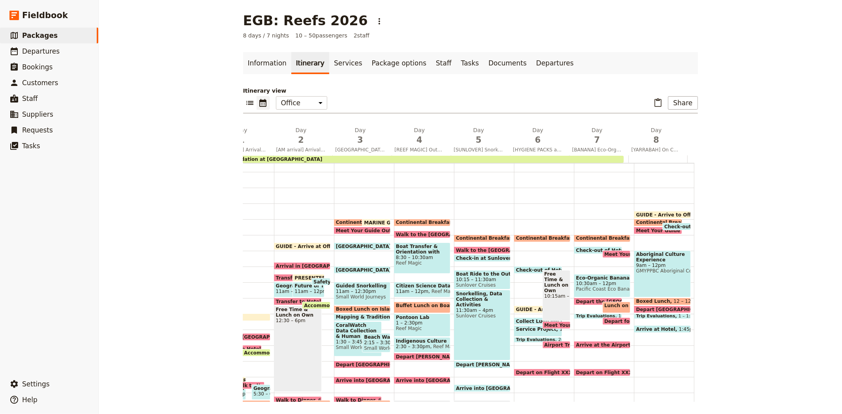
click at [645, 221] on span "Continental Breakfast at Hotel" at bounding box center [678, 223] width 85 height 6
select select "8"
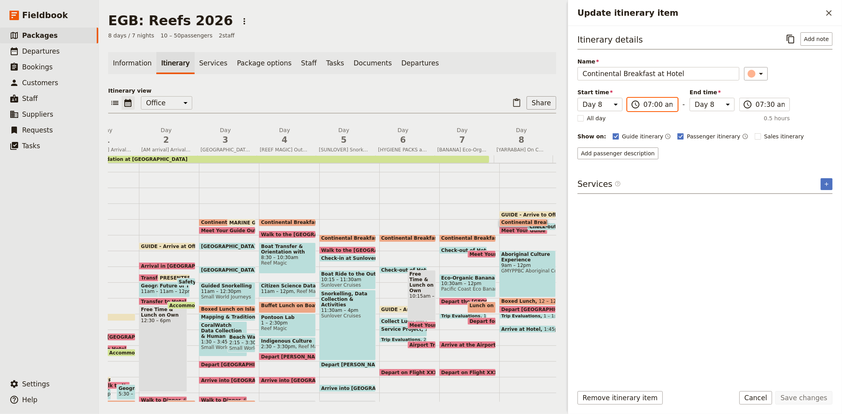
click at [646, 107] on input "07:00 am" at bounding box center [657, 104] width 29 height 9
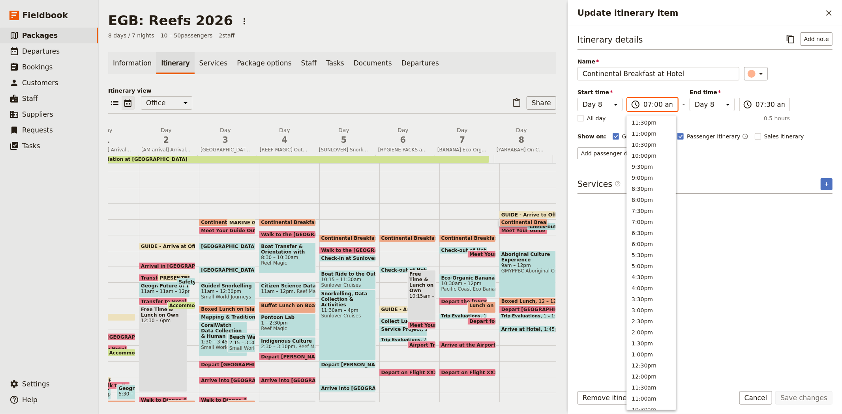
scroll to position [239, 0]
type input "06:45 am"
click at [766, 102] on input "07:30 am" at bounding box center [769, 104] width 29 height 9
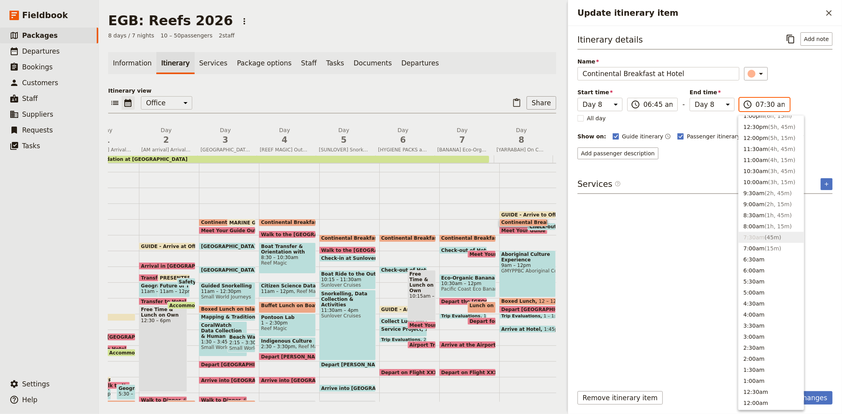
click at [767, 104] on input "07:30 am" at bounding box center [769, 104] width 29 height 9
type input "07:15 am"
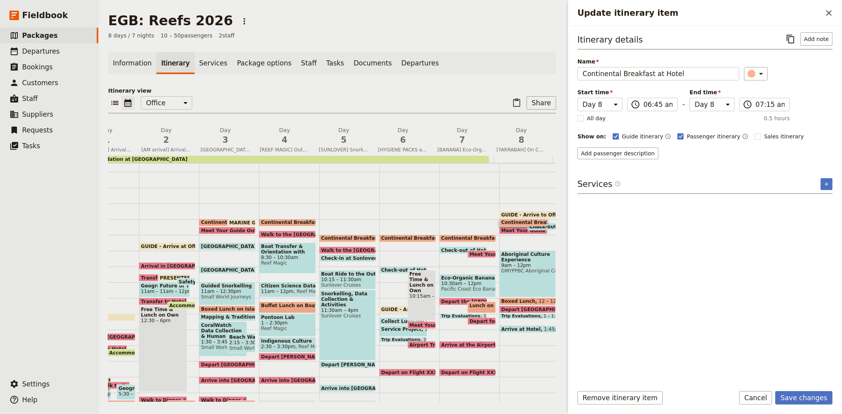
click at [767, 93] on div "Start time Day 1 Day 2 Day 3 Day 4 Day 5 Day 6 Day 7 Day 8 06:45 ​ 06:45 am - E…" at bounding box center [683, 99] width 212 height 23
click at [803, 401] on button "Save changes" at bounding box center [803, 397] width 57 height 13
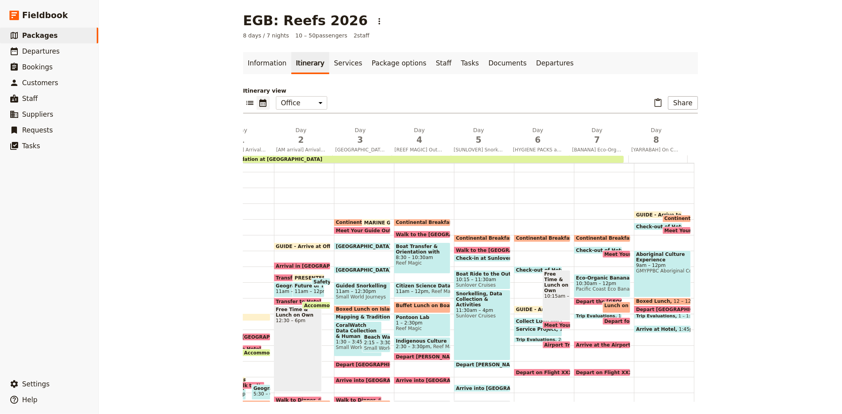
click at [656, 327] on span "Arrive at Hotel" at bounding box center [657, 329] width 43 height 5
select select "8"
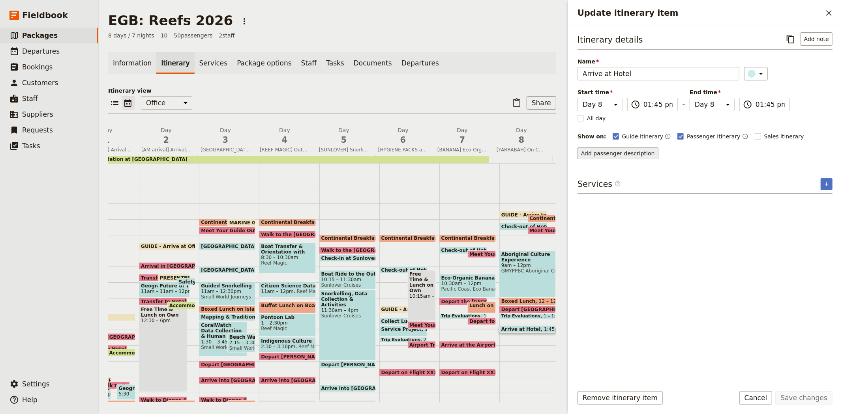
click at [614, 153] on button "Add passenger description" at bounding box center [617, 154] width 81 height 12
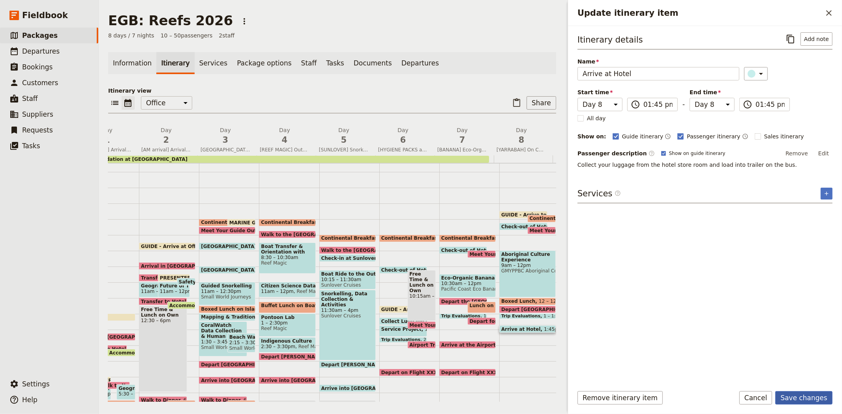
click at [796, 401] on button "Save changes" at bounding box center [803, 397] width 57 height 13
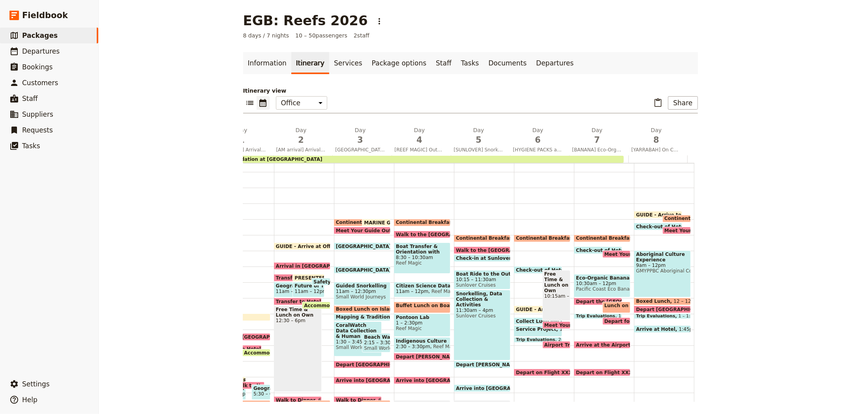
click at [553, 341] on div "Airport Transfer & Depart 2:45pm" at bounding box center [556, 344] width 28 height 7
select select "6"
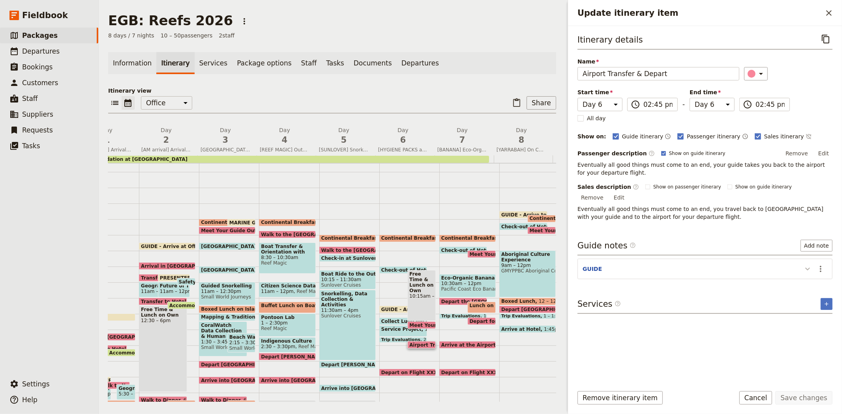
click at [809, 264] on icon "Update itinerary item" at bounding box center [807, 268] width 9 height 9
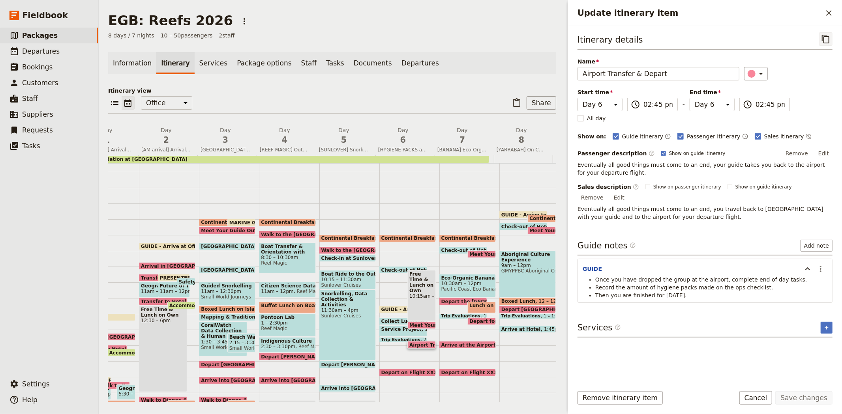
click at [826, 41] on icon "Copy itinerary item" at bounding box center [825, 38] width 9 height 9
click at [514, 107] on icon "Paste itinerary item" at bounding box center [516, 102] width 9 height 9
select select "6"
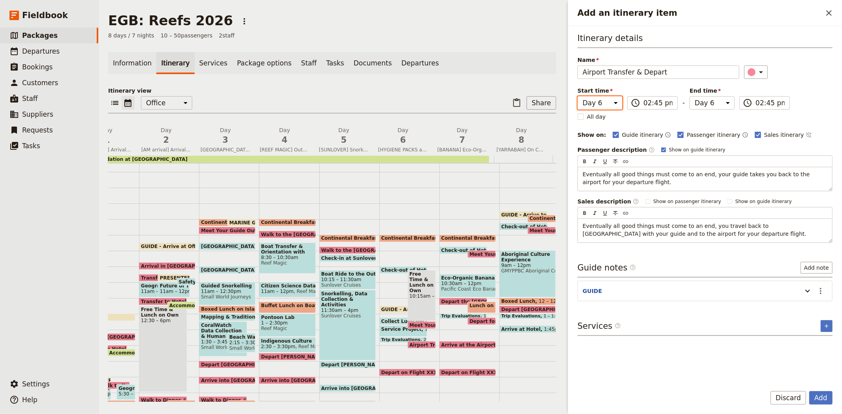
click at [602, 100] on select "Day 1 Day 2 Day 3 Day 4 Day 5 Day 6 Day 7 Day 8" at bounding box center [599, 102] width 45 height 13
select select "8"
click at [577, 96] on select "Day 1 Day 2 Day 3 Day 4 Day 5 Day 6 Day 7 Day 8" at bounding box center [599, 102] width 45 height 13
select select "8"
click at [816, 99] on div "Itinerary details Name Airport Transfer & Depart ​ Start time Day 1 Day 2 Day 3…" at bounding box center [704, 137] width 255 height 211
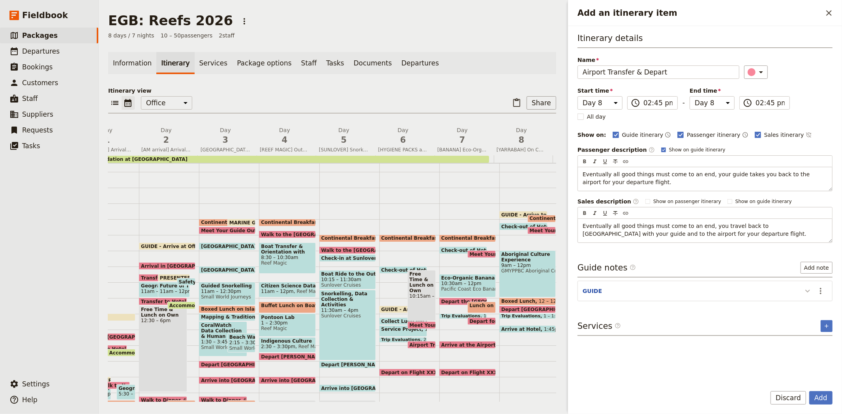
click at [803, 292] on icon "Add an itinerary item" at bounding box center [807, 290] width 9 height 9
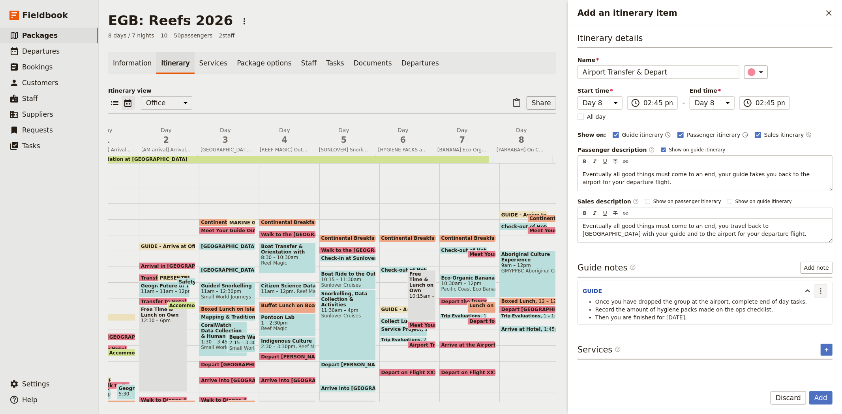
click at [824, 290] on icon "Actions" at bounding box center [820, 290] width 9 height 9
click at [807, 308] on span "Edit note" at bounding box center [797, 309] width 25 height 8
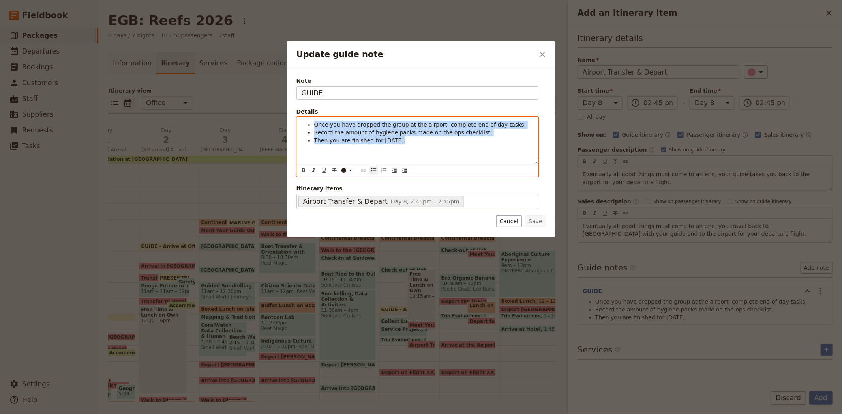
drag, startPoint x: 481, startPoint y: 139, endPoint x: 255, endPoint y: 127, distance: 226.8
click at [255, 414] on div "Update guide note ​ Note GUIDE Details Once you have dropped the group at the a…" at bounding box center [421, 414] width 842 height 0
click at [418, 139] on li "Then you are finished for today." at bounding box center [423, 141] width 219 height 8
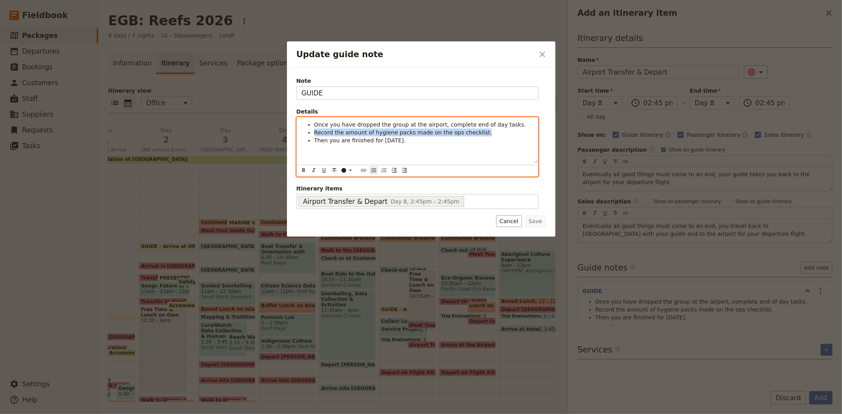
drag, startPoint x: 472, startPoint y: 132, endPoint x: 309, endPoint y: 133, distance: 163.0
click at [314, 133] on li "Record the amount of hygiene packs made on the ops checklist." at bounding box center [423, 133] width 219 height 8
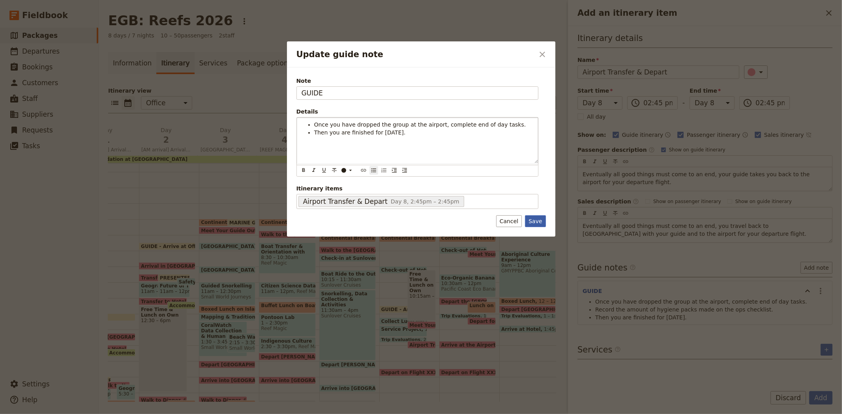
click at [539, 219] on button "Save" at bounding box center [535, 221] width 21 height 12
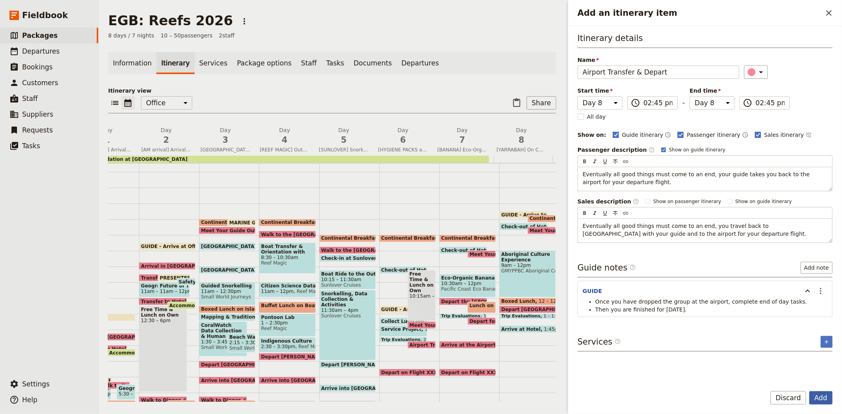
click at [817, 395] on button "Add" at bounding box center [820, 397] width 23 height 13
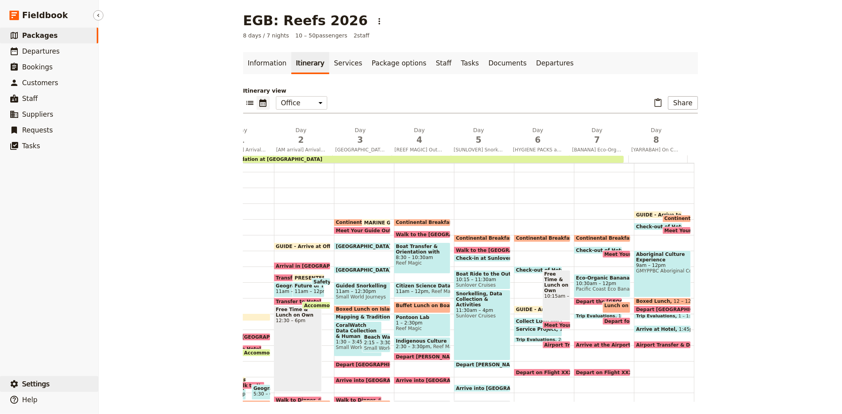
click at [44, 382] on span "Settings" at bounding box center [36, 384] width 28 height 8
click at [157, 260] on div "EGB: Reefs 2026 ​ 8 days / 7 nights 10 – 50 passengers 2 staff Information Itin…" at bounding box center [470, 207] width 743 height 414
click at [57, 385] on button "​ Settings" at bounding box center [49, 384] width 98 height 16
click at [150, 296] on div "EGB: Reefs 2026 ​ 8 days / 7 nights 10 – 50 passengers 2 staff Information Itin…" at bounding box center [470, 207] width 743 height 414
click at [40, 384] on span "Settings" at bounding box center [36, 384] width 28 height 8
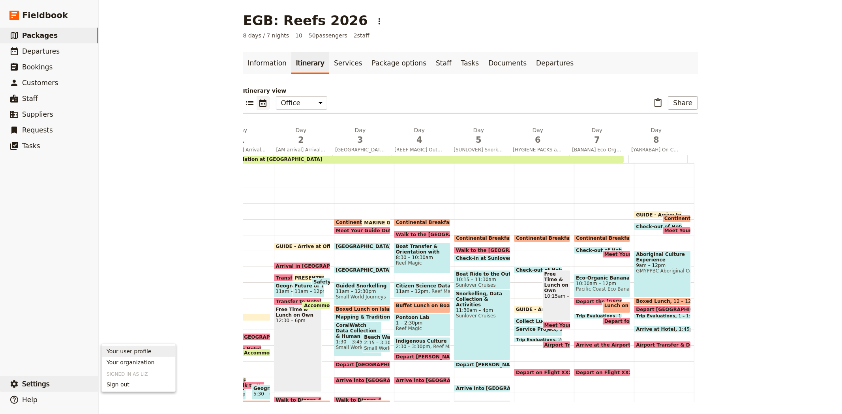
click at [154, 286] on div "EGB: Reefs 2026 ​ 8 days / 7 nights 10 – 50 passengers 2 staff Information Itin…" at bounding box center [470, 207] width 743 height 414
click at [32, 11] on span "Fieldbook" at bounding box center [45, 15] width 46 height 12
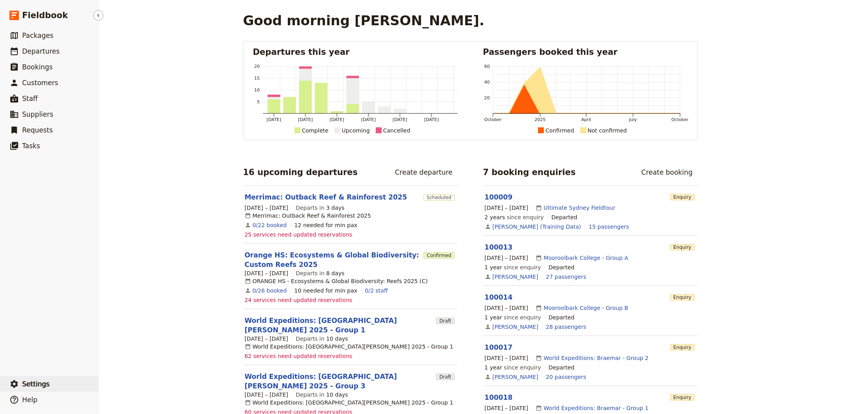
click at [34, 384] on span "Settings" at bounding box center [36, 384] width 28 height 8
click at [136, 384] on span "Sign out" at bounding box center [139, 385] width 64 height 8
click at [47, 116] on span "Suppliers" at bounding box center [37, 114] width 31 height 8
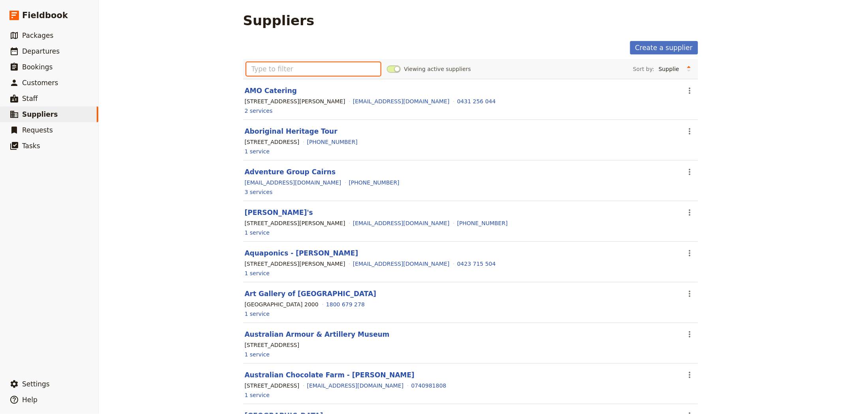
click at [287, 68] on input "text" at bounding box center [313, 68] width 135 height 13
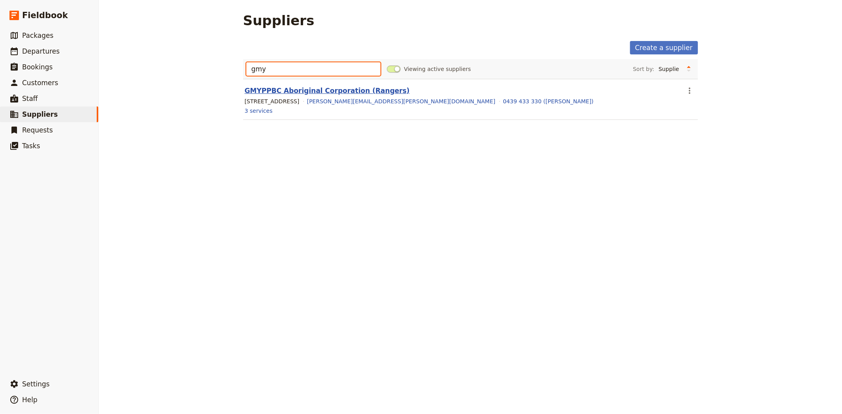
type input "gmy"
click at [290, 93] on link "GMYPPBC Aboriginal Corporation (Rangers)" at bounding box center [327, 91] width 165 height 8
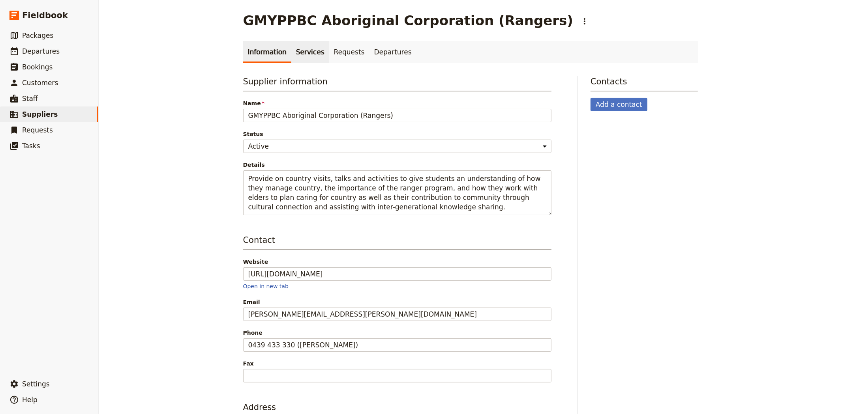
click at [294, 54] on link "Services" at bounding box center [310, 52] width 38 height 22
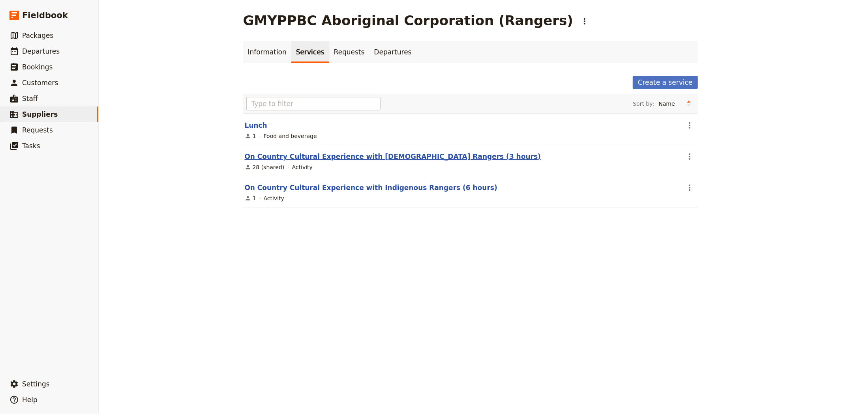
click at [345, 155] on link "On Country Cultural Experience with [DEMOGRAPHIC_DATA] Rangers (3 hours)" at bounding box center [393, 157] width 296 height 8
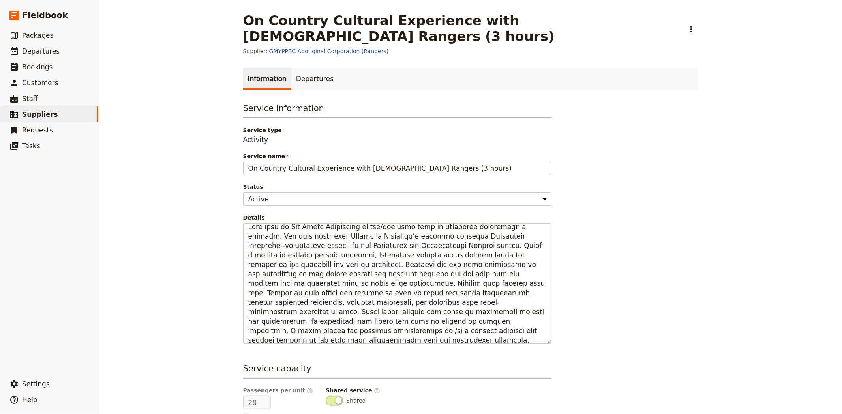
scroll to position [9, 0]
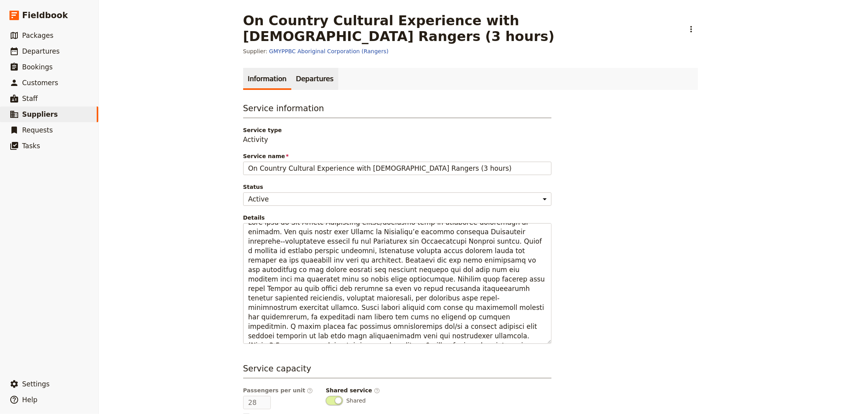
click at [301, 68] on link "Departures" at bounding box center [314, 79] width 47 height 22
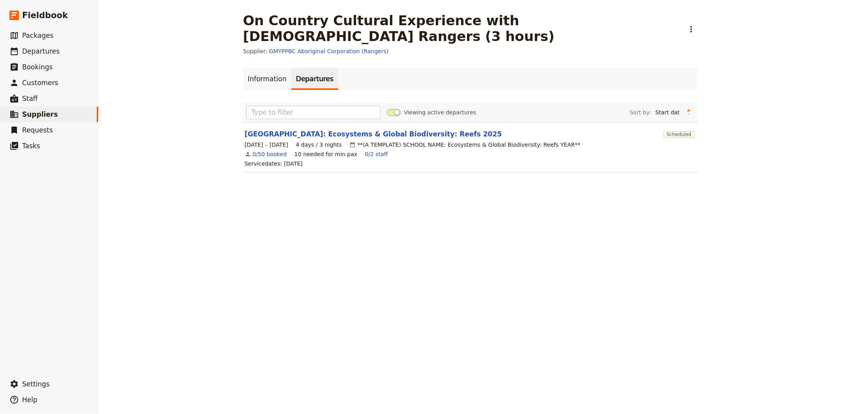
click at [387, 109] on span at bounding box center [394, 112] width 14 height 7
click at [387, 109] on input "Viewing active departures" at bounding box center [387, 109] width 0 height 0
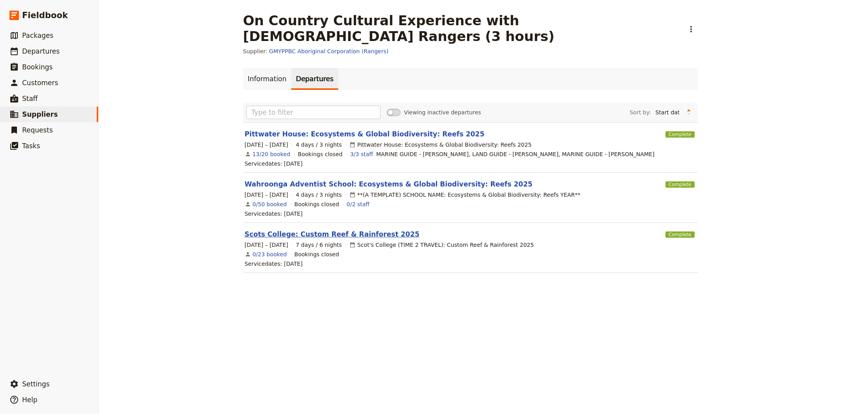
click at [339, 230] on link "Scots College: Custom Reef & Rainforest 2025" at bounding box center [332, 234] width 175 height 9
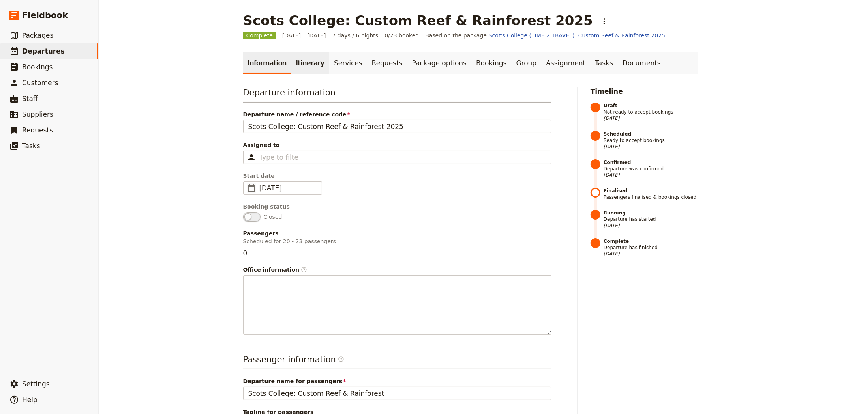
click at [301, 64] on link "Itinerary" at bounding box center [310, 63] width 38 height 22
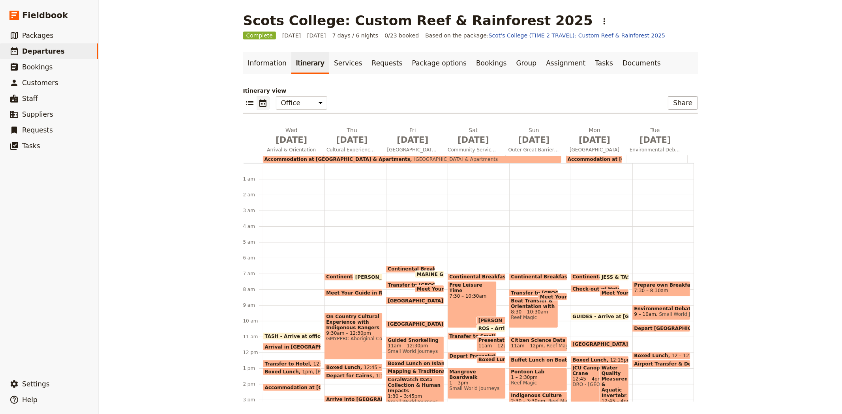
scroll to position [95, 0]
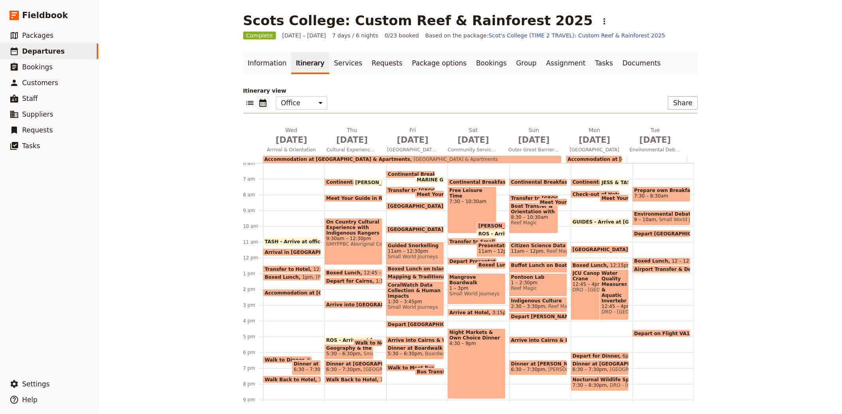
click at [358, 196] on span "Meet Your Guide in Reception & Depart" at bounding box center [380, 198] width 109 height 5
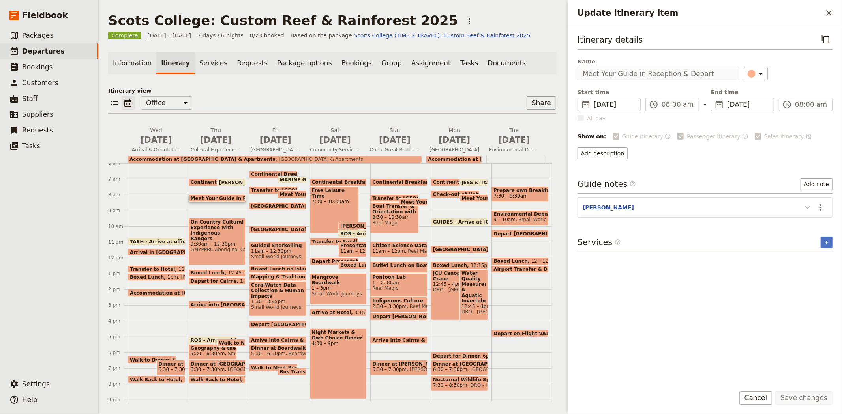
click at [806, 211] on icon "Update itinerary item" at bounding box center [807, 207] width 9 height 9
click at [207, 242] on span "9:30am – 12:30pm" at bounding box center [217, 245] width 53 height 6
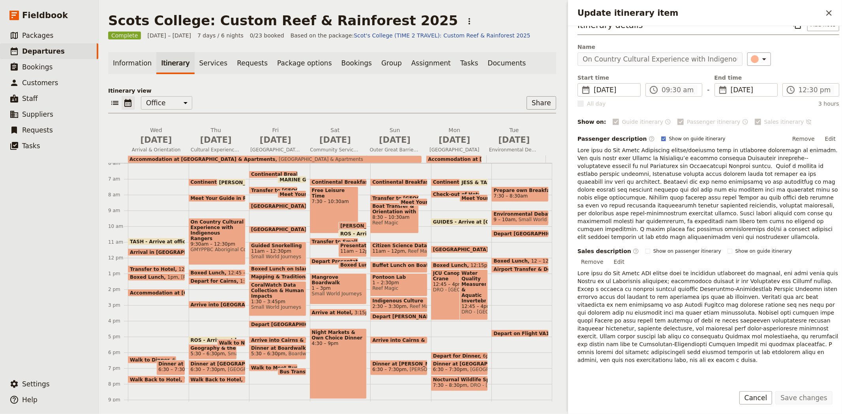
scroll to position [0, 0]
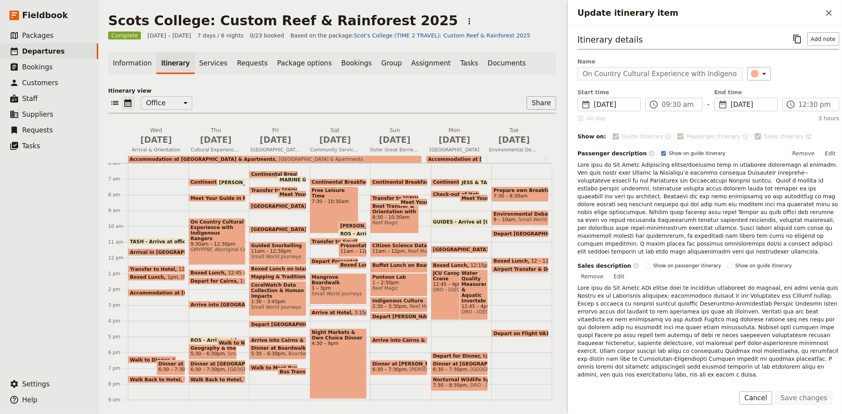
click at [216, 197] on span "Meet Your Guide in Reception & Depart" at bounding box center [245, 198] width 109 height 5
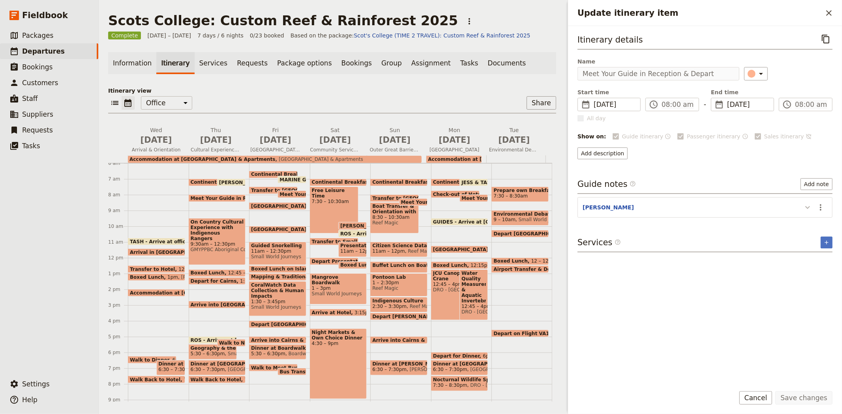
click at [809, 208] on icon "Update itinerary item" at bounding box center [807, 207] width 9 height 9
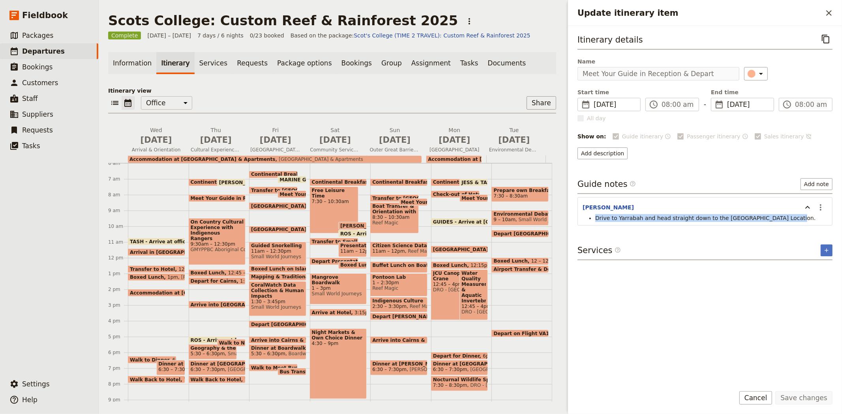
drag, startPoint x: 779, startPoint y: 219, endPoint x: 591, endPoint y: 217, distance: 187.8
click at [591, 217] on ul "Drive to Yarrabah and head straight down to the [GEOGRAPHIC_DATA] Location." at bounding box center [704, 218] width 245 height 8
copy span "Drive to Yarrabah and head straight down to the [GEOGRAPHIC_DATA] Location."
click at [52, 52] on span "Departures" at bounding box center [43, 51] width 43 height 8
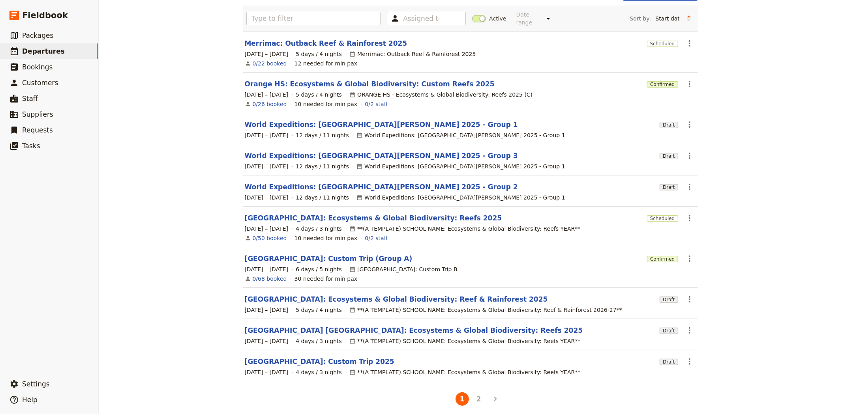
scroll to position [54, 0]
click at [263, 253] on link "[GEOGRAPHIC_DATA]: Custom Trip (Group A)" at bounding box center [329, 257] width 168 height 9
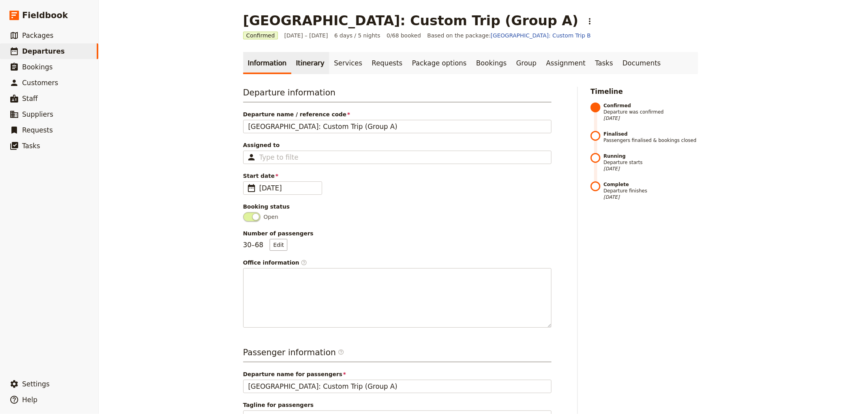
click at [298, 61] on link "Itinerary" at bounding box center [310, 63] width 38 height 22
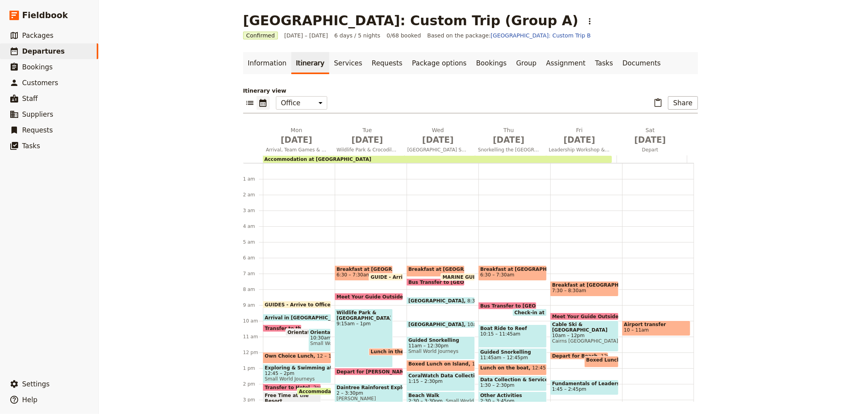
scroll to position [95, 0]
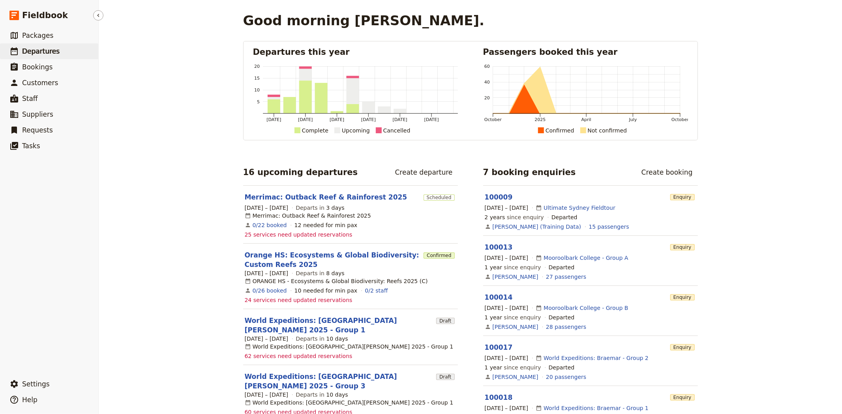
click at [35, 46] on link "​ Departures" at bounding box center [49, 51] width 98 height 16
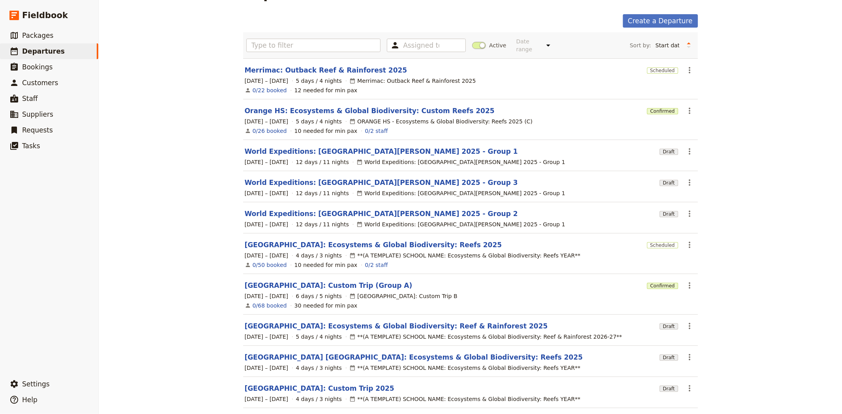
scroll to position [54, 0]
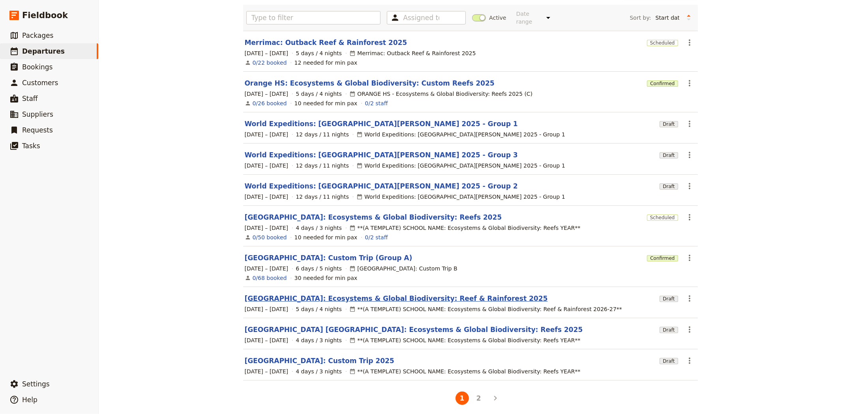
click at [281, 294] on link "Woonona High School: Ecosystems & Global Biodiversity: Reef & Rainforest 2025" at bounding box center [396, 298] width 303 height 9
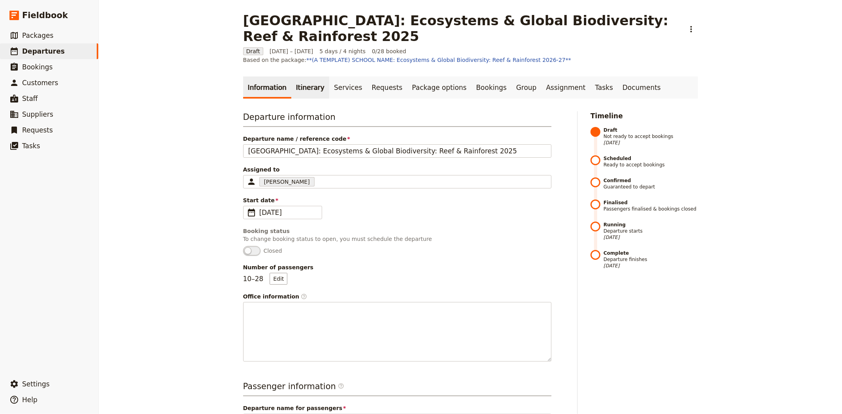
click at [299, 77] on link "Itinerary" at bounding box center [310, 88] width 38 height 22
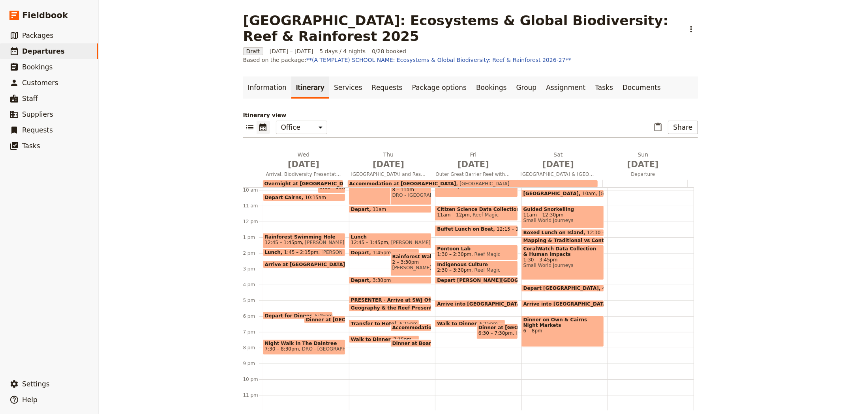
scroll to position [68, 0]
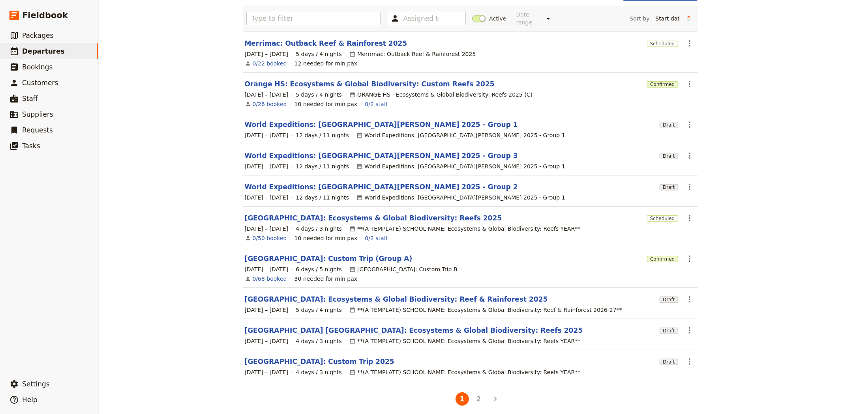
scroll to position [54, 0]
click at [302, 325] on link "[GEOGRAPHIC_DATA] [GEOGRAPHIC_DATA]: Ecosystems & Global Biodiversity: Reefs 20…" at bounding box center [414, 329] width 338 height 9
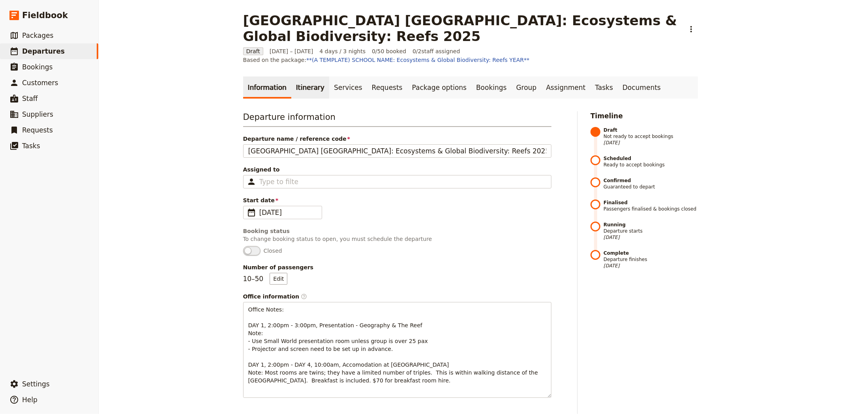
click at [303, 88] on link "Itinerary" at bounding box center [310, 88] width 38 height 22
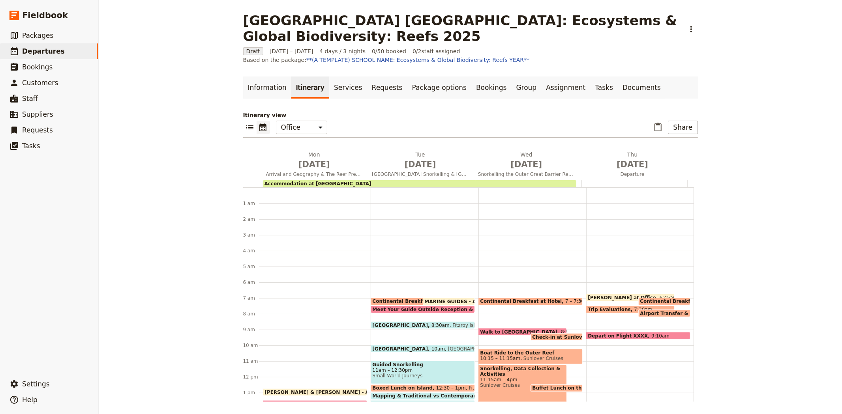
scroll to position [99, 0]
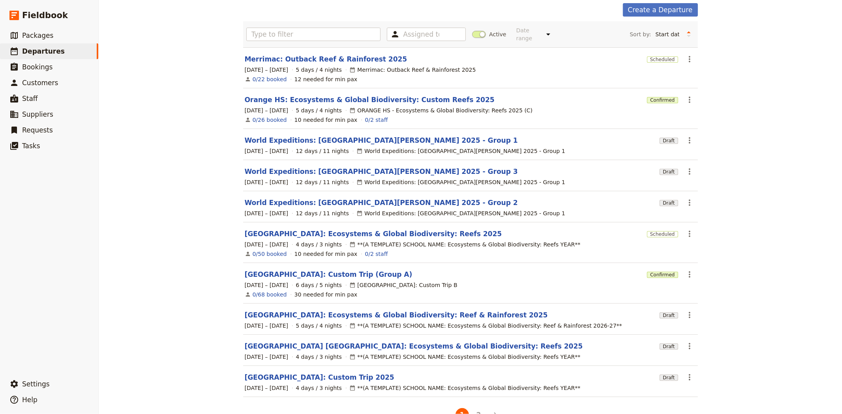
scroll to position [54, 0]
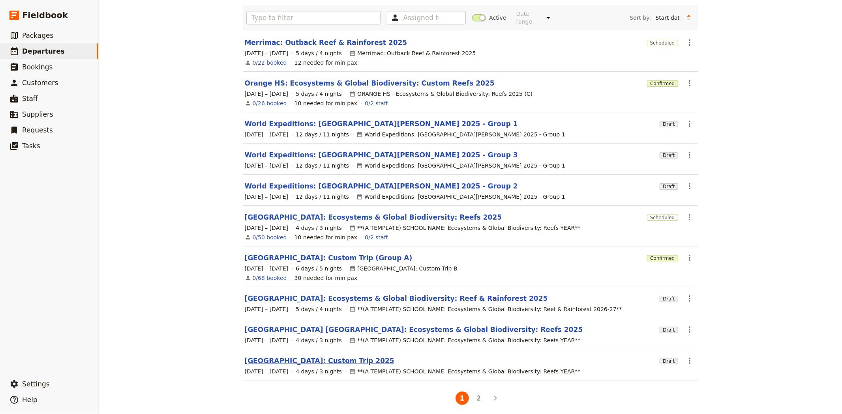
click at [312, 356] on link "[GEOGRAPHIC_DATA]: Custom Trip 2025" at bounding box center [320, 360] width 150 height 9
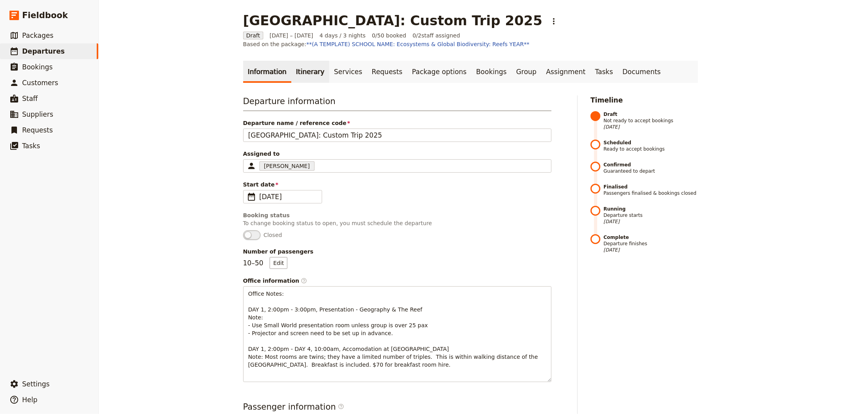
click at [296, 69] on link "Itinerary" at bounding box center [310, 72] width 38 height 22
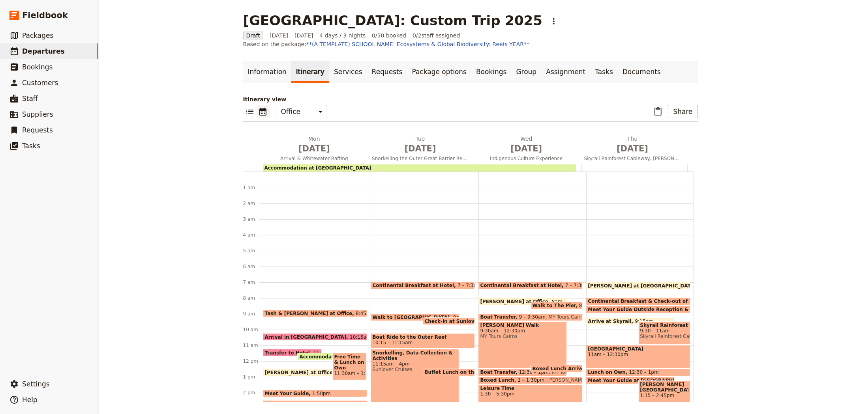
scroll to position [103, 0]
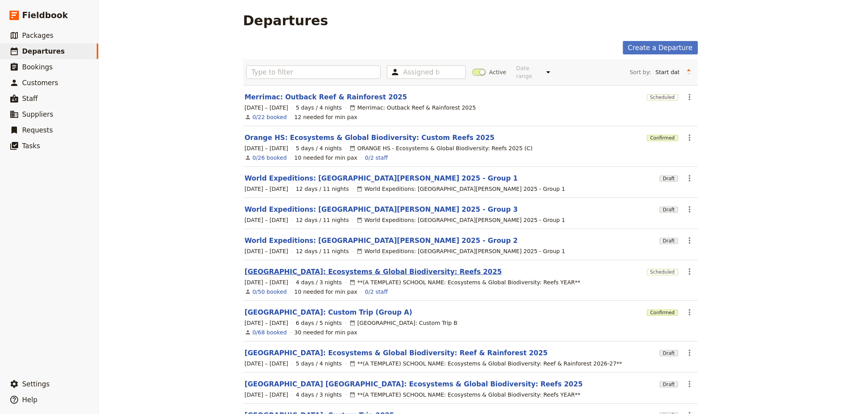
click at [282, 270] on link "[GEOGRAPHIC_DATA]: Ecosystems & Global Biodiversity: Reefs 2025" at bounding box center [373, 271] width 257 height 9
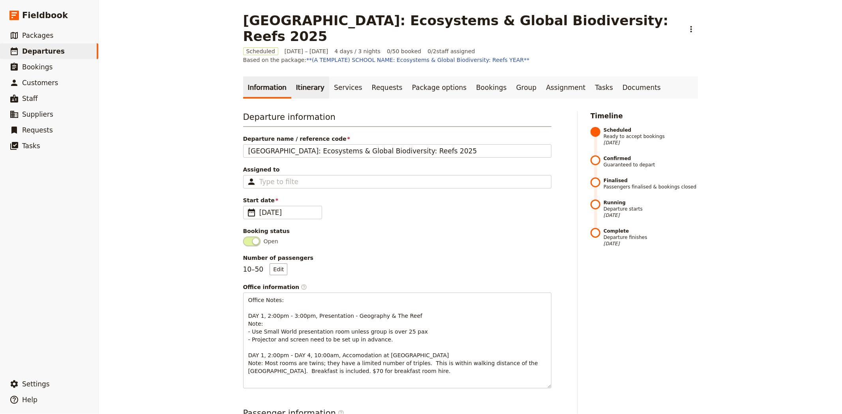
click at [302, 77] on link "Itinerary" at bounding box center [310, 88] width 38 height 22
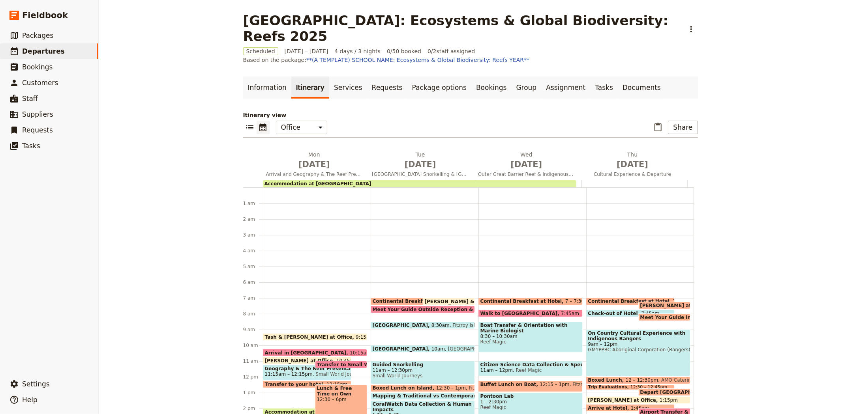
scroll to position [103, 0]
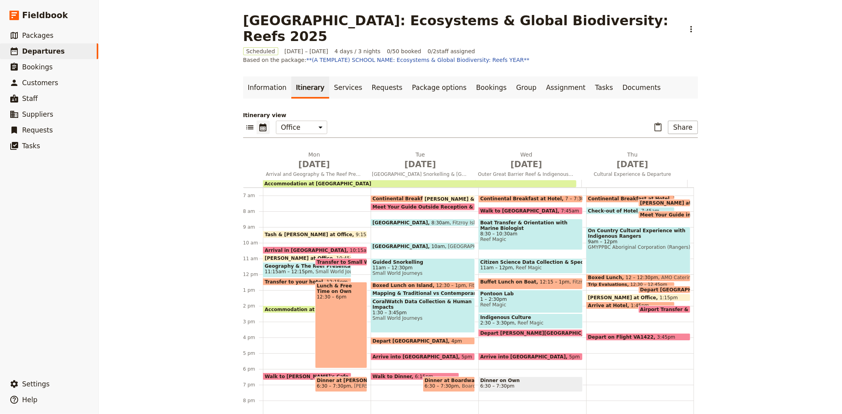
click at [650, 212] on span "Meet Your Guide in Reception & Depart" at bounding box center [694, 214] width 109 height 5
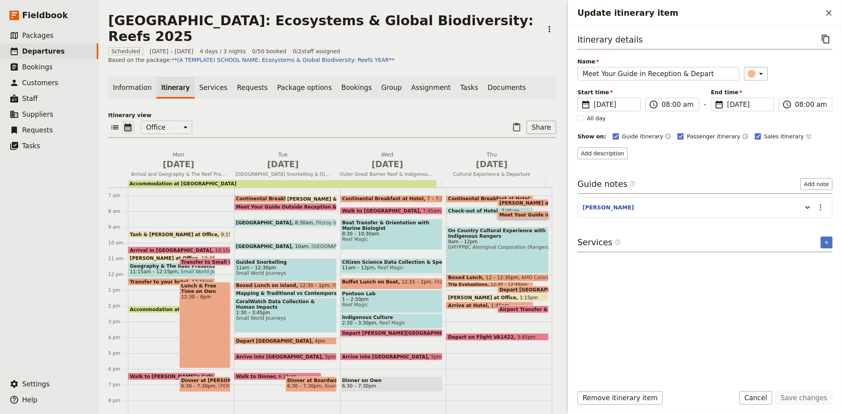
click at [460, 133] on div "​ ​ Office Guide Passenger Sales ​ Share" at bounding box center [332, 129] width 448 height 17
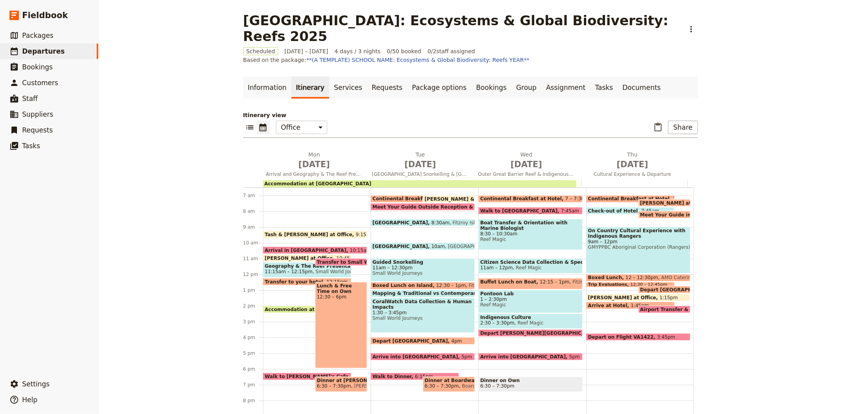
click at [640, 200] on span "Steven Arrive at Office" at bounding box center [675, 202] width 71 height 5
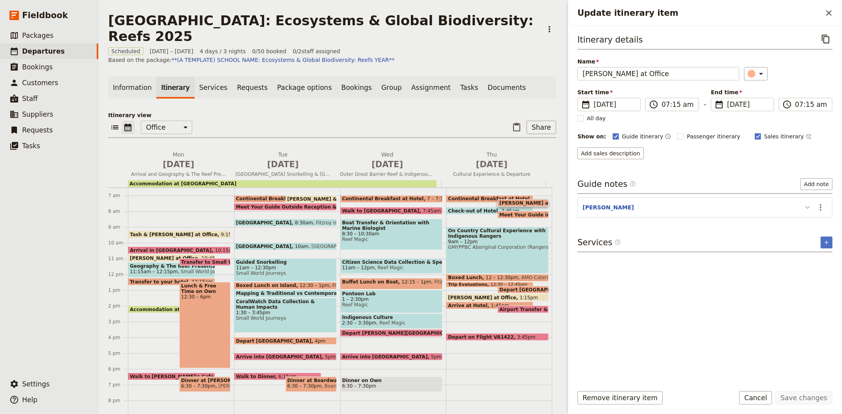
click at [809, 210] on icon "Update itinerary item" at bounding box center [807, 207] width 9 height 9
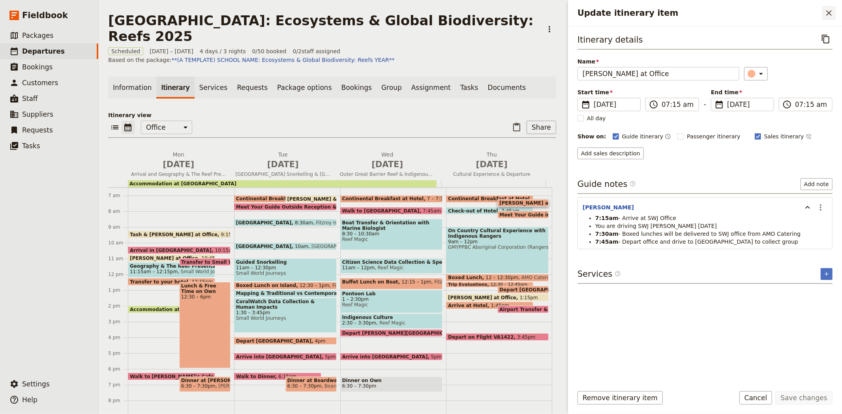
click at [830, 10] on icon "Close drawer" at bounding box center [828, 12] width 9 height 9
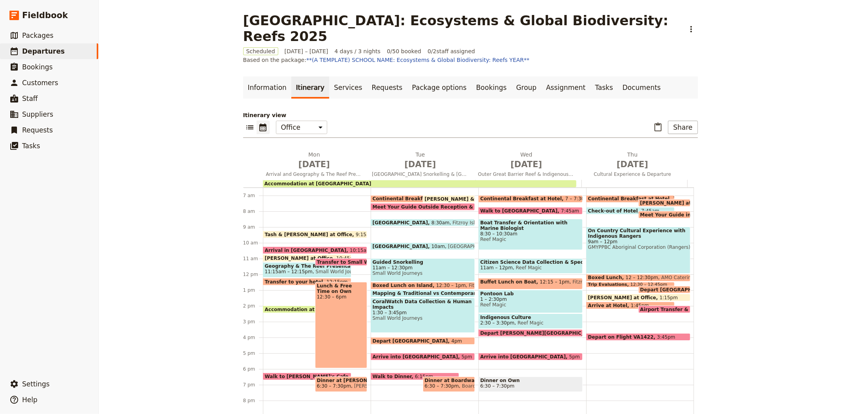
click at [632, 275] on span "12 – 12:30pm" at bounding box center [641, 278] width 33 height 6
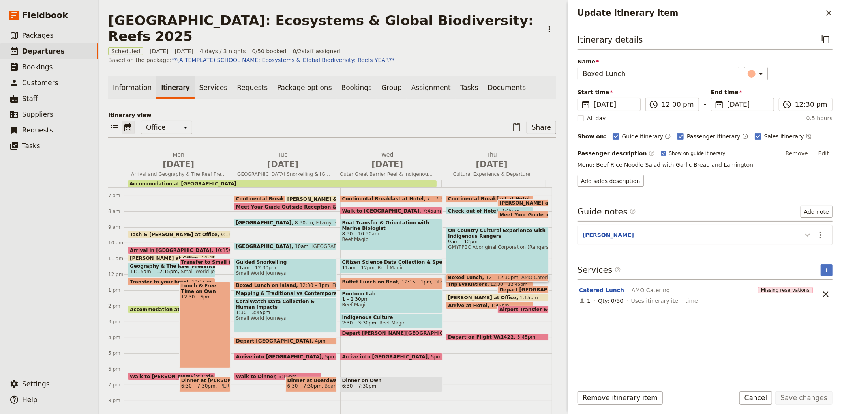
click at [805, 237] on icon "Update itinerary item" at bounding box center [807, 234] width 9 height 9
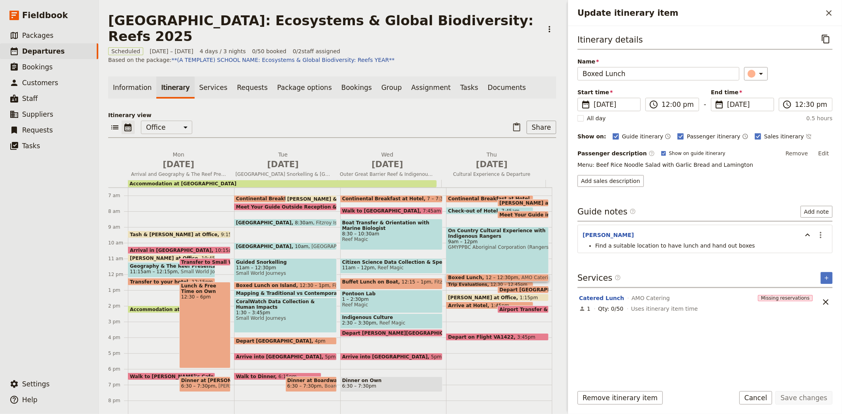
click at [459, 283] on span "Trip Evaluations" at bounding box center [469, 285] width 42 height 5
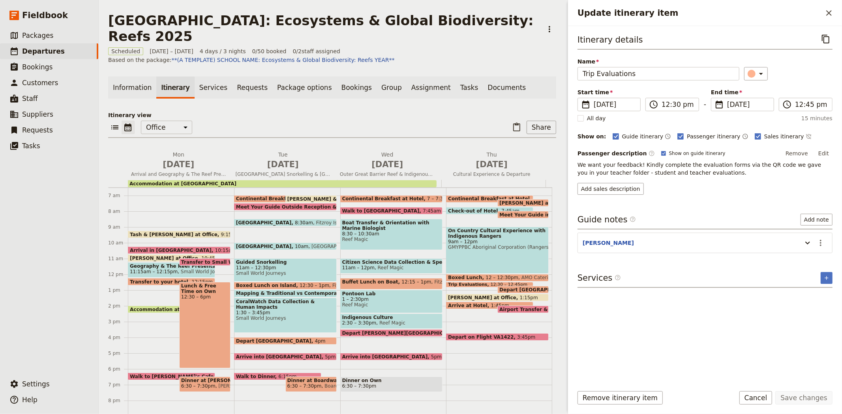
click at [461, 275] on span "Boxed Lunch" at bounding box center [466, 278] width 37 height 6
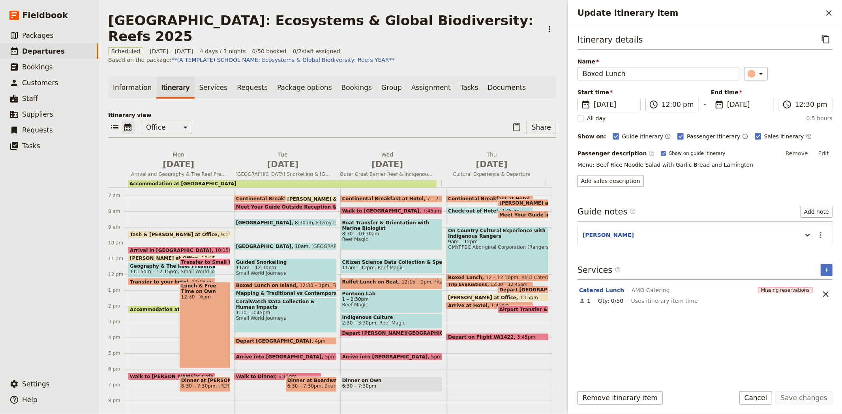
drag, startPoint x: 737, startPoint y: 165, endPoint x: 579, endPoint y: 163, distance: 157.5
click at [579, 163] on p "Menu: Beef Rice Noodle Salad with Garlic Bread and Lamington" at bounding box center [704, 165] width 255 height 8
click at [437, 44] on main "Picnic Point High School: Ecosystems & Global Biodiversity: Reefs 2025 ​ Schedu…" at bounding box center [332, 215] width 467 height 431
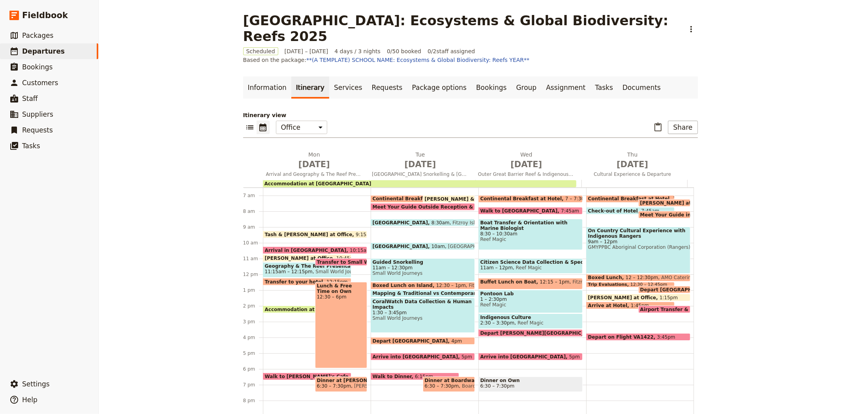
click at [625, 275] on span "12 – 12:30pm" at bounding box center [641, 278] width 33 height 6
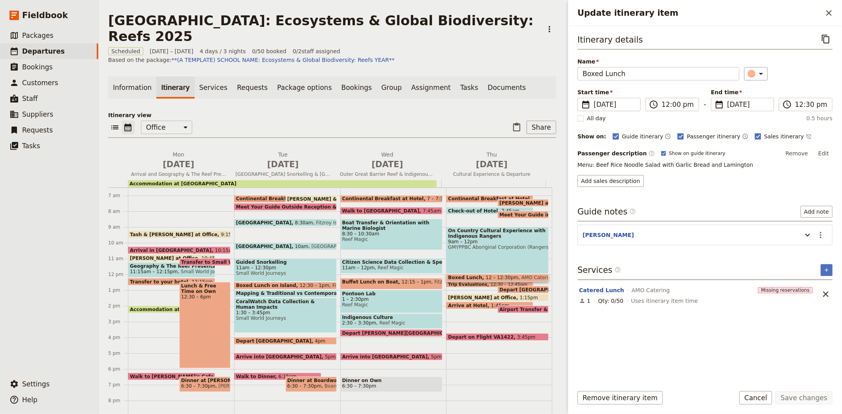
click at [496, 253] on div "On Country Cultural Experience with Indigenous Rangers 9am – 12pm GMYPPBC Abori…" at bounding box center [497, 250] width 103 height 47
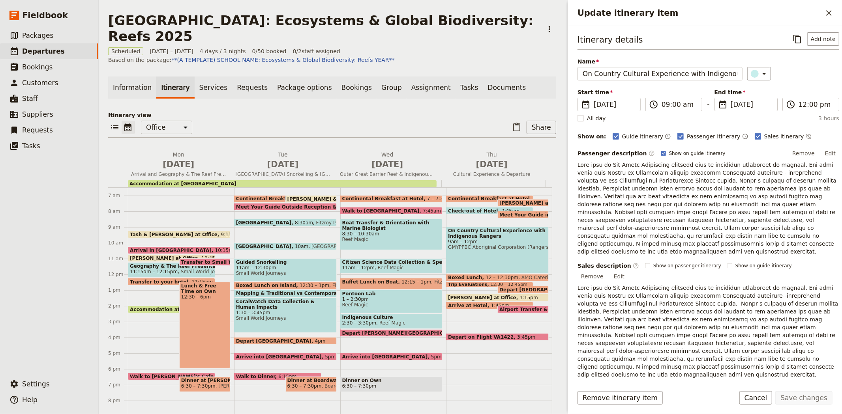
click at [485, 275] on span "12 – 12:30pm" at bounding box center [501, 278] width 33 height 6
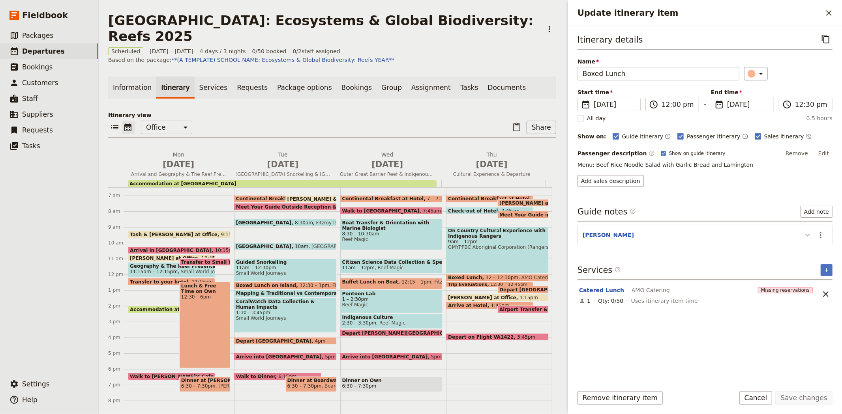
click at [812, 237] on icon "Update itinerary item" at bounding box center [807, 234] width 9 height 9
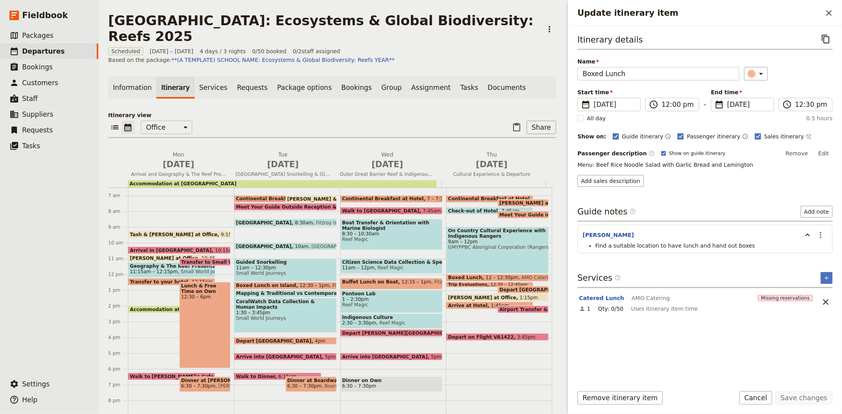
click at [472, 210] on span "Check-out of Hotel" at bounding box center [474, 210] width 53 height 5
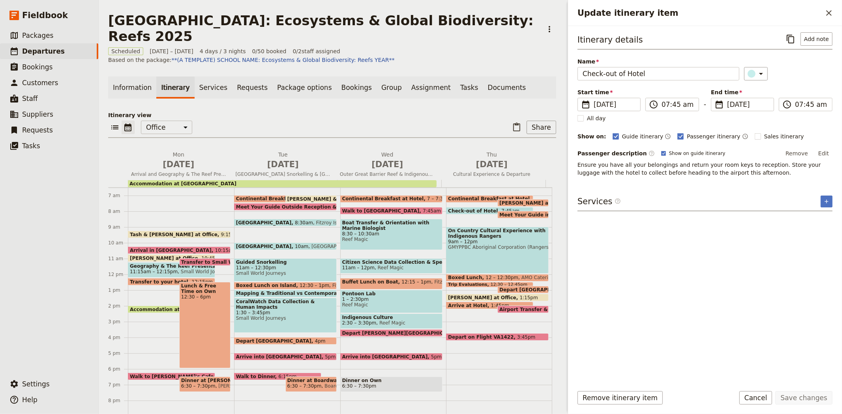
click at [499, 213] on span "Meet Your Guide in Reception & Depart" at bounding box center [553, 214] width 109 height 5
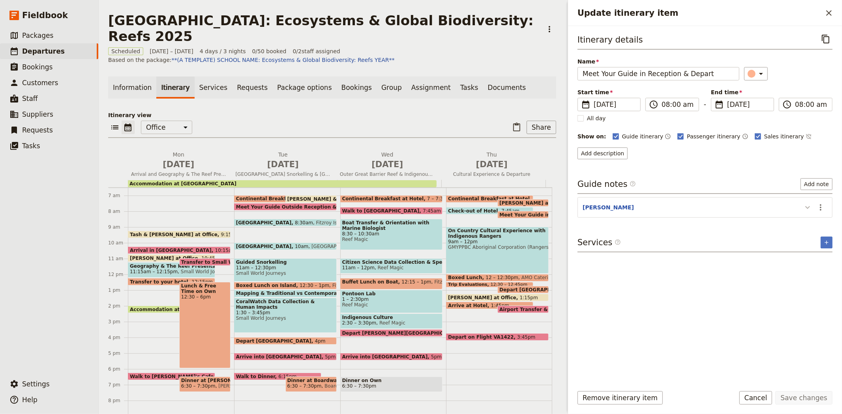
click at [808, 211] on icon "Update itinerary item" at bounding box center [807, 207] width 9 height 9
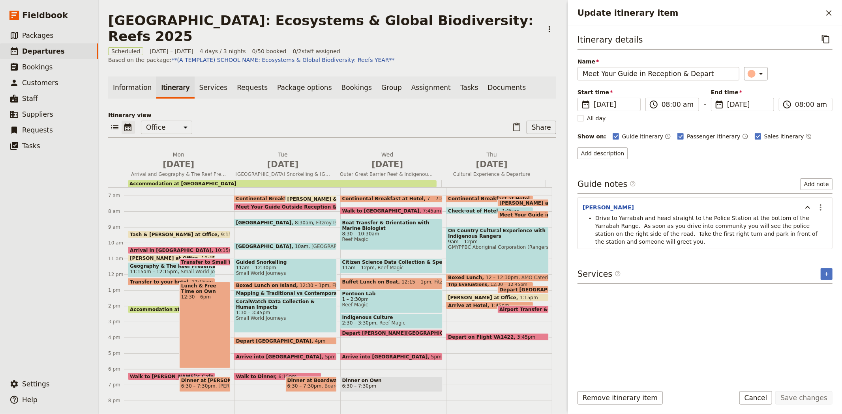
drag, startPoint x: 815, startPoint y: 234, endPoint x: 593, endPoint y: 217, distance: 222.8
click at [593, 217] on ul "Drive to Yarrabah and head straight to the Police Station at the bottom of the …" at bounding box center [704, 230] width 245 height 32
copy span "Drive to Yarrabah and head straight to the Police Station at the bottom of the …"
click at [457, 277] on span "Boxed Lunch" at bounding box center [466, 278] width 37 height 6
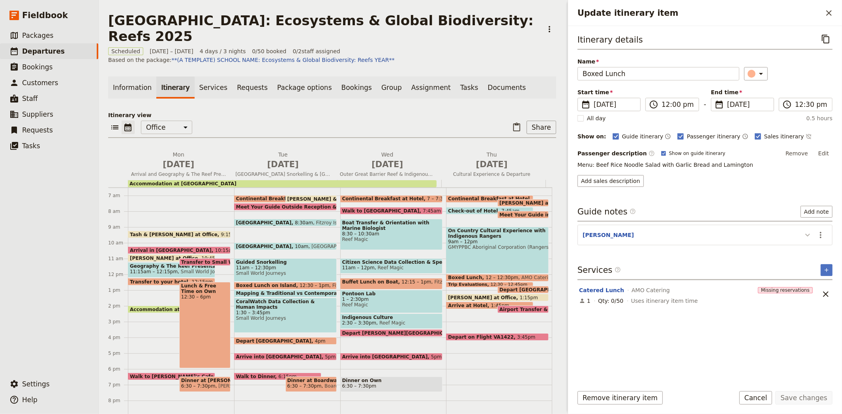
click at [811, 238] on icon "Update itinerary item" at bounding box center [807, 234] width 9 height 9
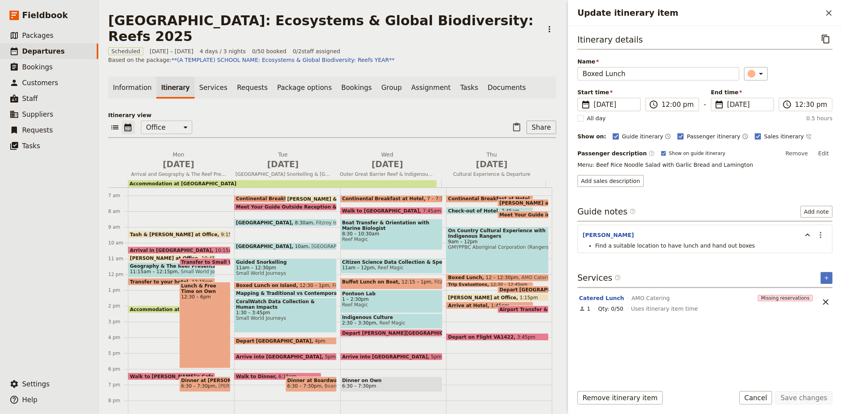
click at [464, 283] on span "Trip Evaluations" at bounding box center [469, 285] width 42 height 5
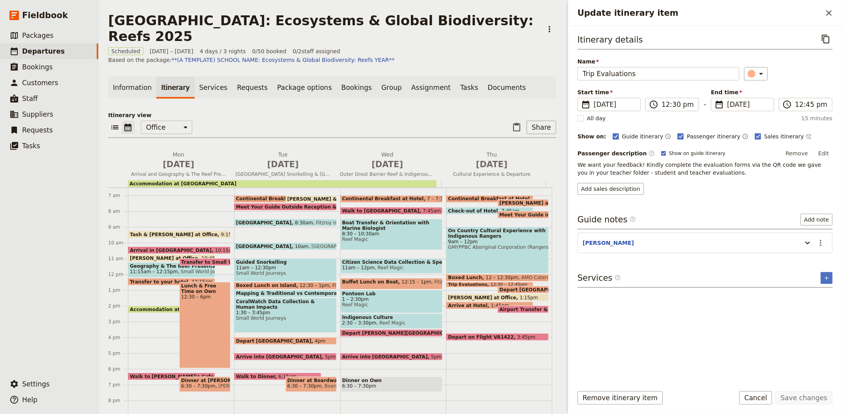
click at [506, 289] on span "Depart Yarrabah" at bounding box center [538, 289] width 79 height 5
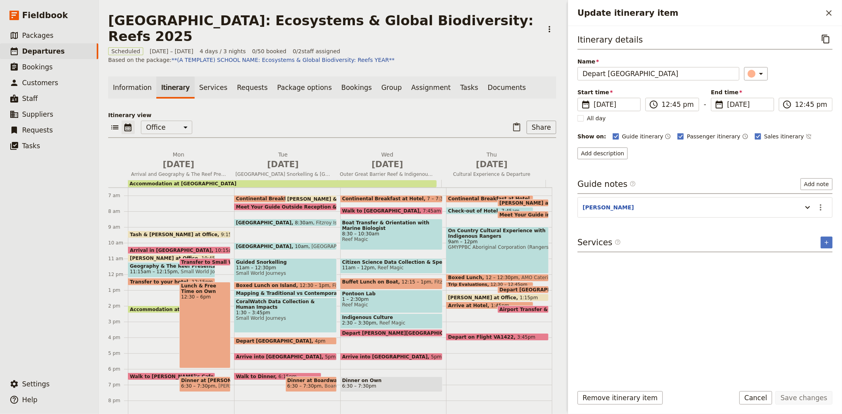
click at [504, 307] on span "Airport Transfer & Depart" at bounding box center [535, 309] width 72 height 5
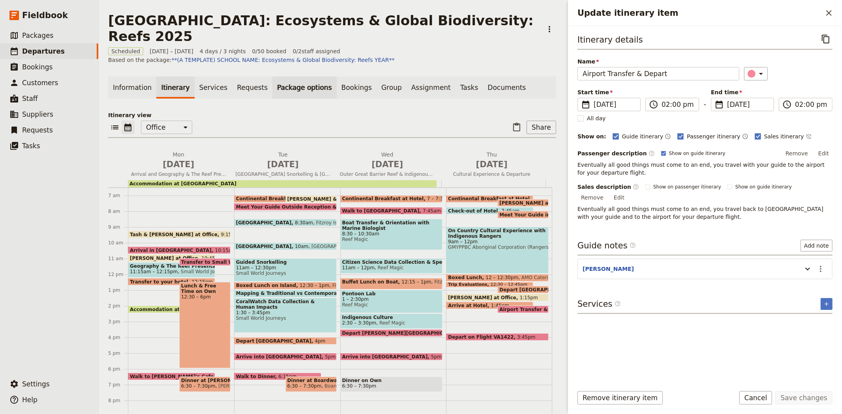
drag, startPoint x: 302, startPoint y: 116, endPoint x: 272, endPoint y: 84, distance: 44.4
click at [302, 116] on p "Itinerary view" at bounding box center [332, 115] width 448 height 8
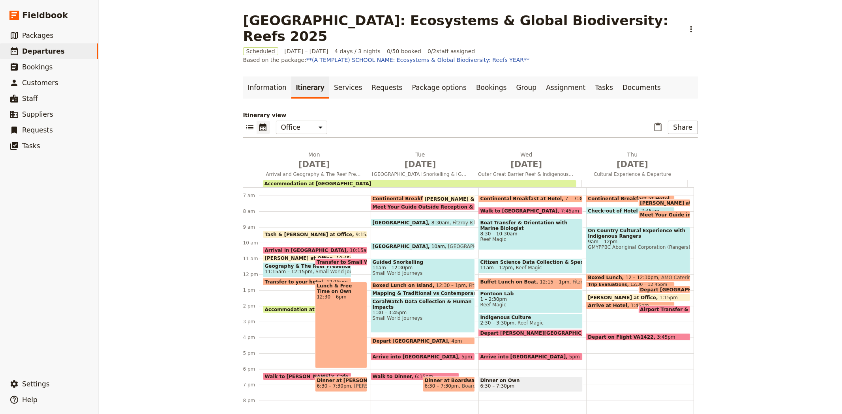
click at [618, 295] on span "Andrew Arrive at Office" at bounding box center [623, 297] width 71 height 5
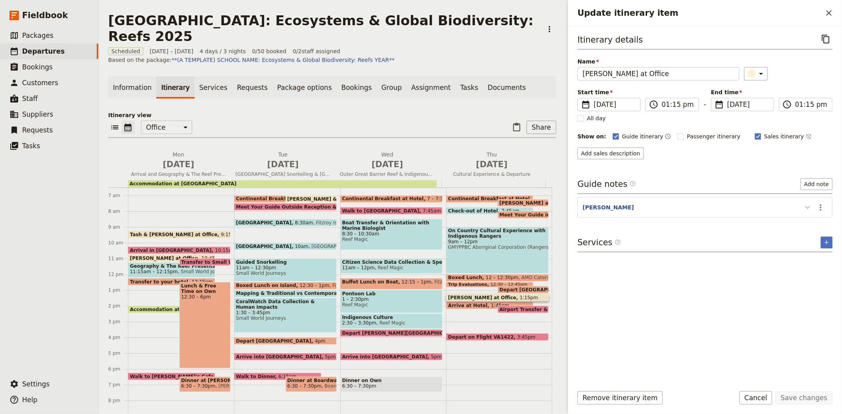
click at [805, 206] on icon "Update itinerary item" at bounding box center [807, 207] width 9 height 9
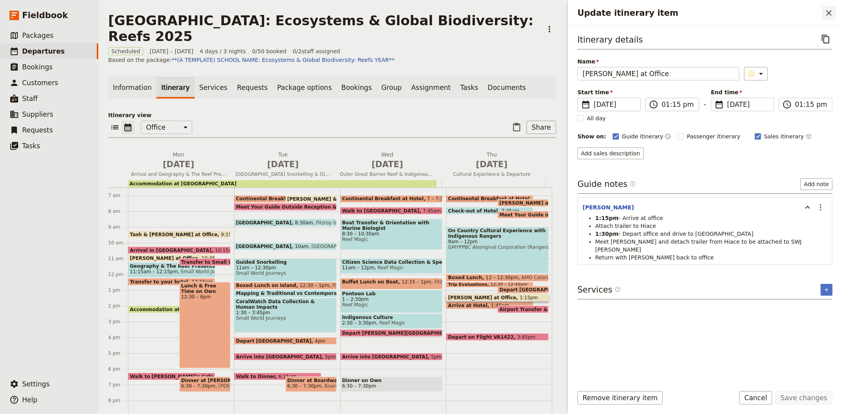
click at [832, 14] on icon "Close drawer" at bounding box center [828, 12] width 9 height 9
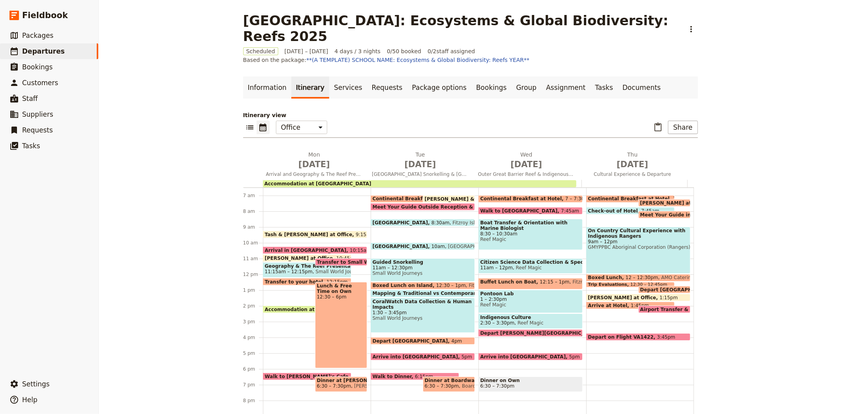
click at [648, 287] on span "Depart Yarrabah" at bounding box center [679, 289] width 79 height 5
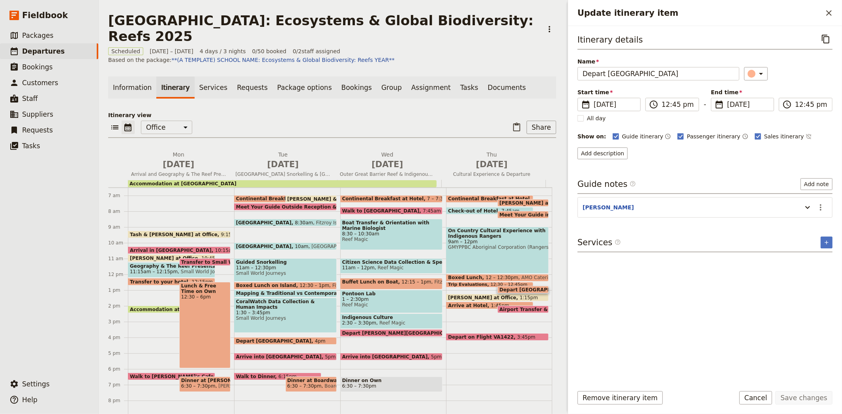
click at [488, 241] on span "9am – 12pm" at bounding box center [497, 242] width 99 height 6
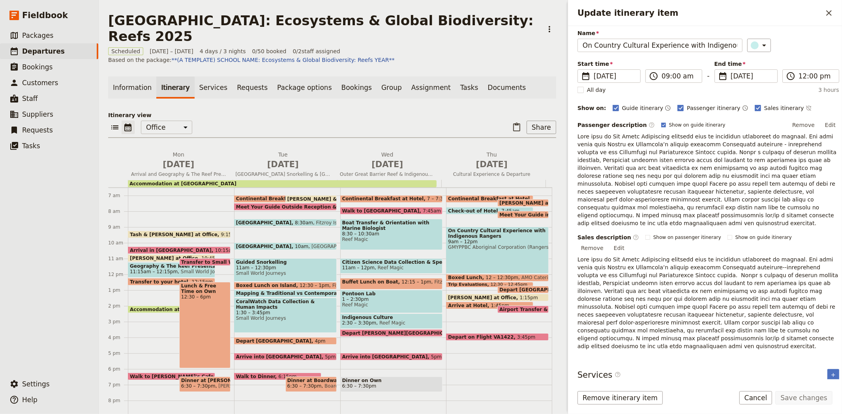
scroll to position [42, 0]
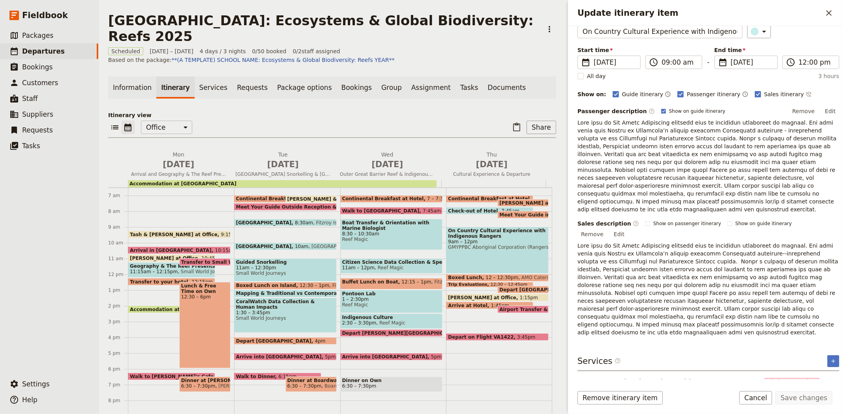
click at [499, 213] on span "Meet Your Guide in Reception & Depart" at bounding box center [553, 214] width 109 height 5
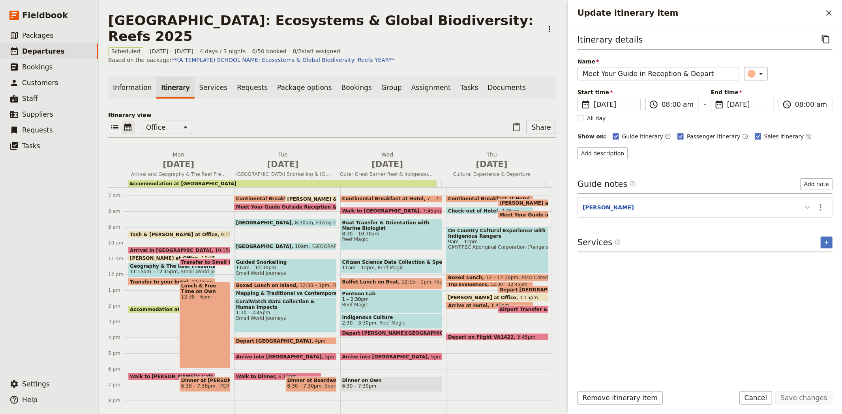
click at [808, 206] on icon "Update itinerary item" at bounding box center [807, 207] width 9 height 9
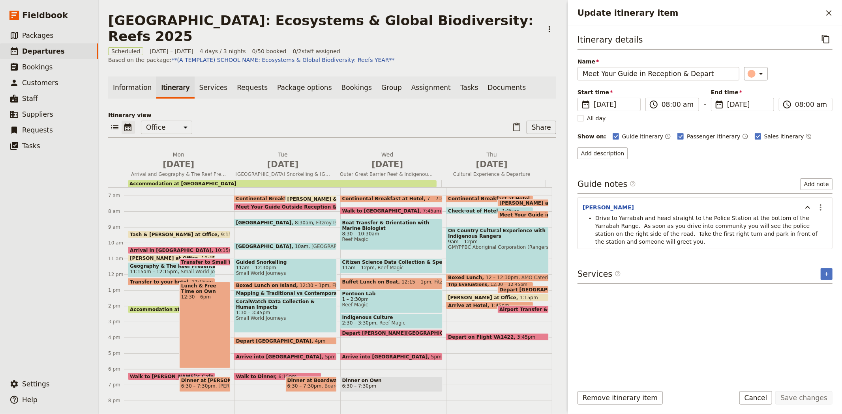
click at [466, 304] on span "Arrive at Hotel" at bounding box center [469, 305] width 43 height 5
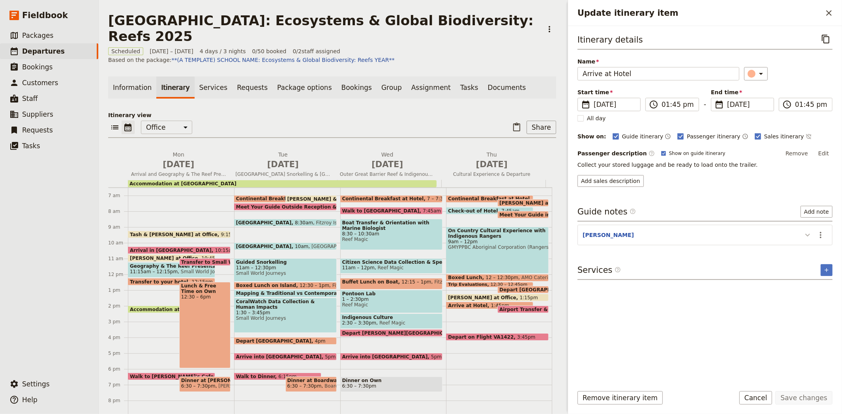
click at [807, 234] on icon "Update itinerary item" at bounding box center [807, 234] width 9 height 9
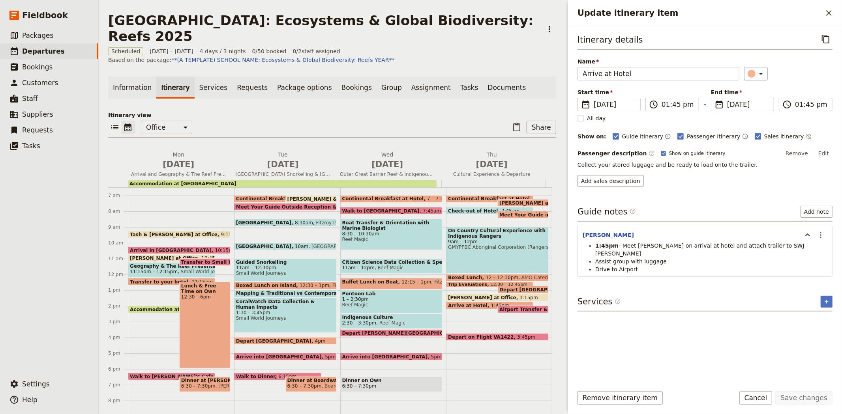
click at [505, 307] on span "Airport Transfer & Depart" at bounding box center [535, 309] width 72 height 5
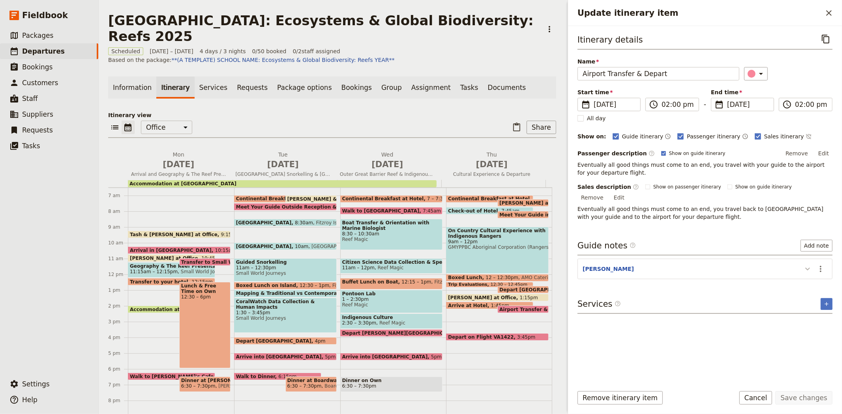
click at [811, 264] on icon "Update itinerary item" at bounding box center [807, 268] width 9 height 9
drag, startPoint x: 424, startPoint y: 108, endPoint x: 417, endPoint y: 111, distance: 7.4
click at [424, 108] on div "Information Itinerary Services Requests Package options Bookings Group Assignme…" at bounding box center [332, 247] width 448 height 341
